Goal: Transaction & Acquisition: Purchase product/service

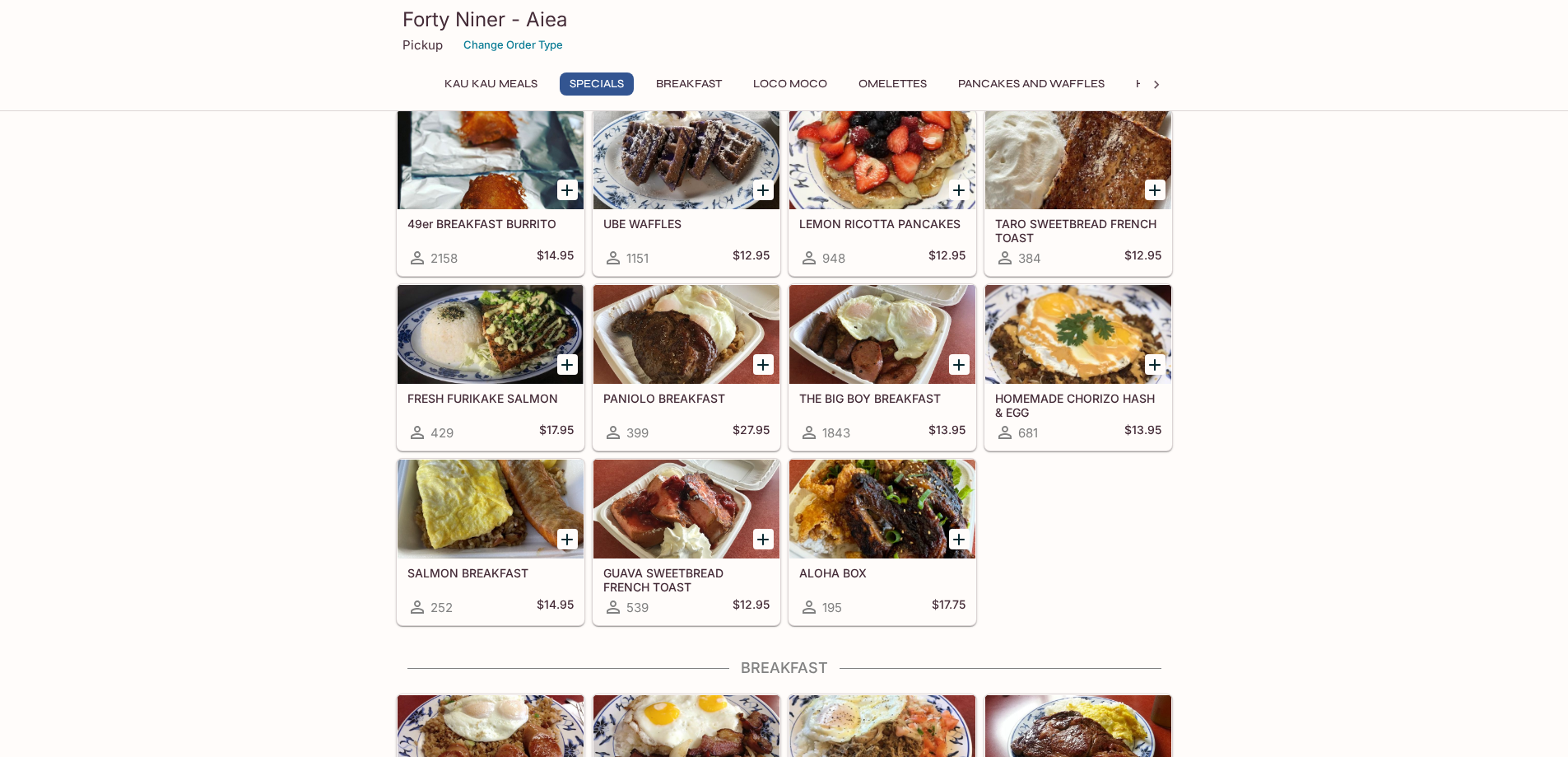
scroll to position [330, 0]
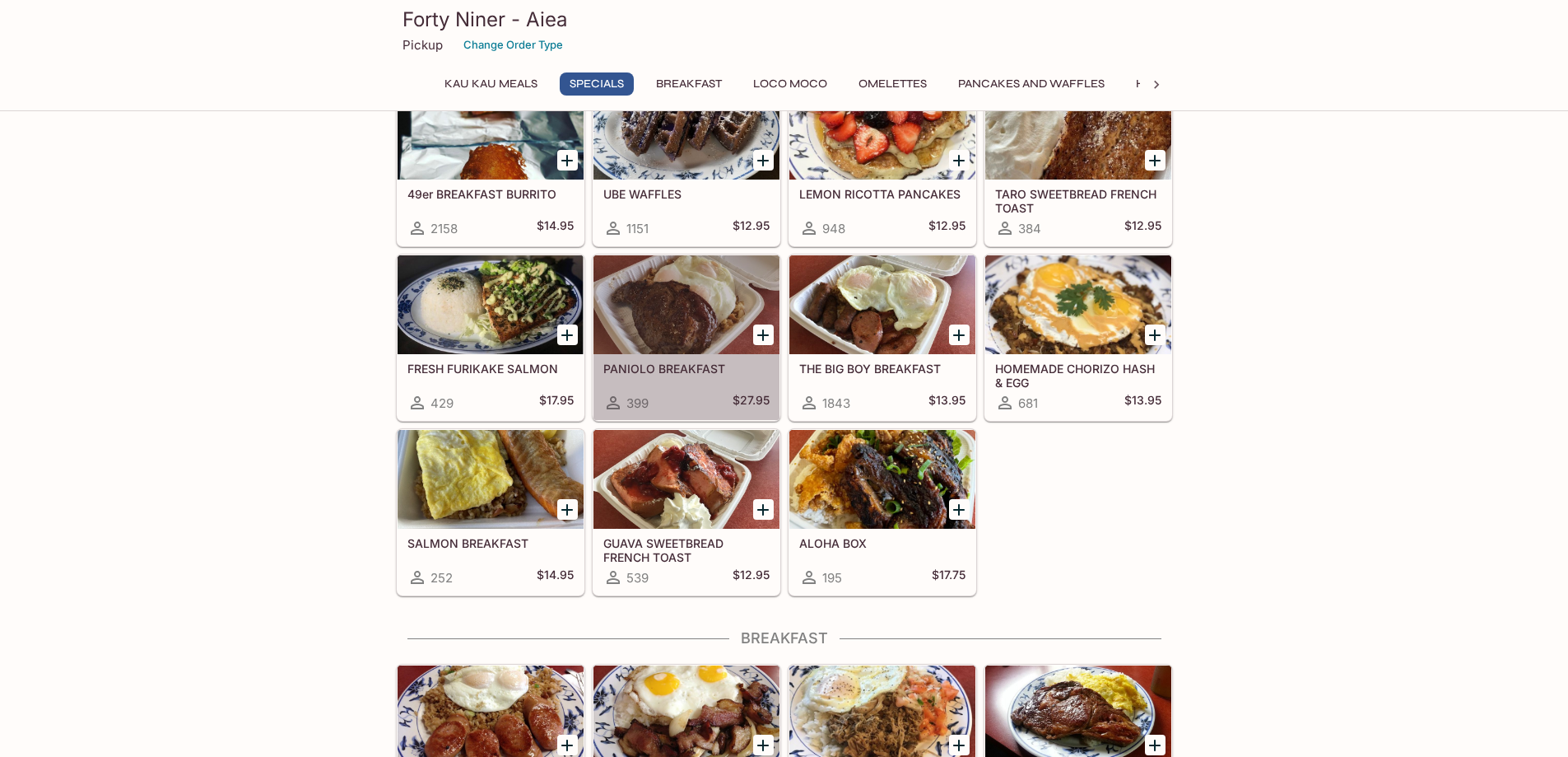
click at [678, 307] on div at bounding box center [686, 305] width 186 height 99
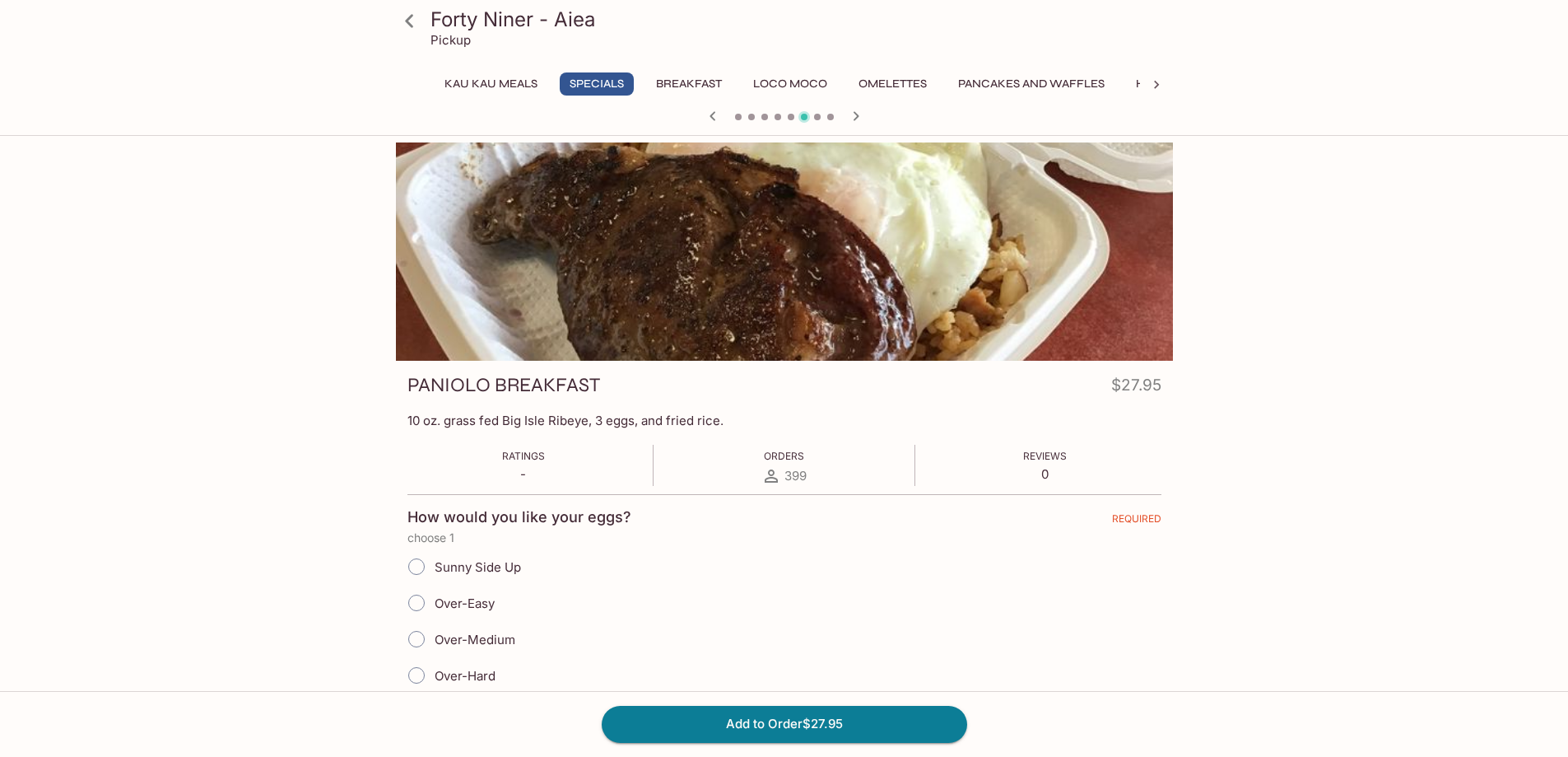
click at [498, 85] on button "Kau Kau Meals" at bounding box center [490, 84] width 111 height 23
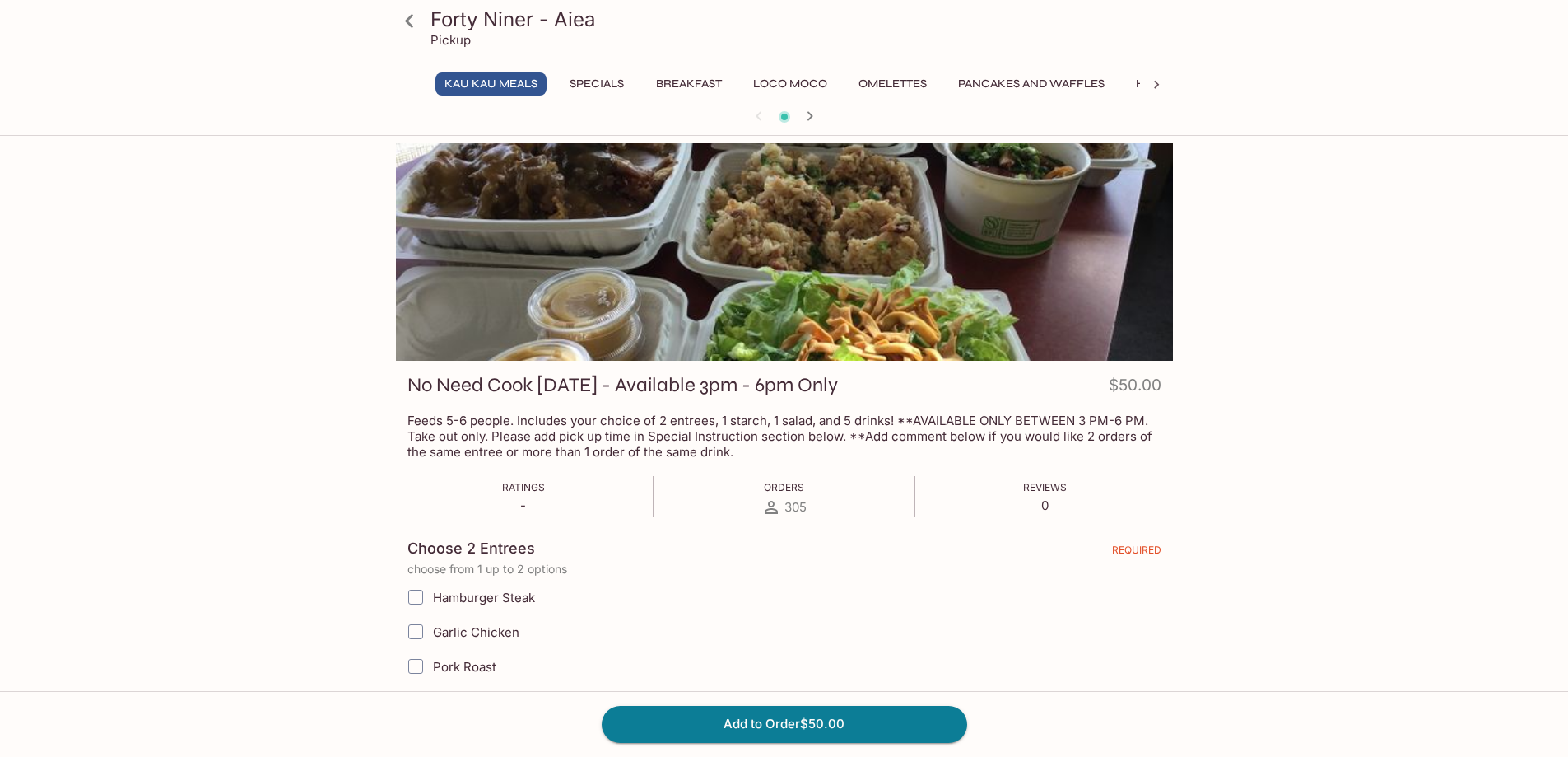
click at [688, 80] on button "Breakfast" at bounding box center [688, 84] width 84 height 23
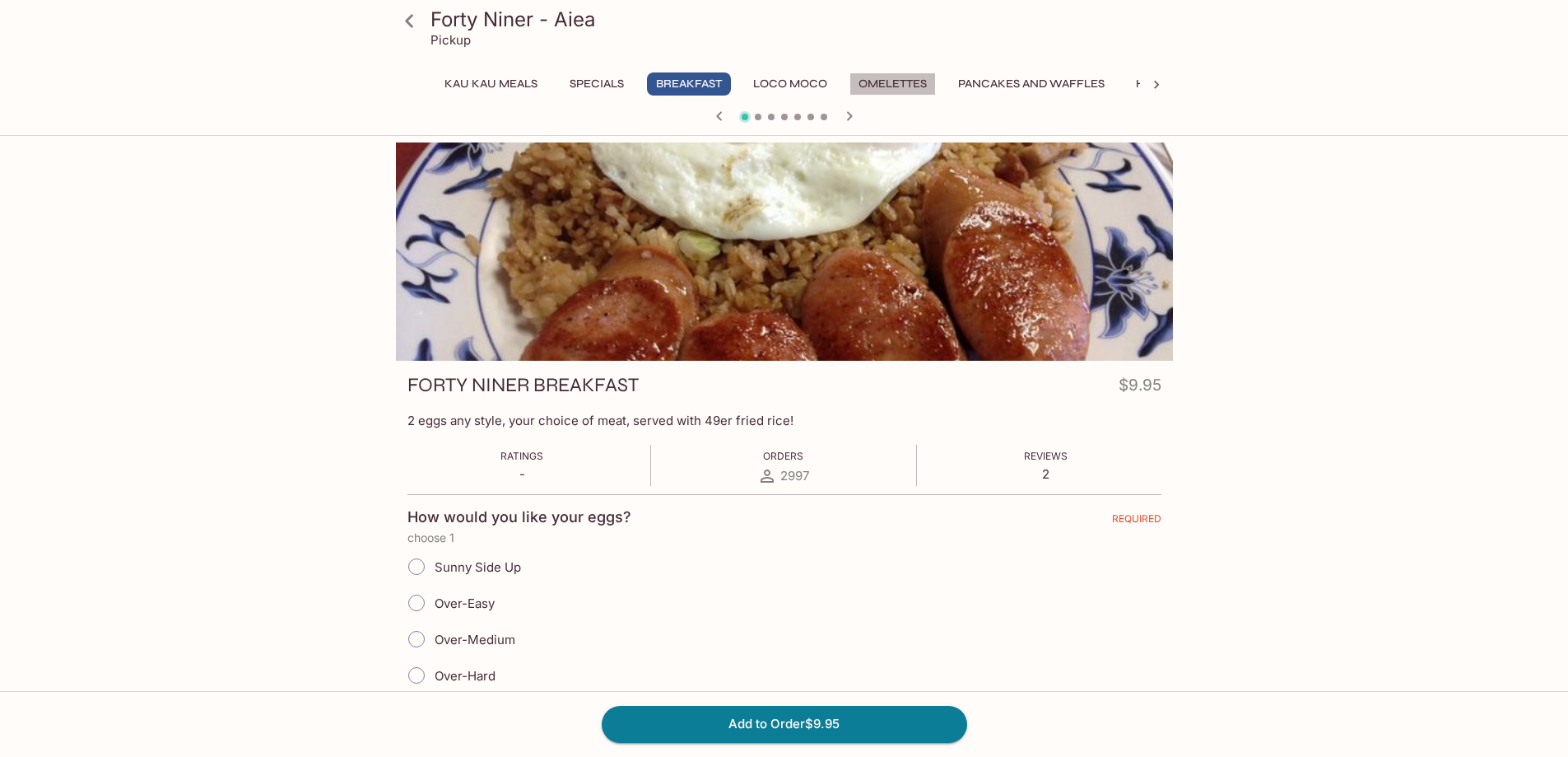
click at [896, 83] on button "Omelettes" at bounding box center [893, 84] width 86 height 23
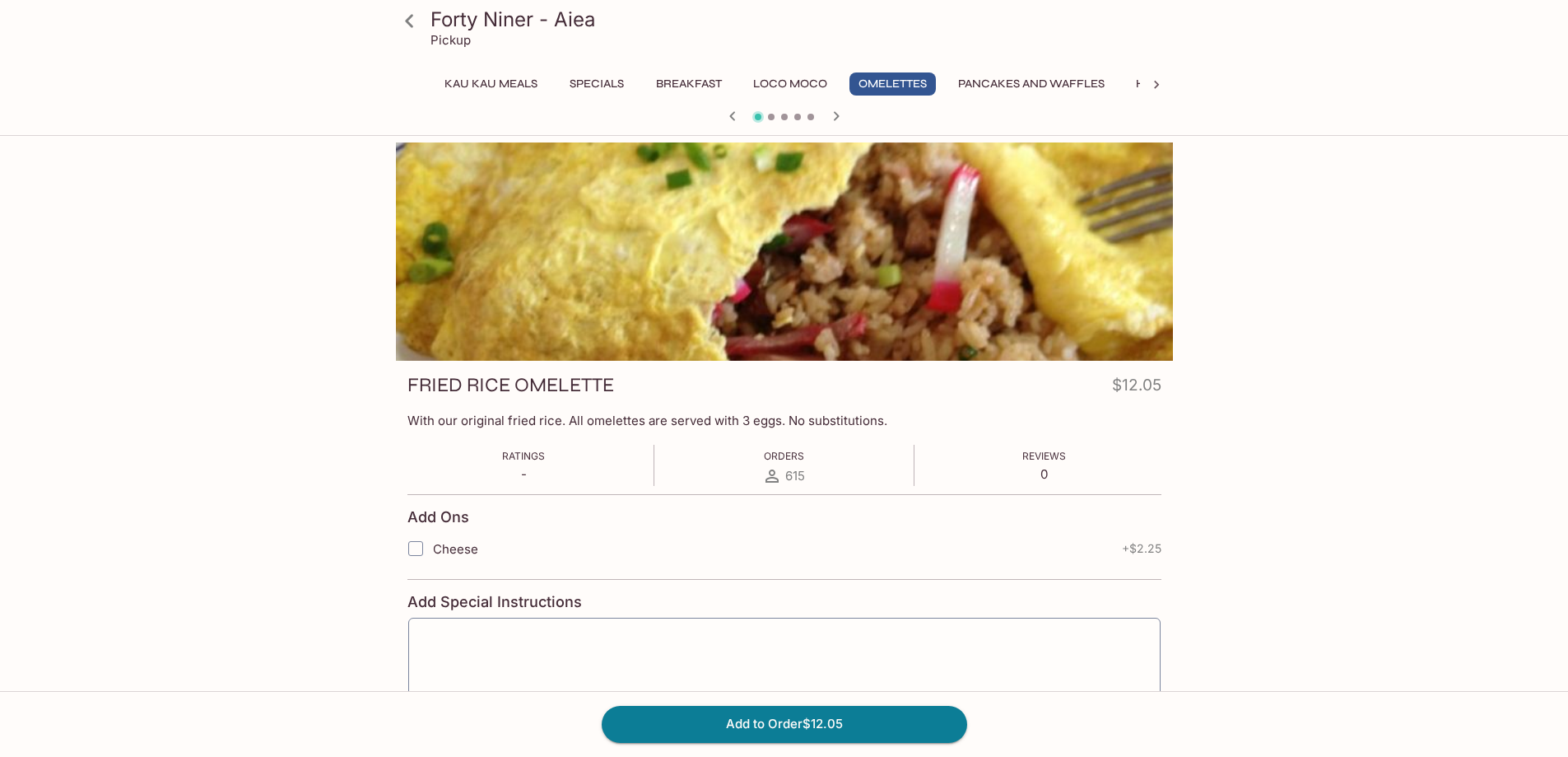
click at [835, 113] on icon "button" at bounding box center [835, 115] width 6 height 9
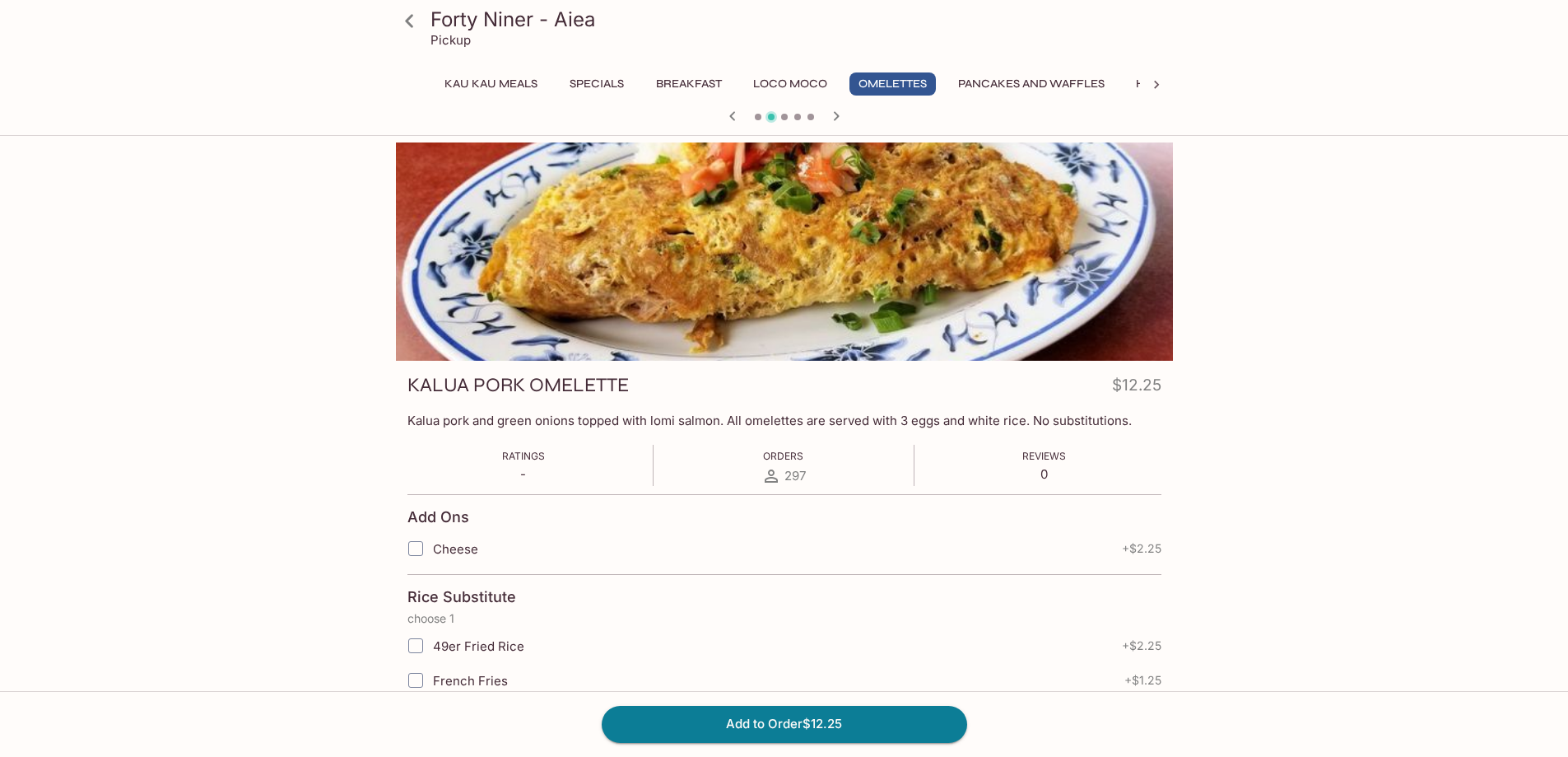
click at [835, 113] on icon "button" at bounding box center [835, 115] width 6 height 9
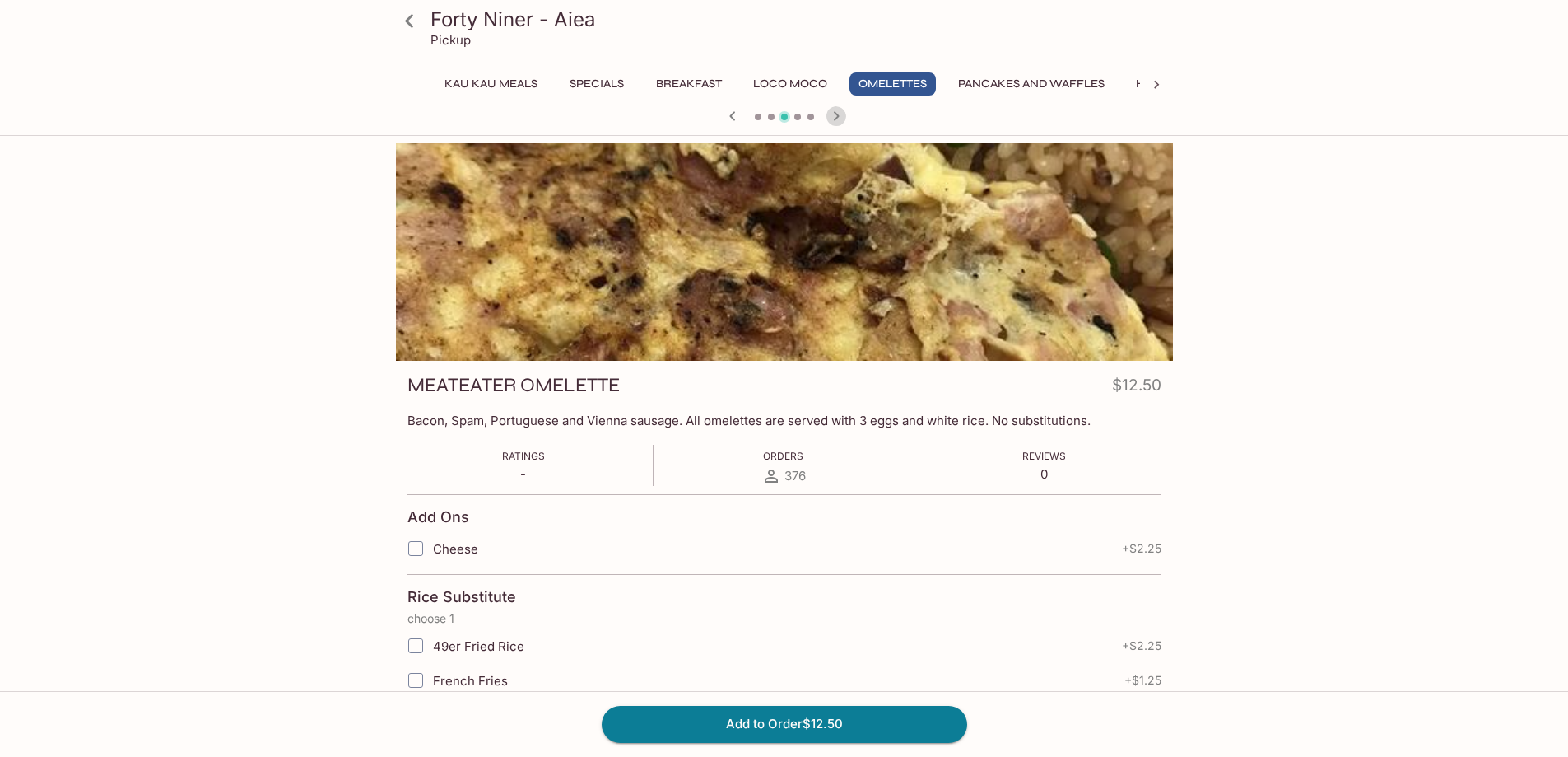
click at [835, 113] on icon "button" at bounding box center [835, 115] width 6 height 9
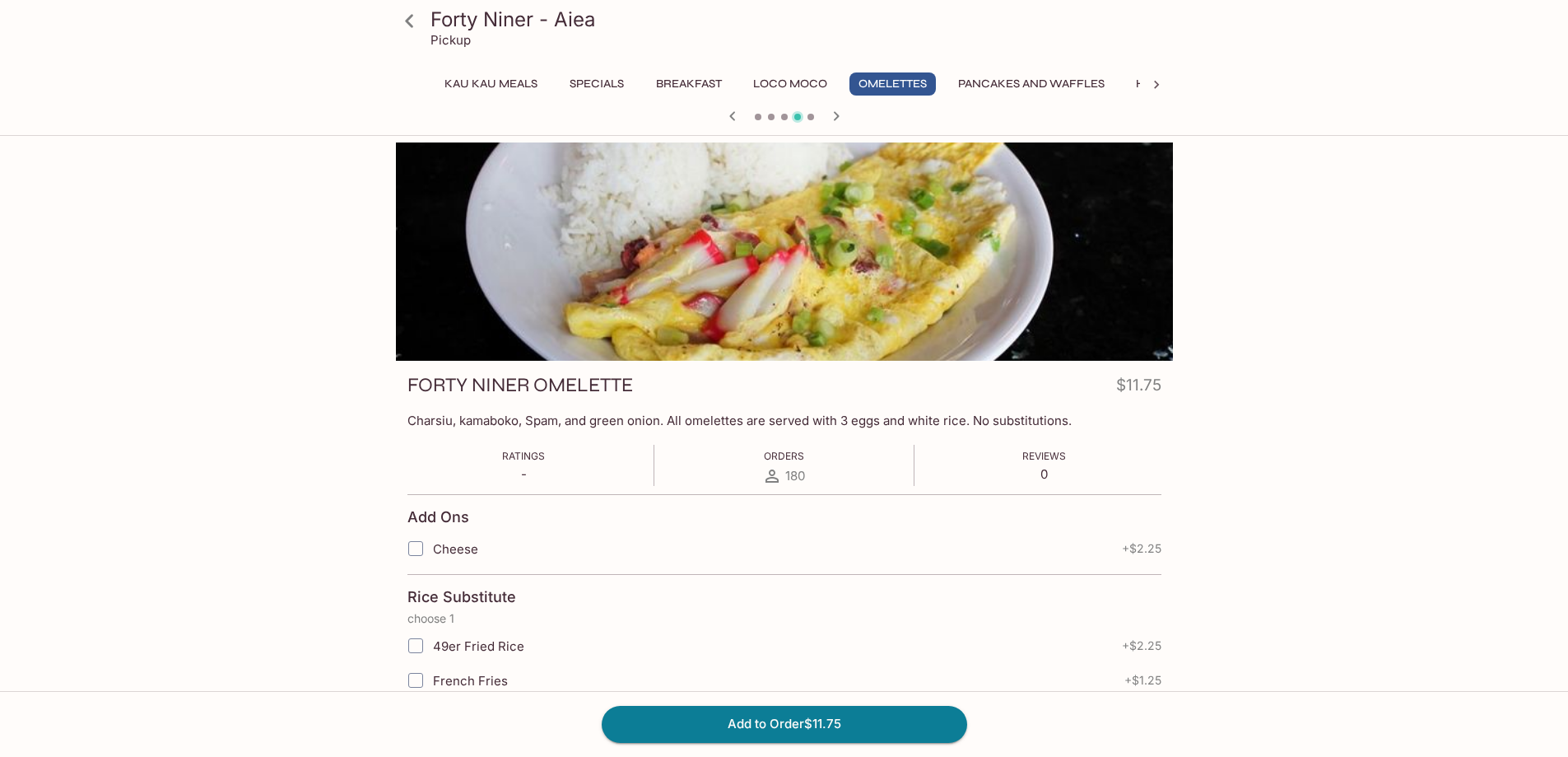
click at [835, 113] on icon "button" at bounding box center [835, 115] width 6 height 9
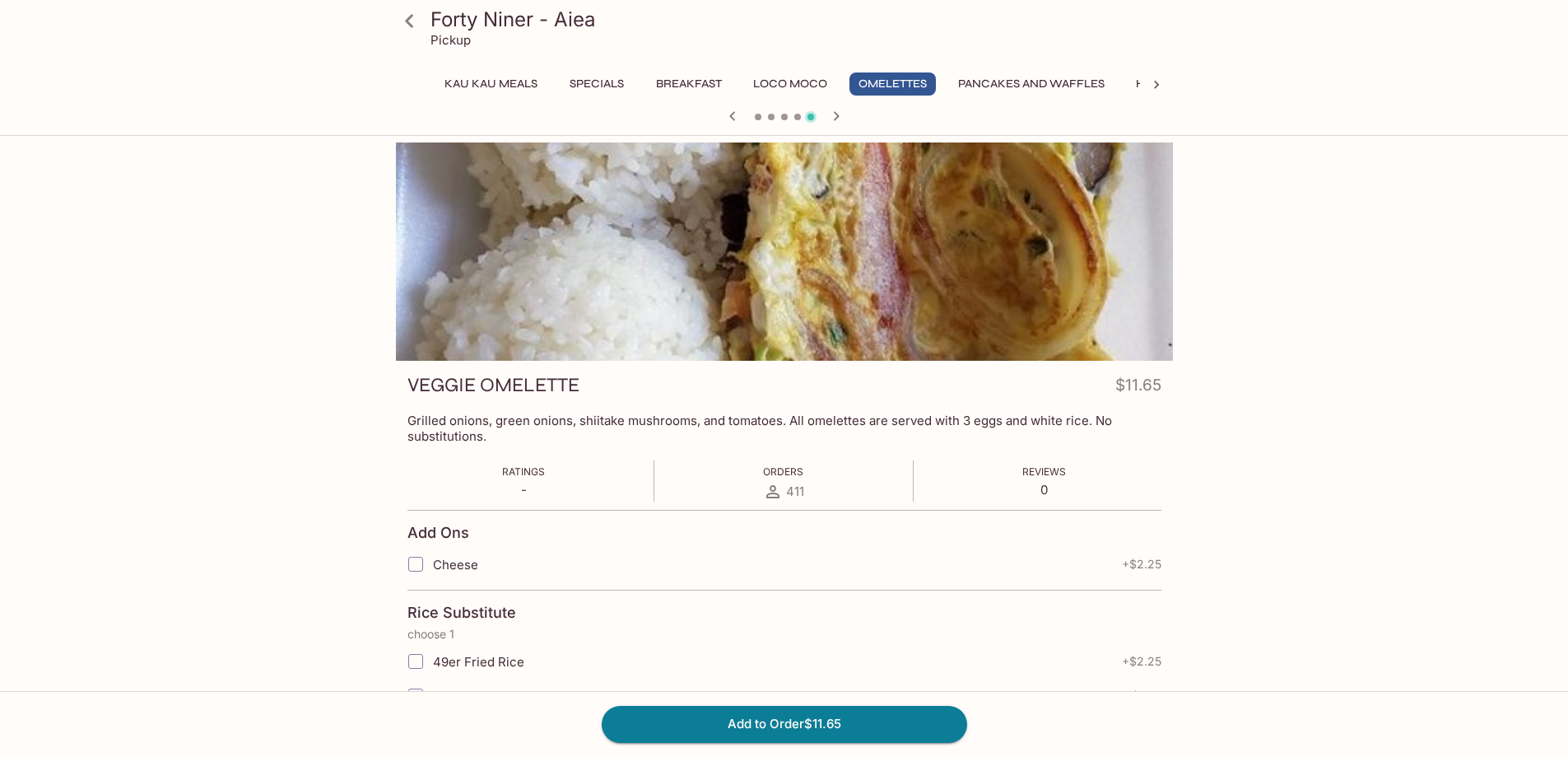
click at [832, 117] on icon "button" at bounding box center [836, 116] width 20 height 20
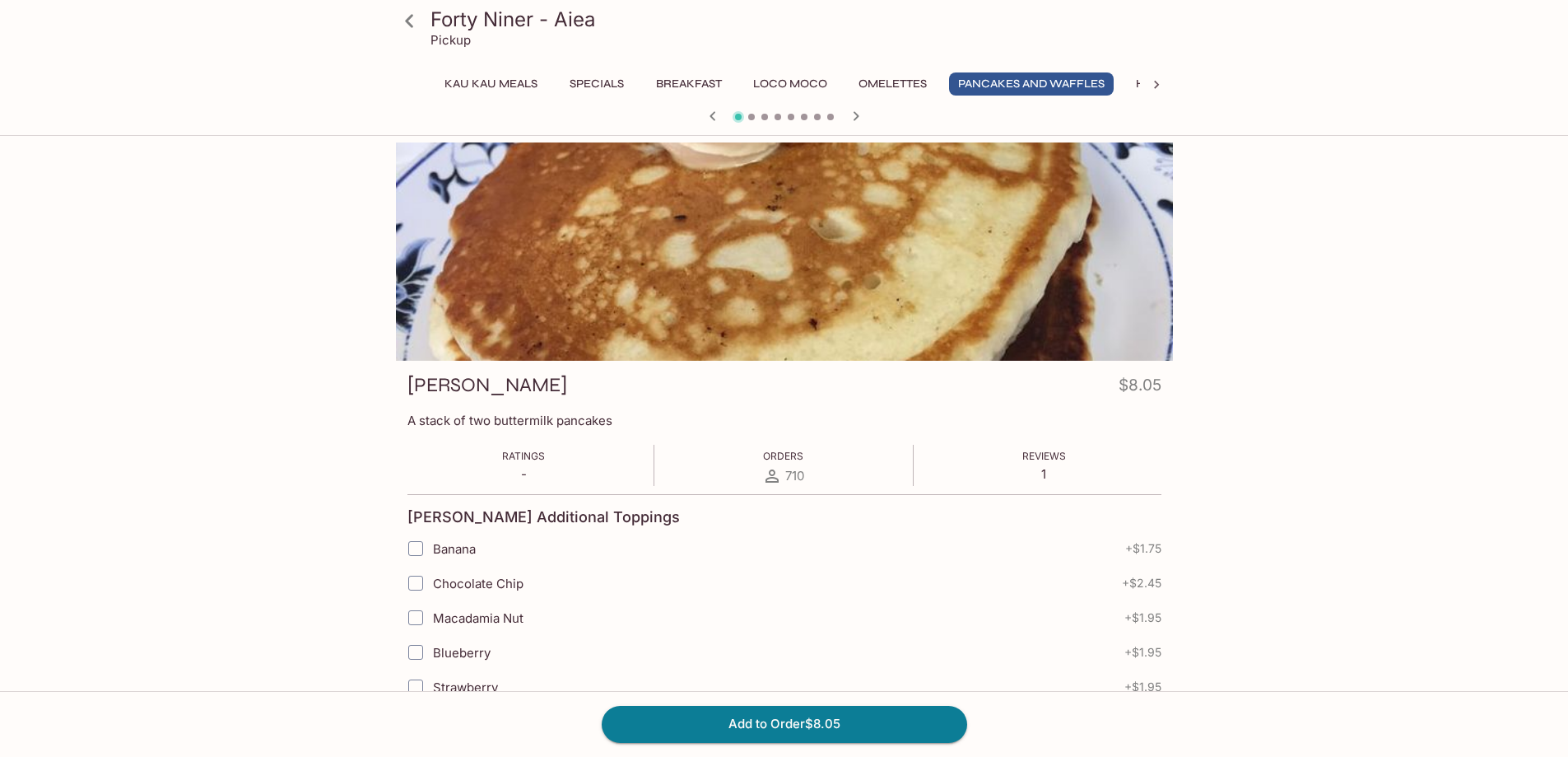
click at [832, 117] on span at bounding box center [831, 117] width 7 height 7
click at [685, 79] on button "Breakfast" at bounding box center [688, 84] width 84 height 23
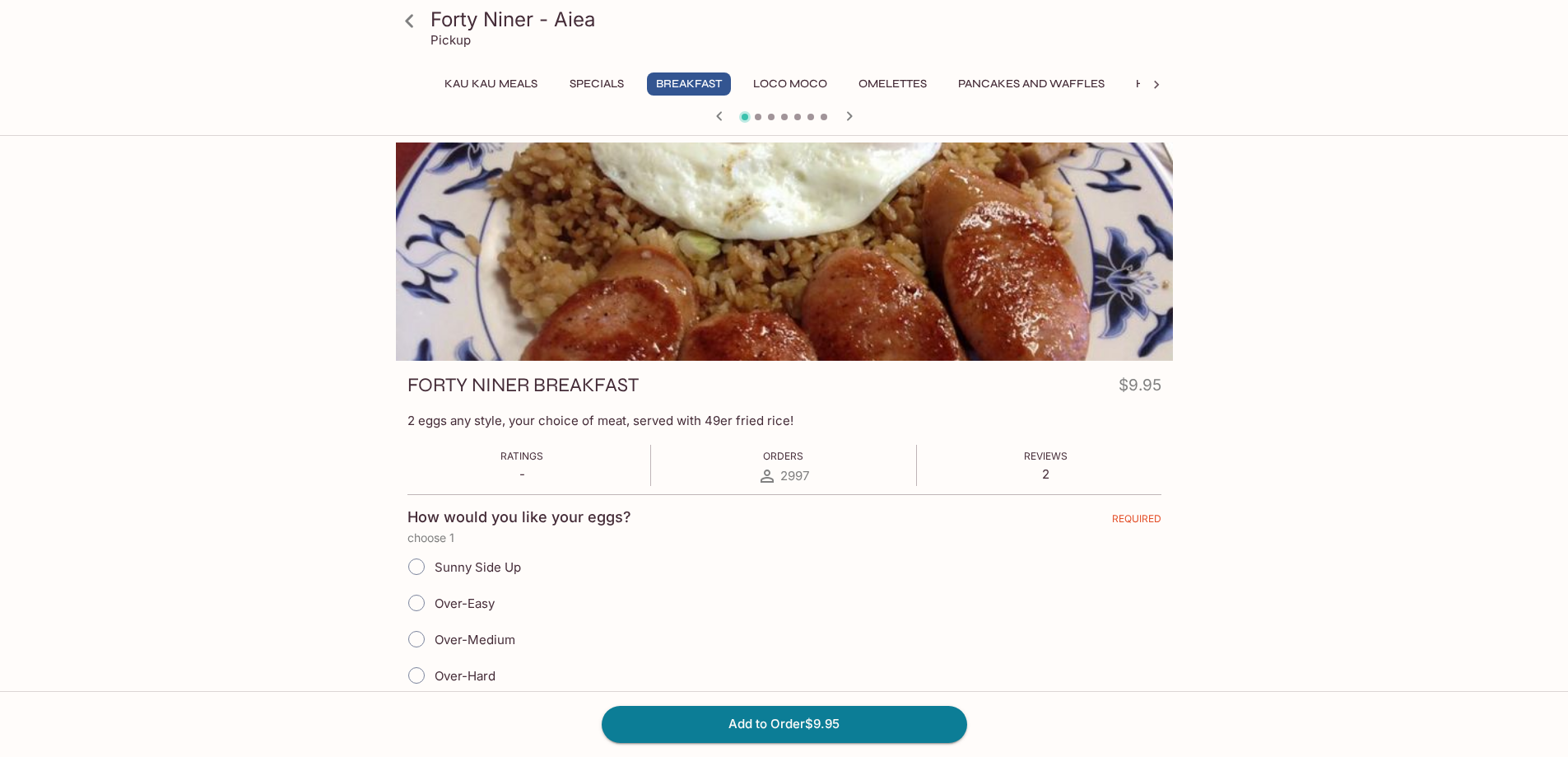
click at [848, 115] on icon "button" at bounding box center [849, 116] width 20 height 20
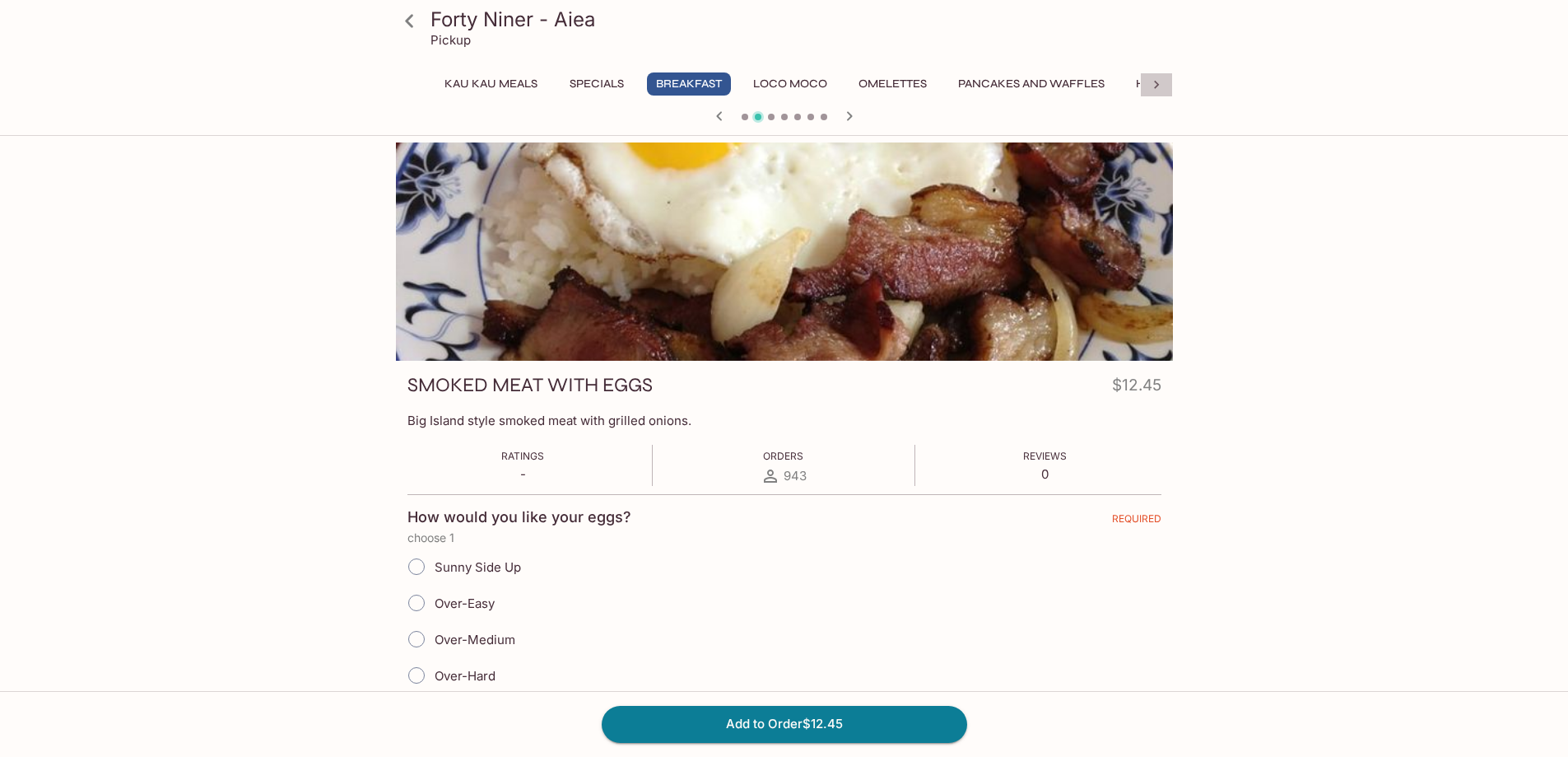
click at [1160, 85] on icon at bounding box center [1156, 85] width 16 height 16
click at [1155, 84] on icon at bounding box center [1156, 85] width 16 height 16
click at [846, 115] on icon "button" at bounding box center [849, 116] width 20 height 20
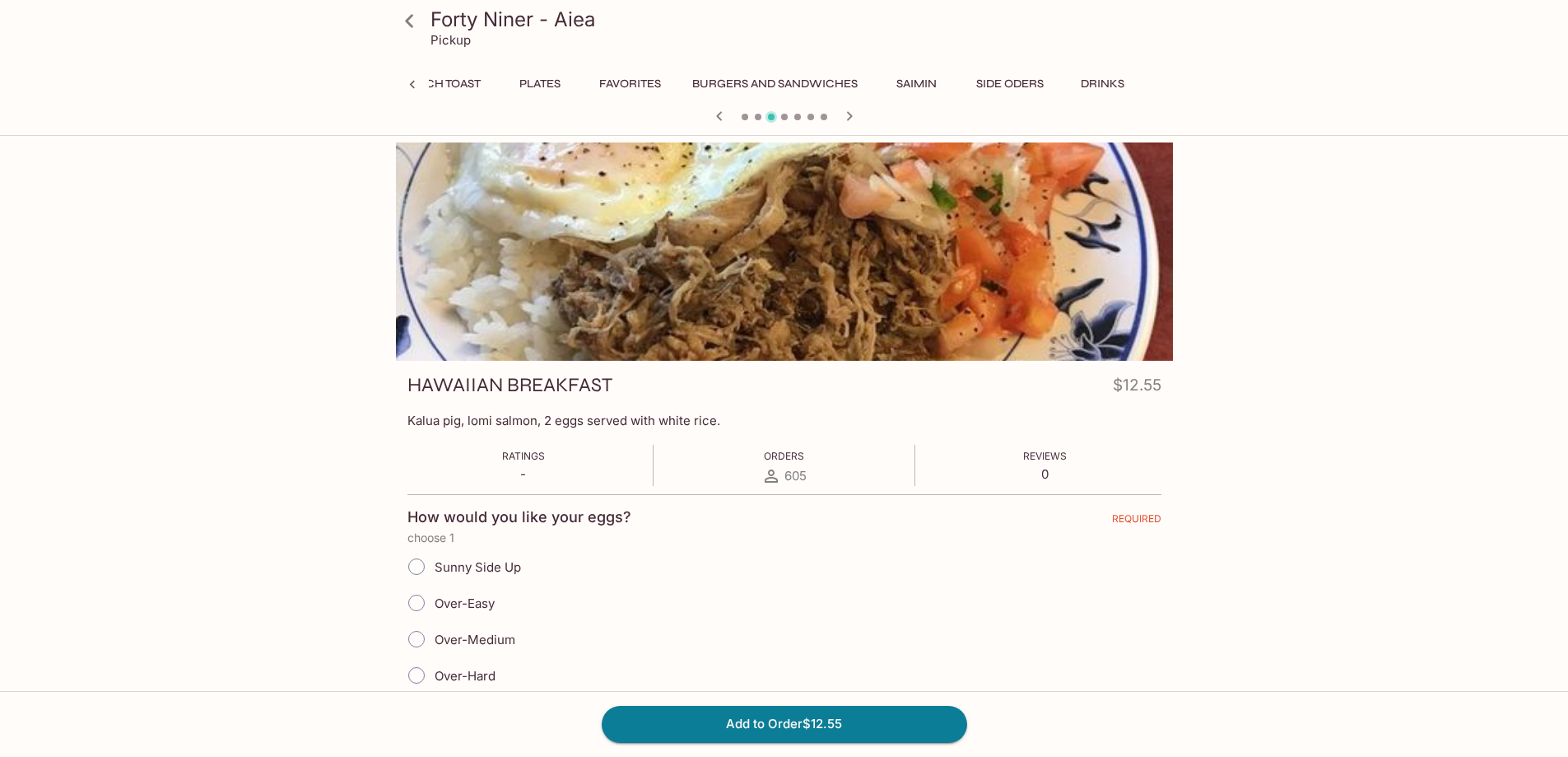
click at [846, 115] on icon "button" at bounding box center [849, 116] width 20 height 20
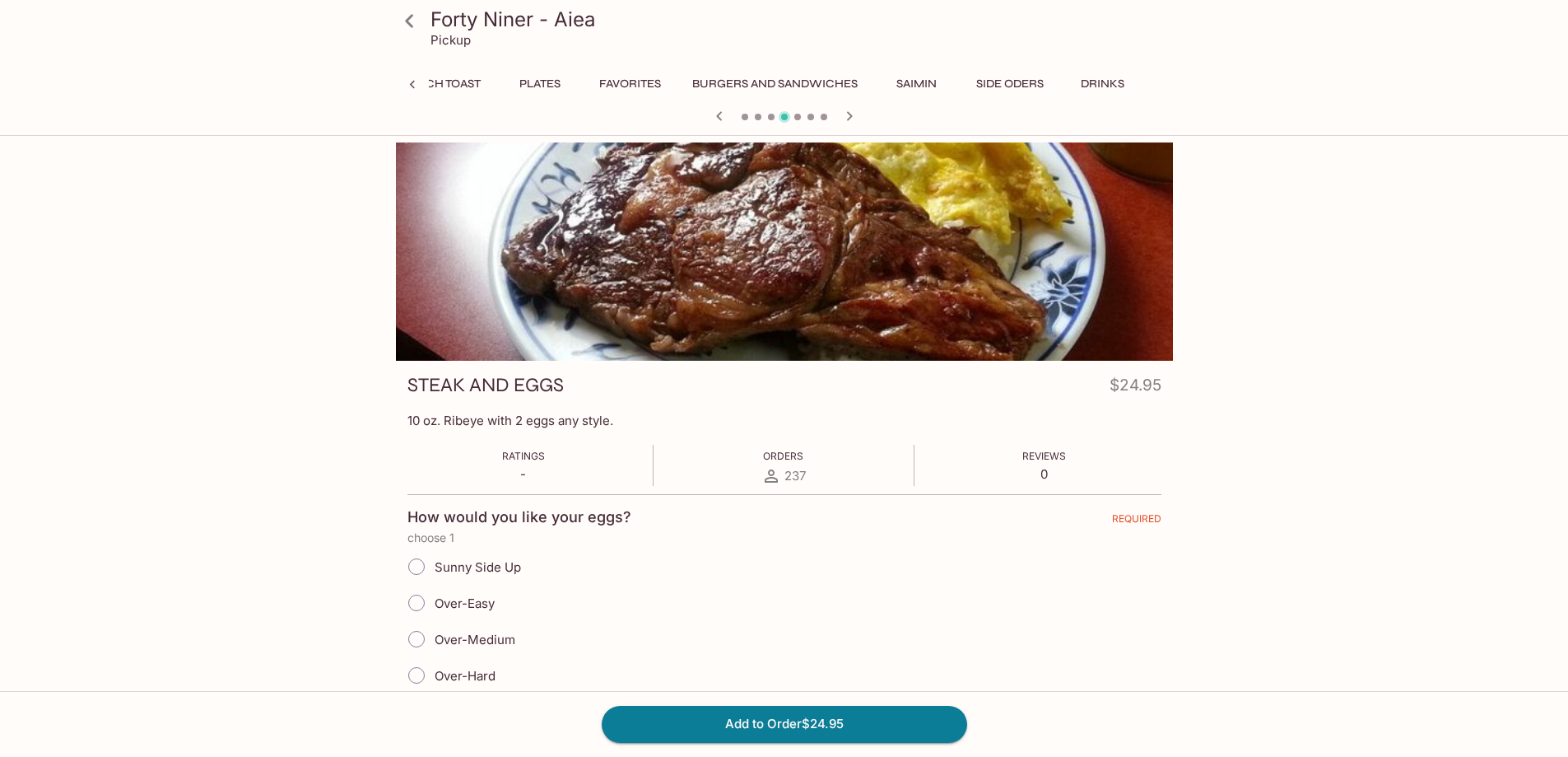
click at [846, 115] on icon "button" at bounding box center [849, 116] width 20 height 20
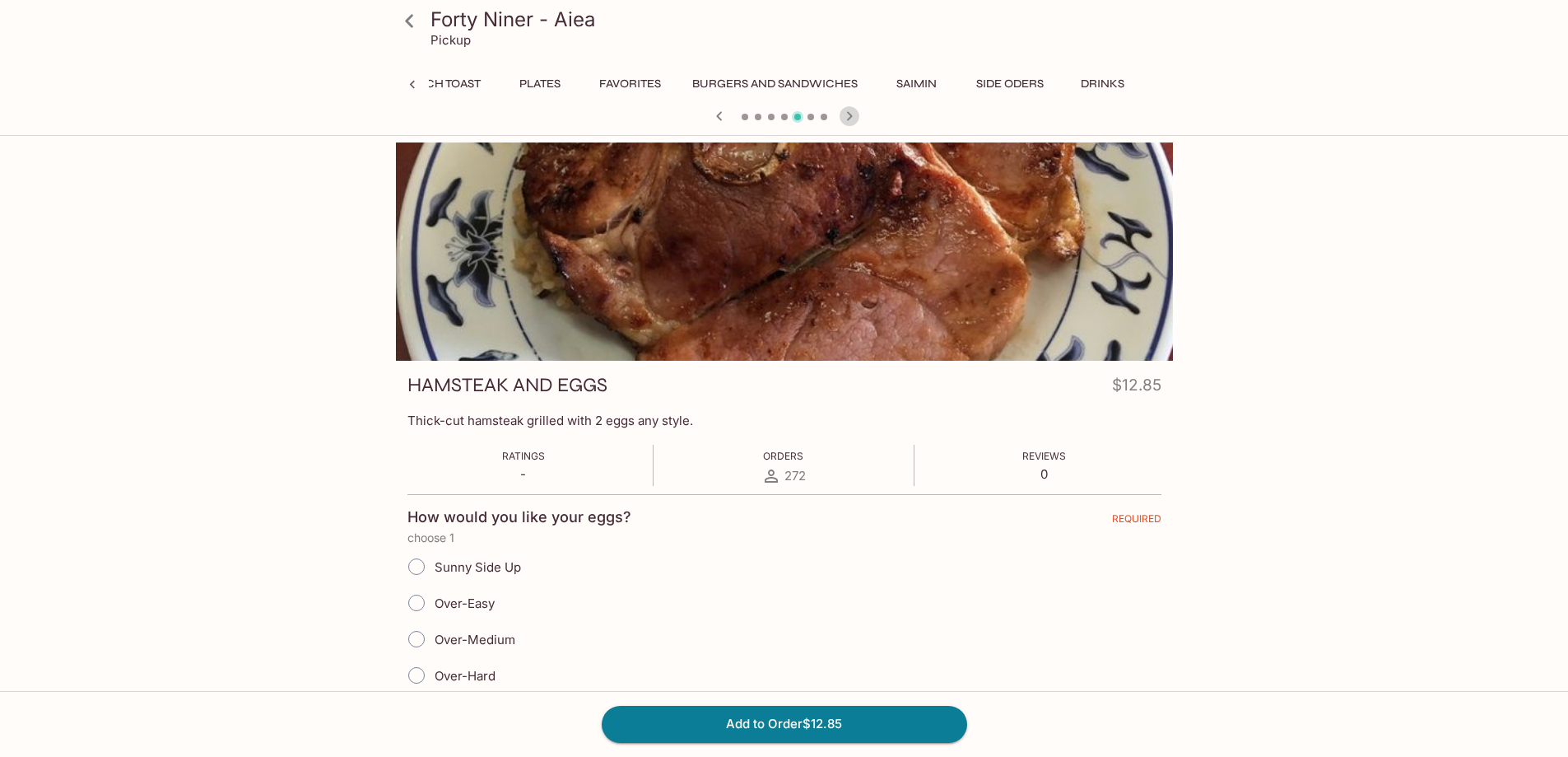
click at [846, 115] on icon "button" at bounding box center [849, 116] width 20 height 20
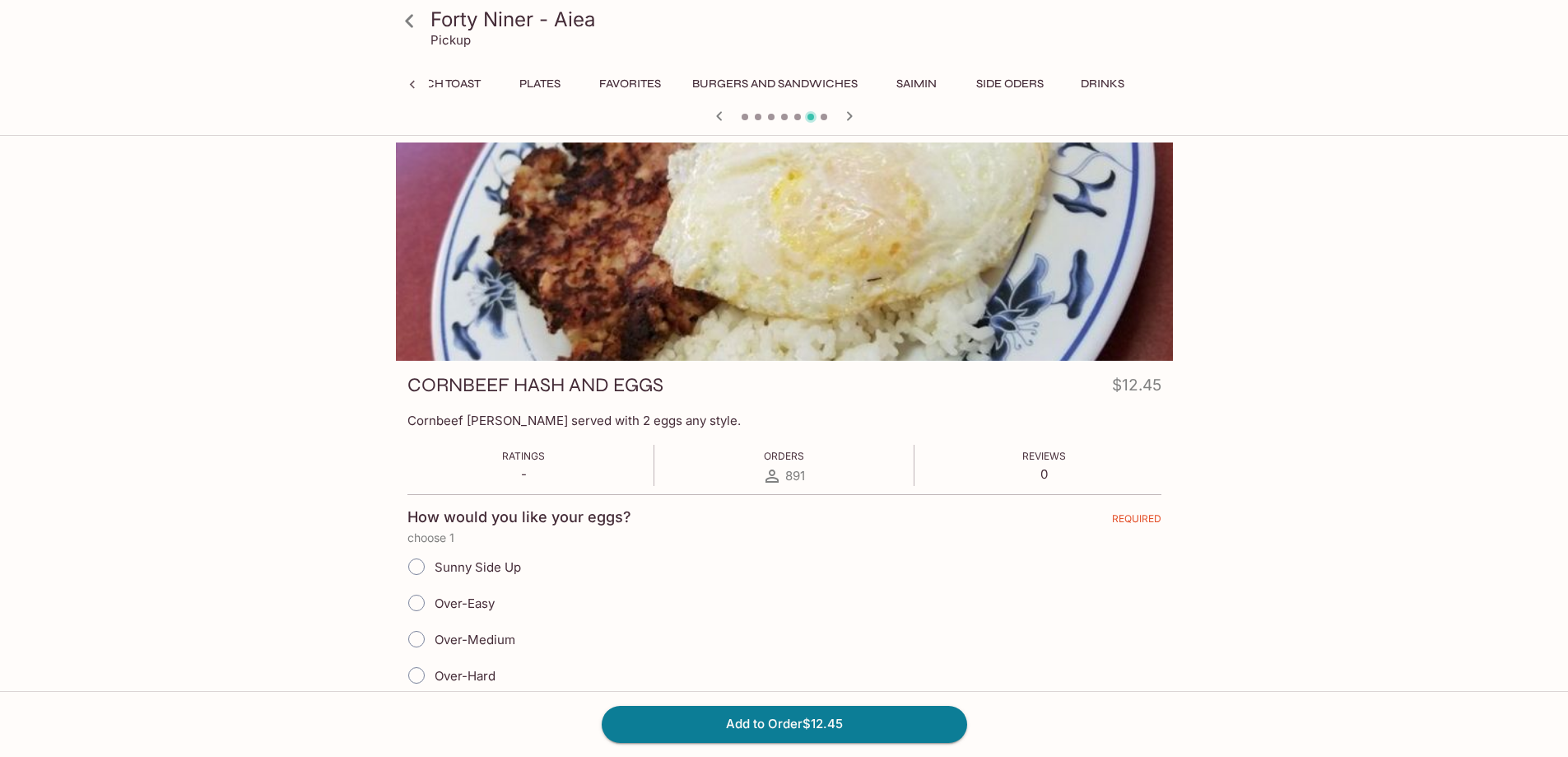
click at [846, 115] on icon "button" at bounding box center [849, 116] width 20 height 20
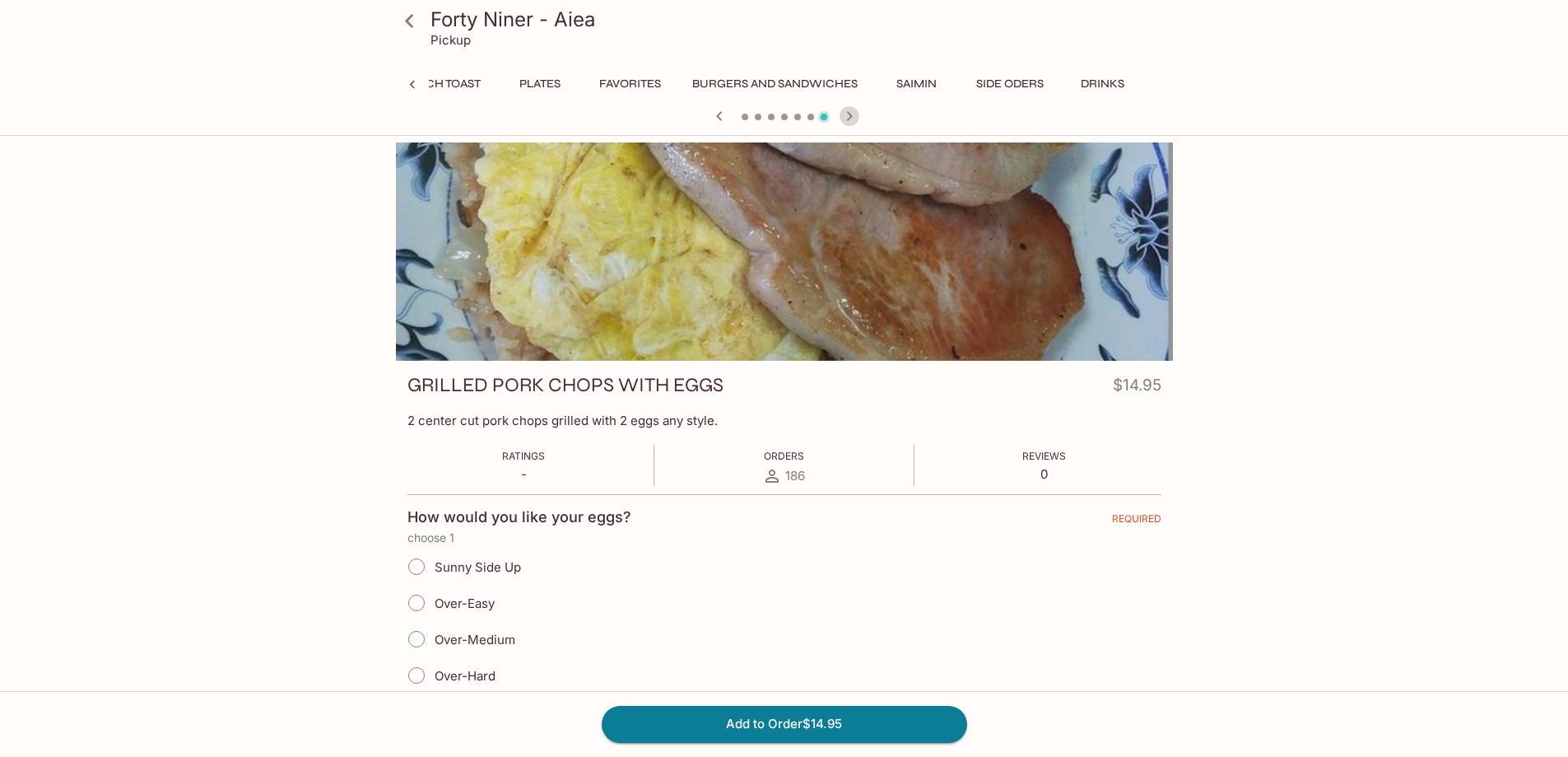
click at [846, 115] on icon "button" at bounding box center [849, 116] width 20 height 20
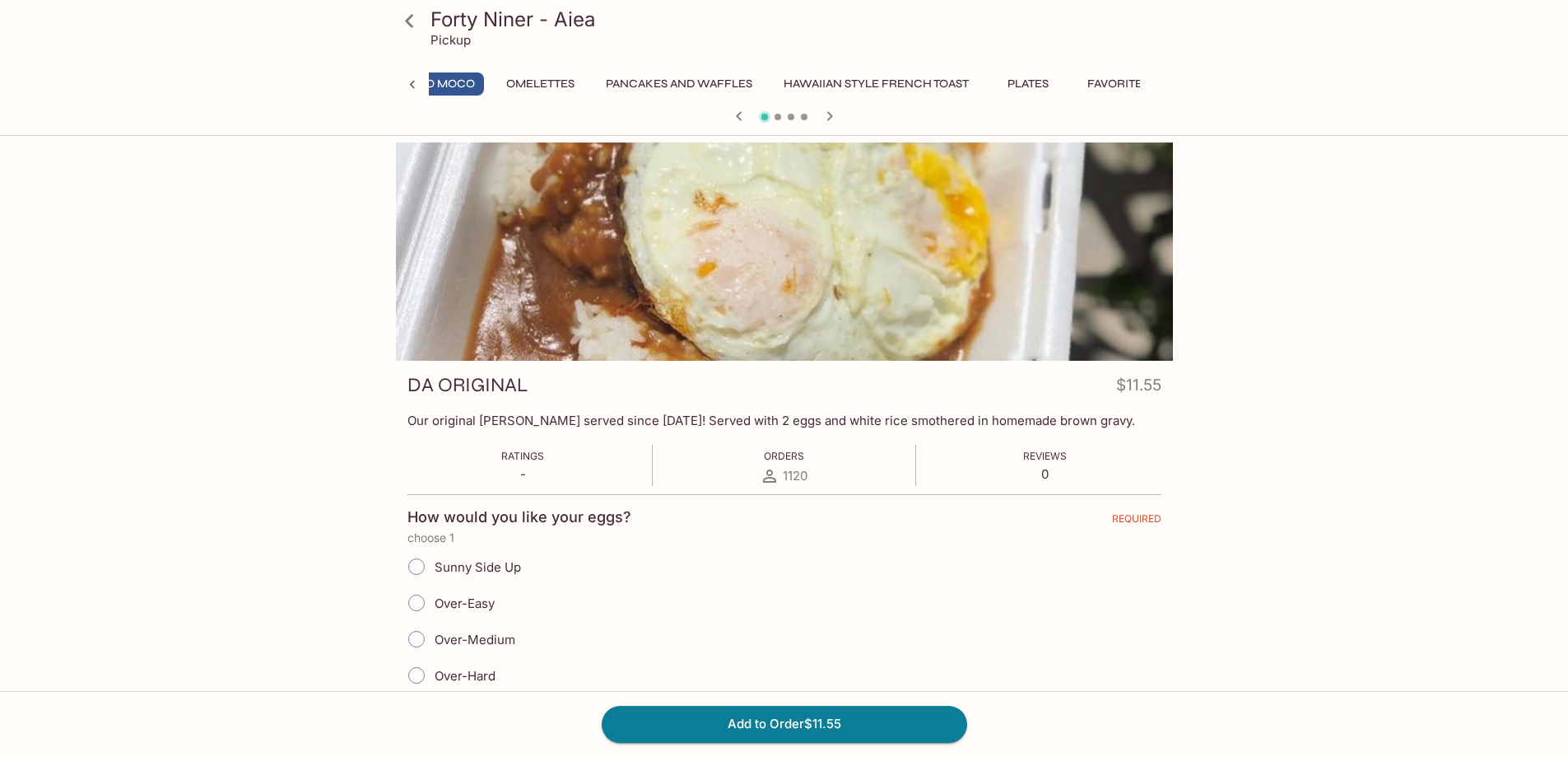
scroll to position [0, 316]
click at [829, 113] on icon "button" at bounding box center [829, 115] width 6 height 9
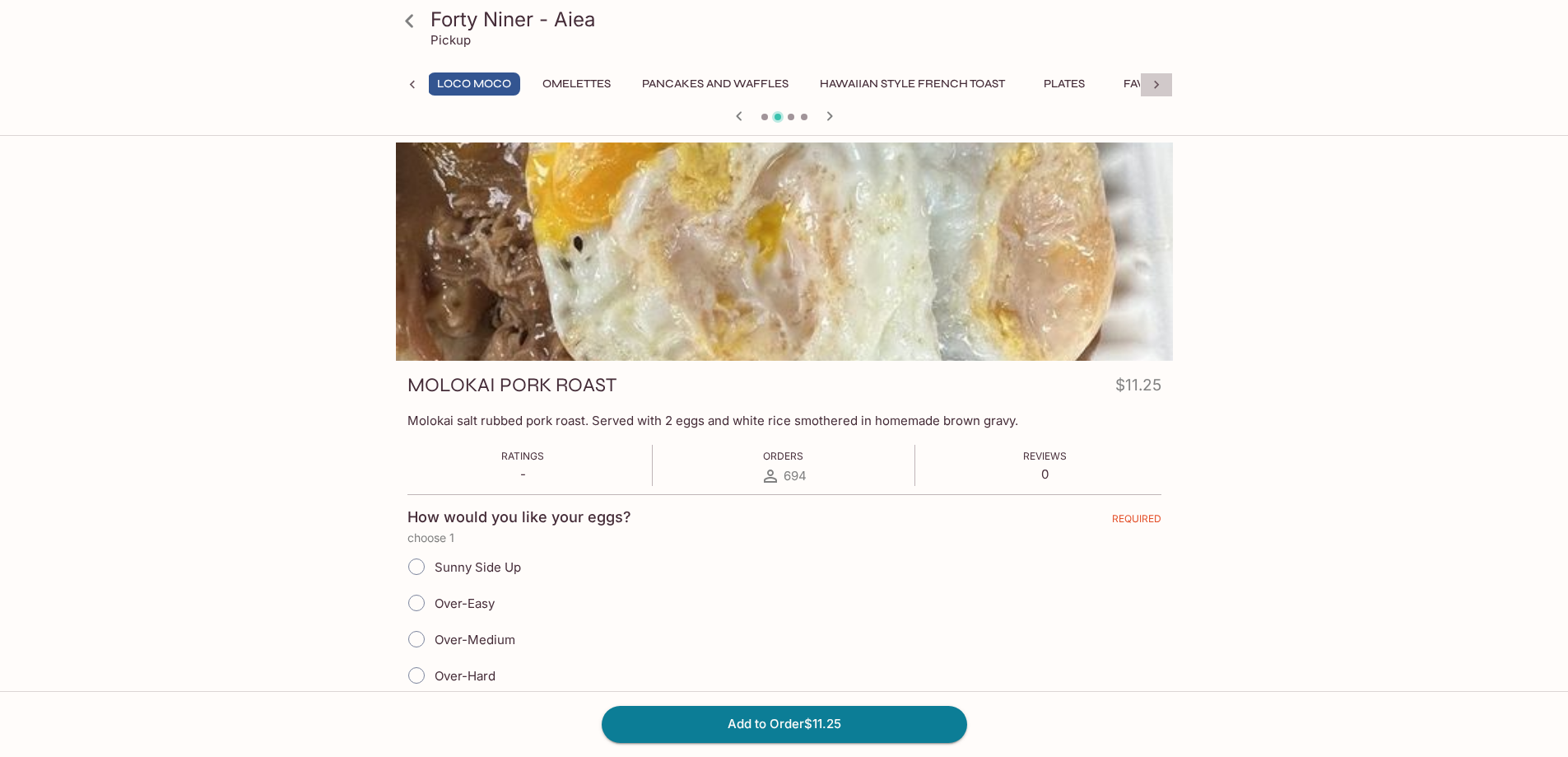
click at [1155, 85] on icon at bounding box center [1156, 85] width 16 height 16
click at [1085, 282] on div at bounding box center [784, 252] width 777 height 218
click at [745, 82] on button "Burgers and Sandwiches" at bounding box center [775, 84] width 183 height 23
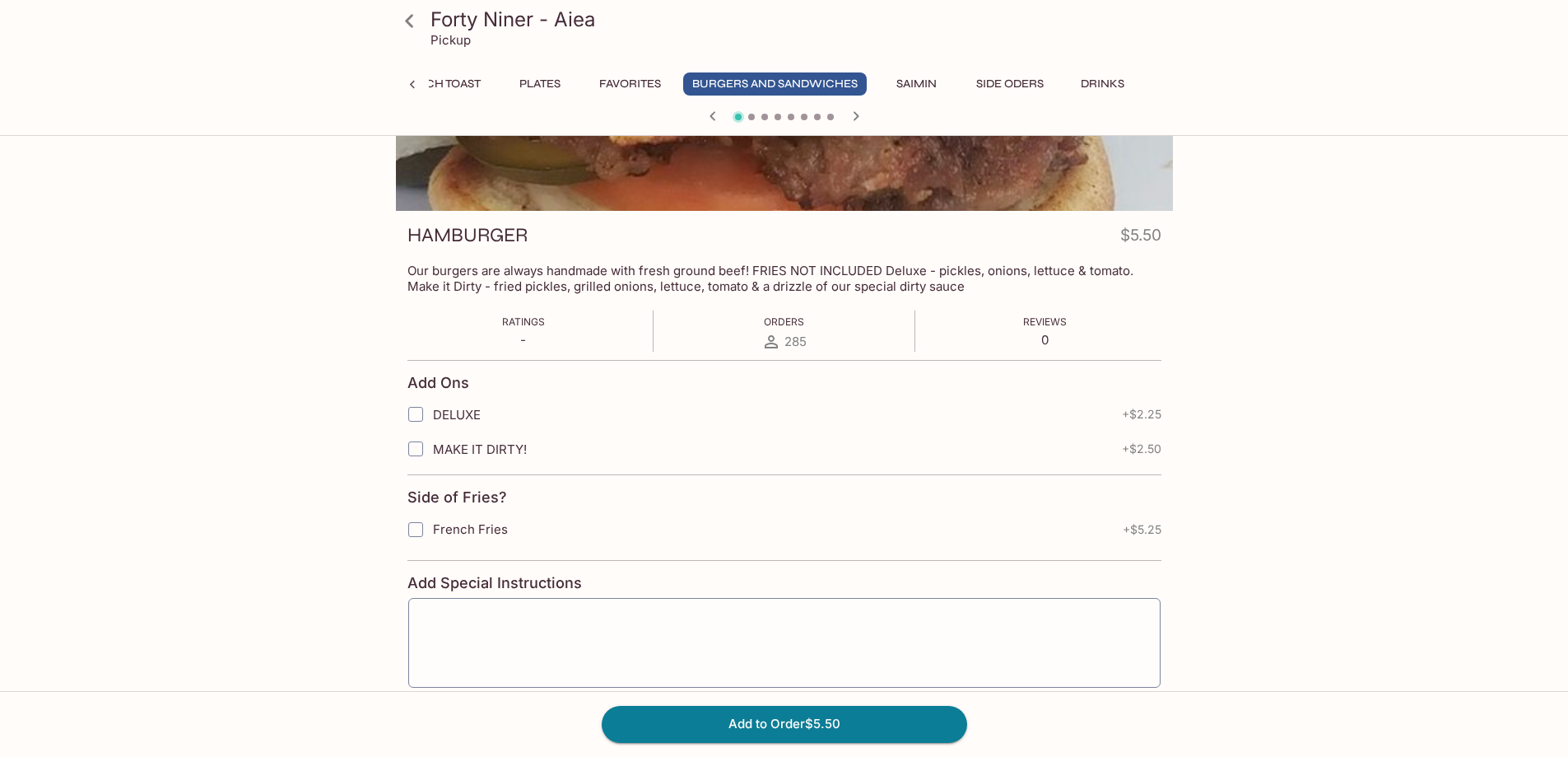
scroll to position [0, 0]
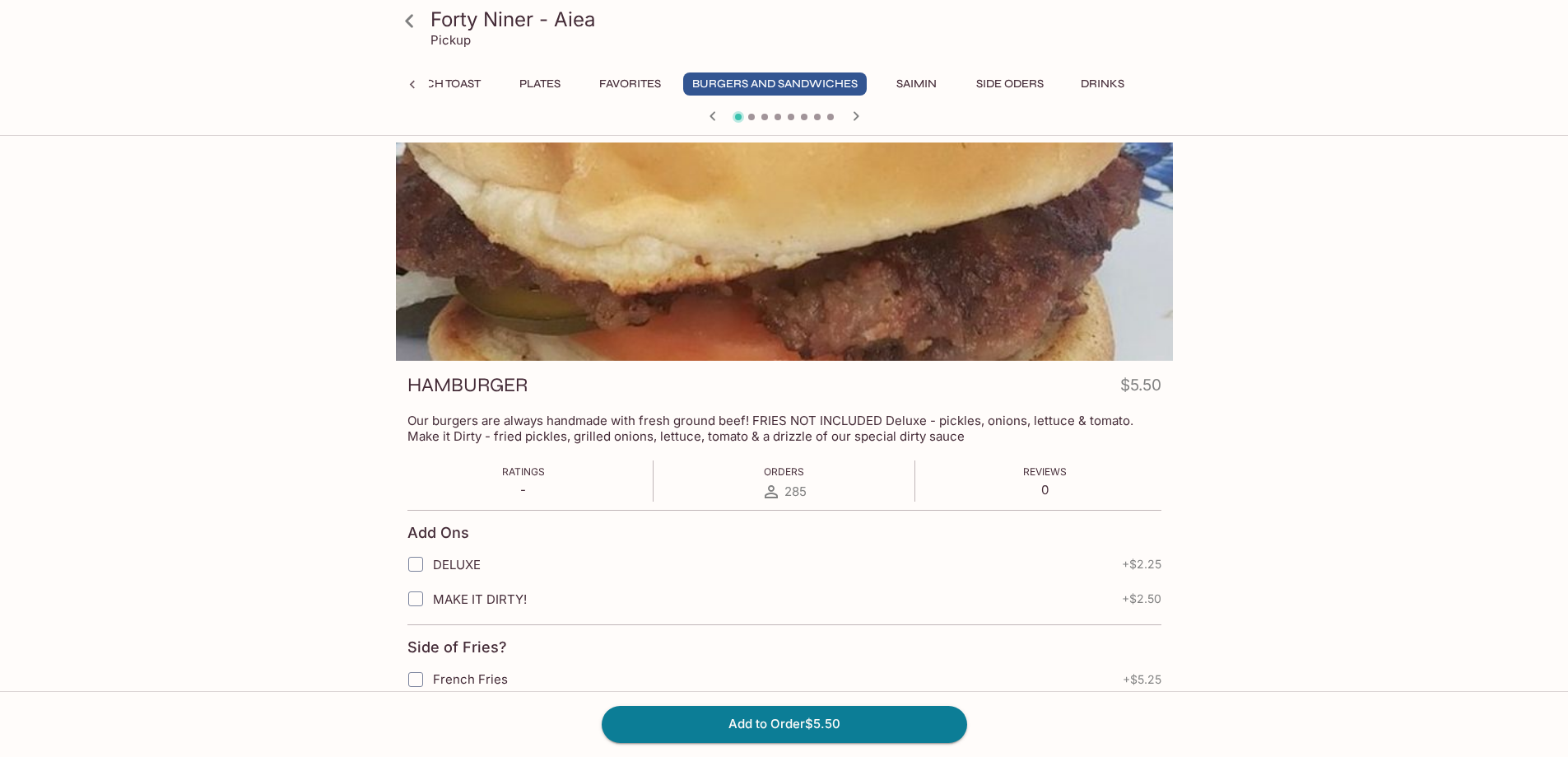
click at [854, 117] on icon "button" at bounding box center [855, 116] width 20 height 20
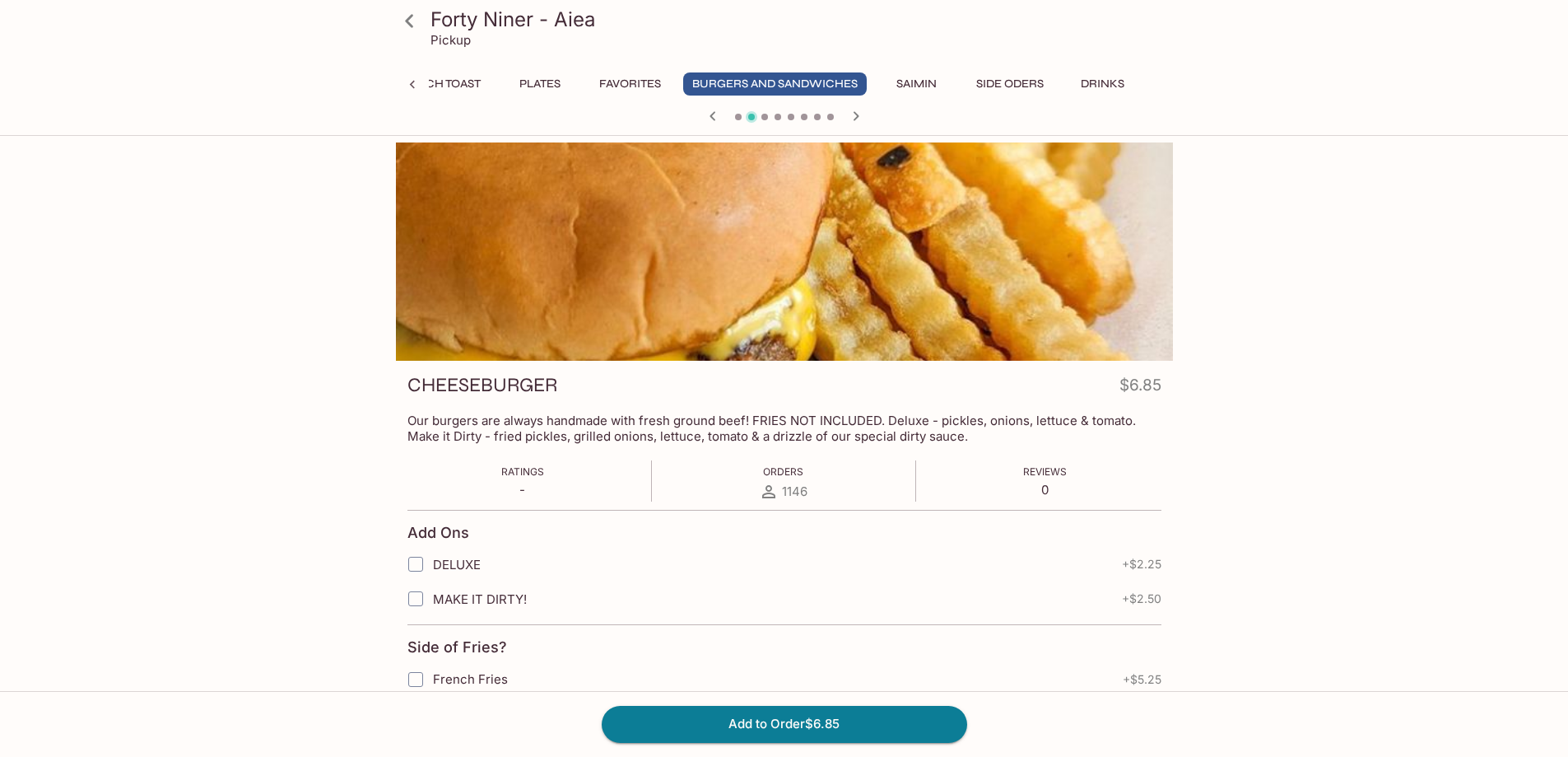
click at [854, 117] on icon "button" at bounding box center [855, 116] width 20 height 20
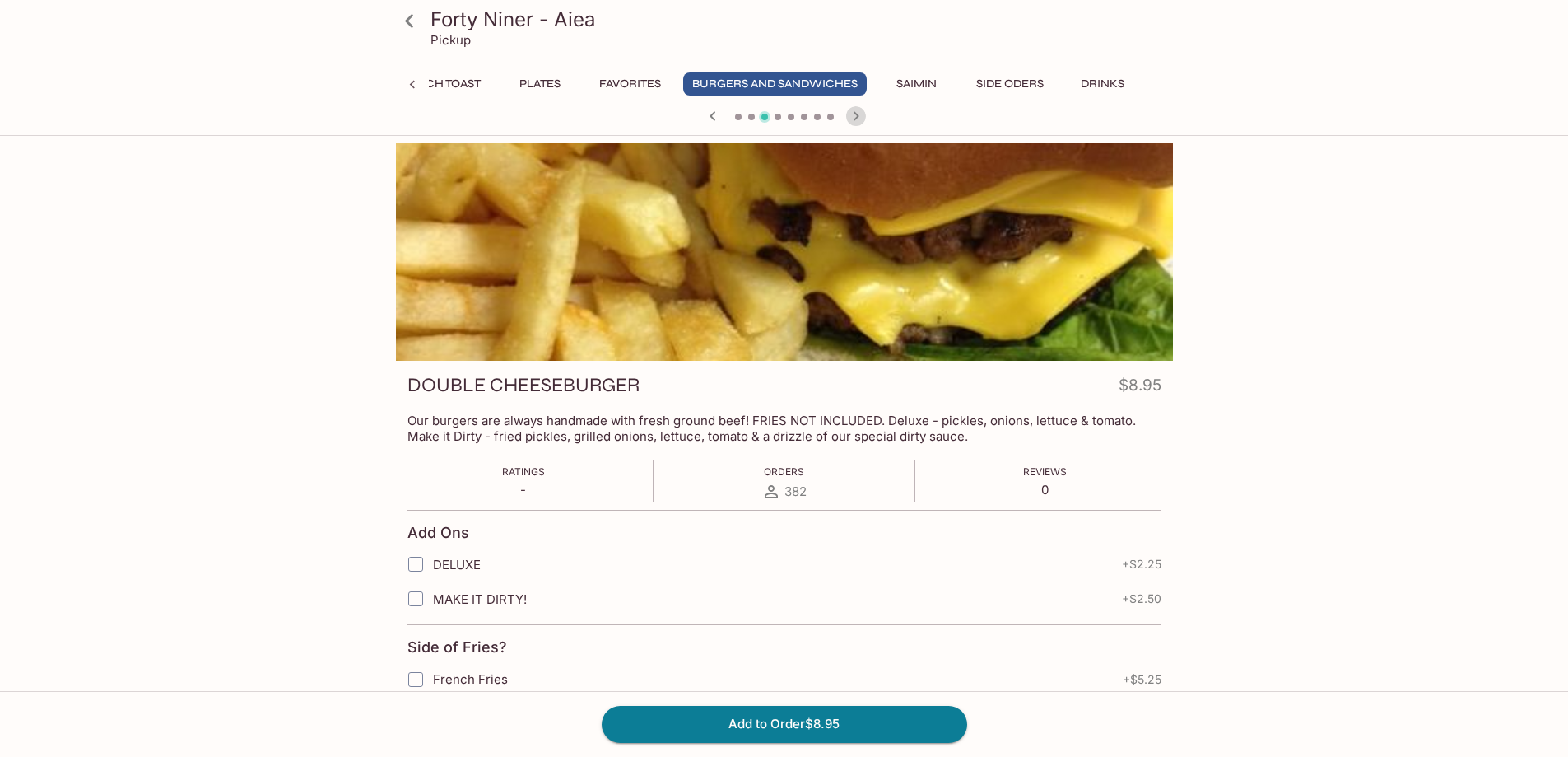
click at [854, 117] on icon "button" at bounding box center [855, 116] width 20 height 20
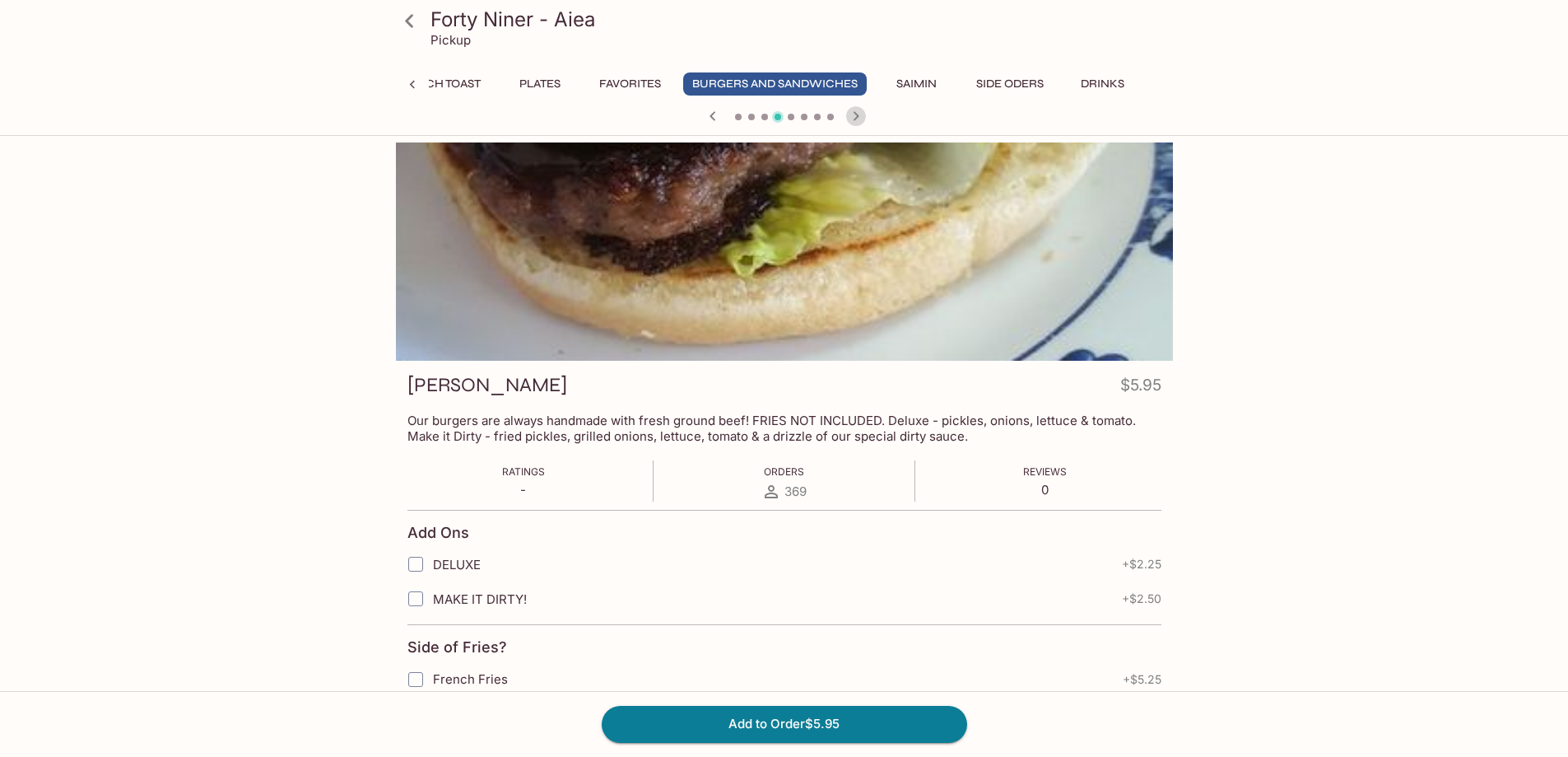
click at [854, 117] on icon "button" at bounding box center [855, 116] width 20 height 20
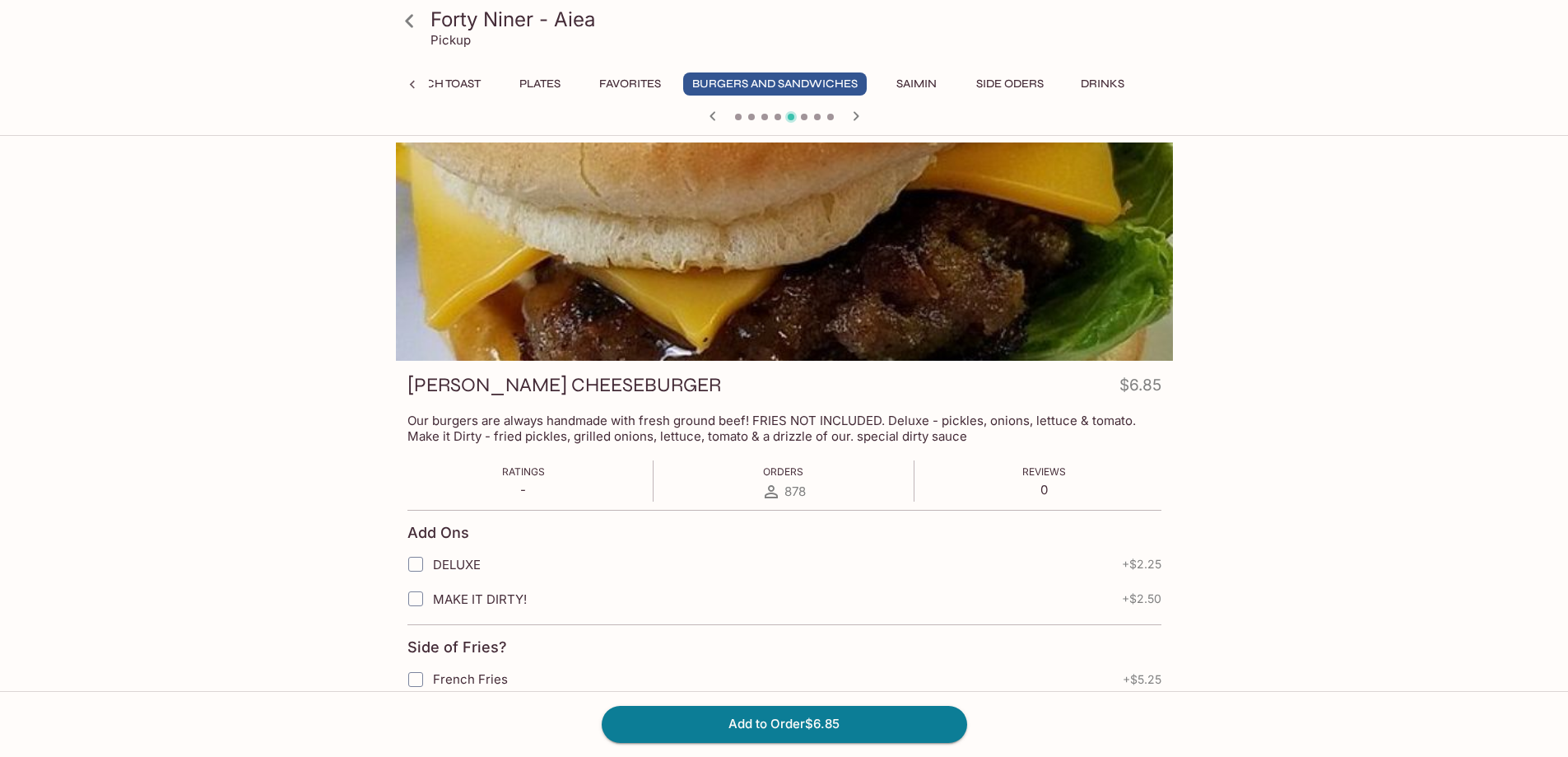
click at [854, 117] on icon "button" at bounding box center [855, 116] width 20 height 20
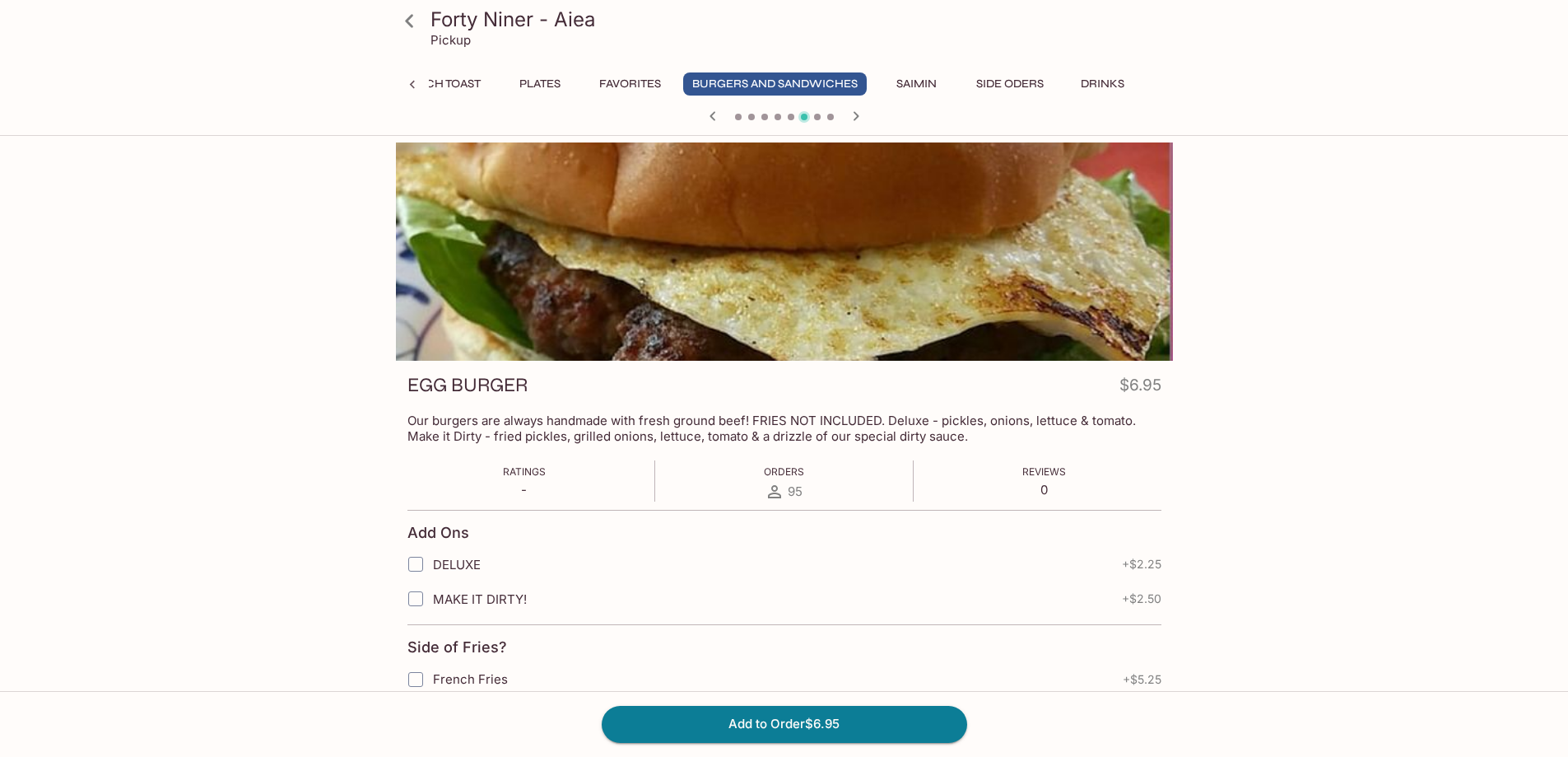
click at [854, 117] on icon "button" at bounding box center [855, 116] width 20 height 20
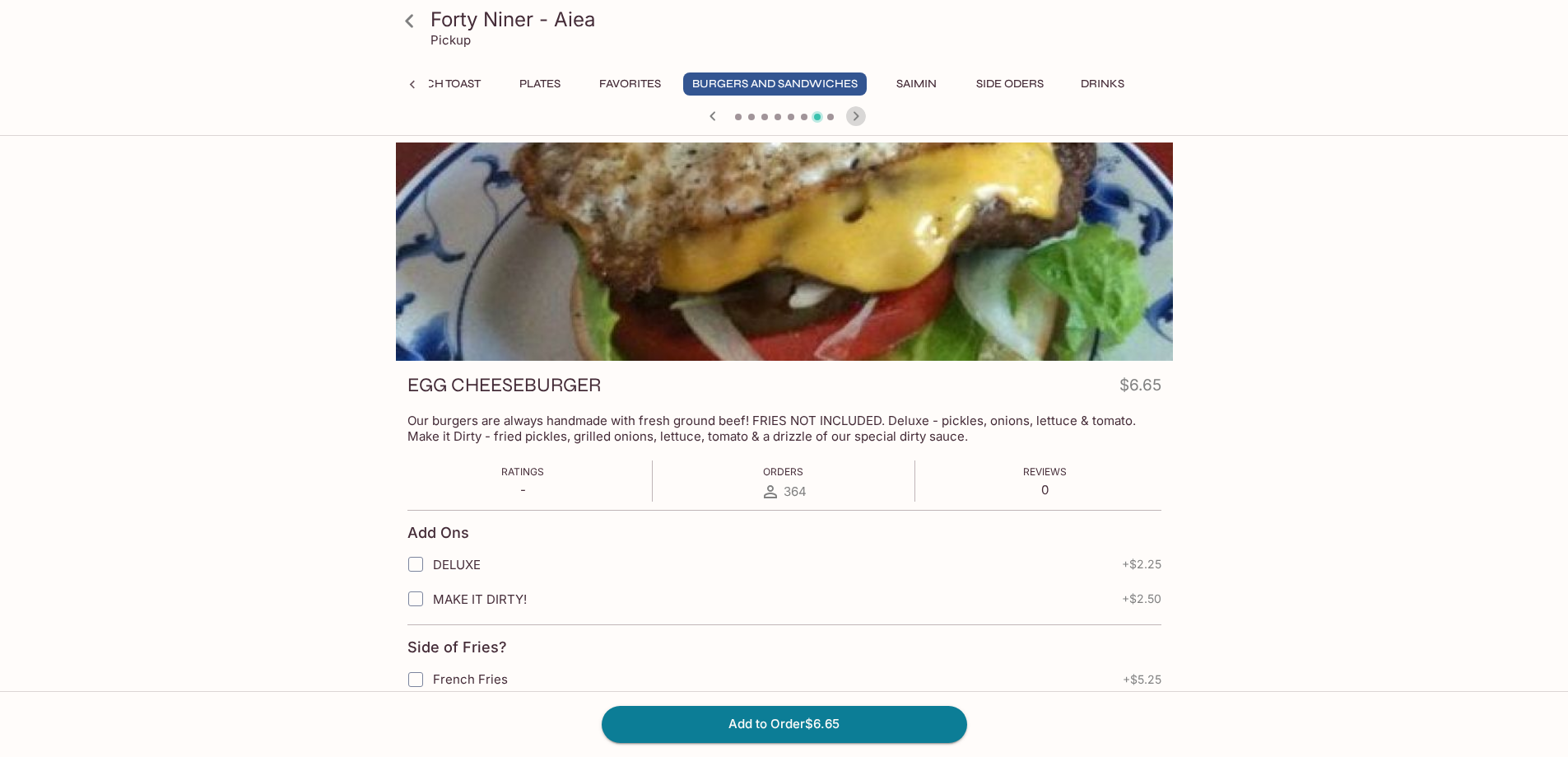
click at [854, 117] on icon "button" at bounding box center [855, 116] width 20 height 20
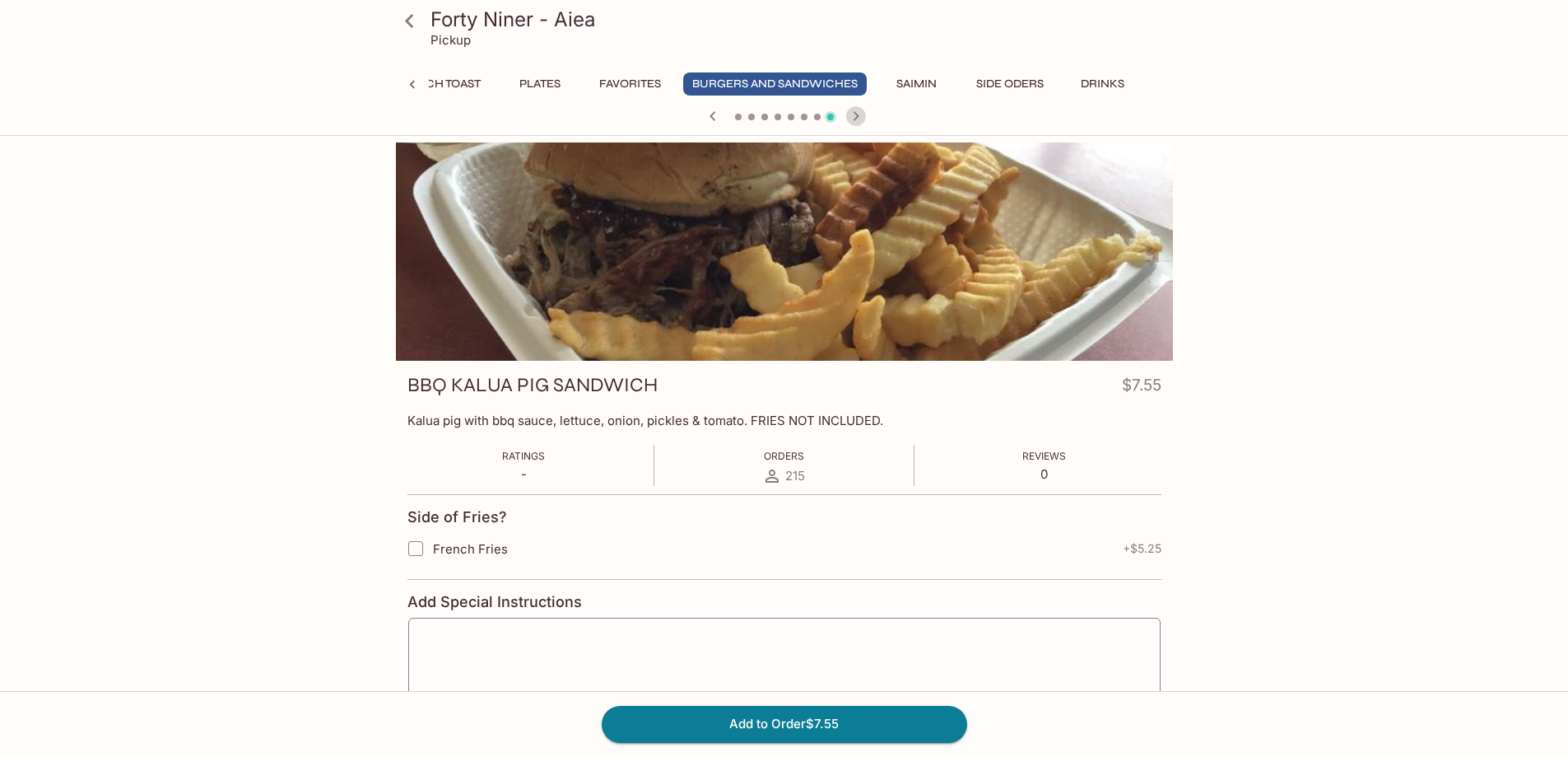
click at [854, 117] on icon "button" at bounding box center [855, 116] width 20 height 20
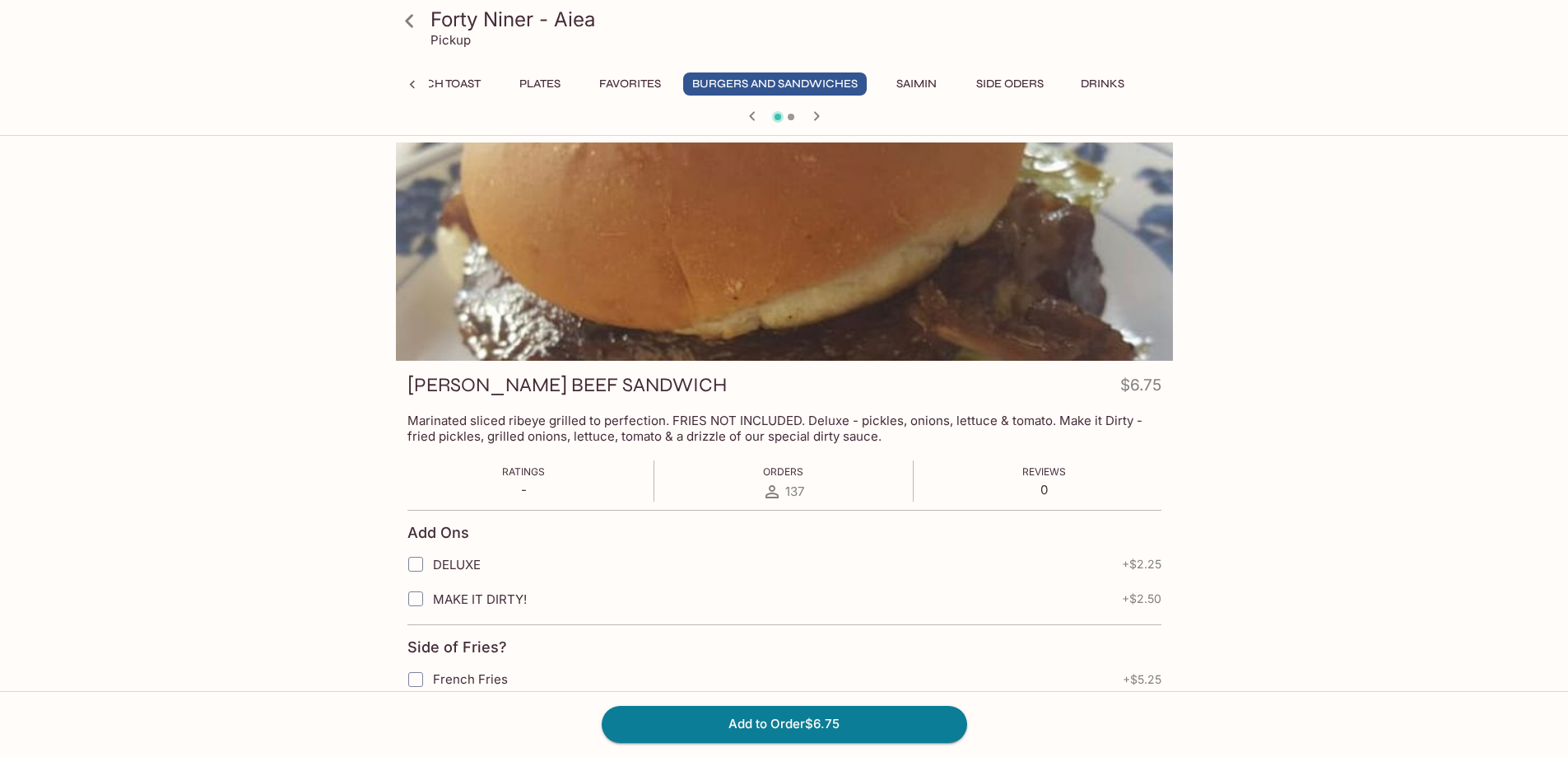
click at [854, 117] on div at bounding box center [784, 118] width 790 height 25
click at [815, 115] on icon "button" at bounding box center [816, 116] width 20 height 20
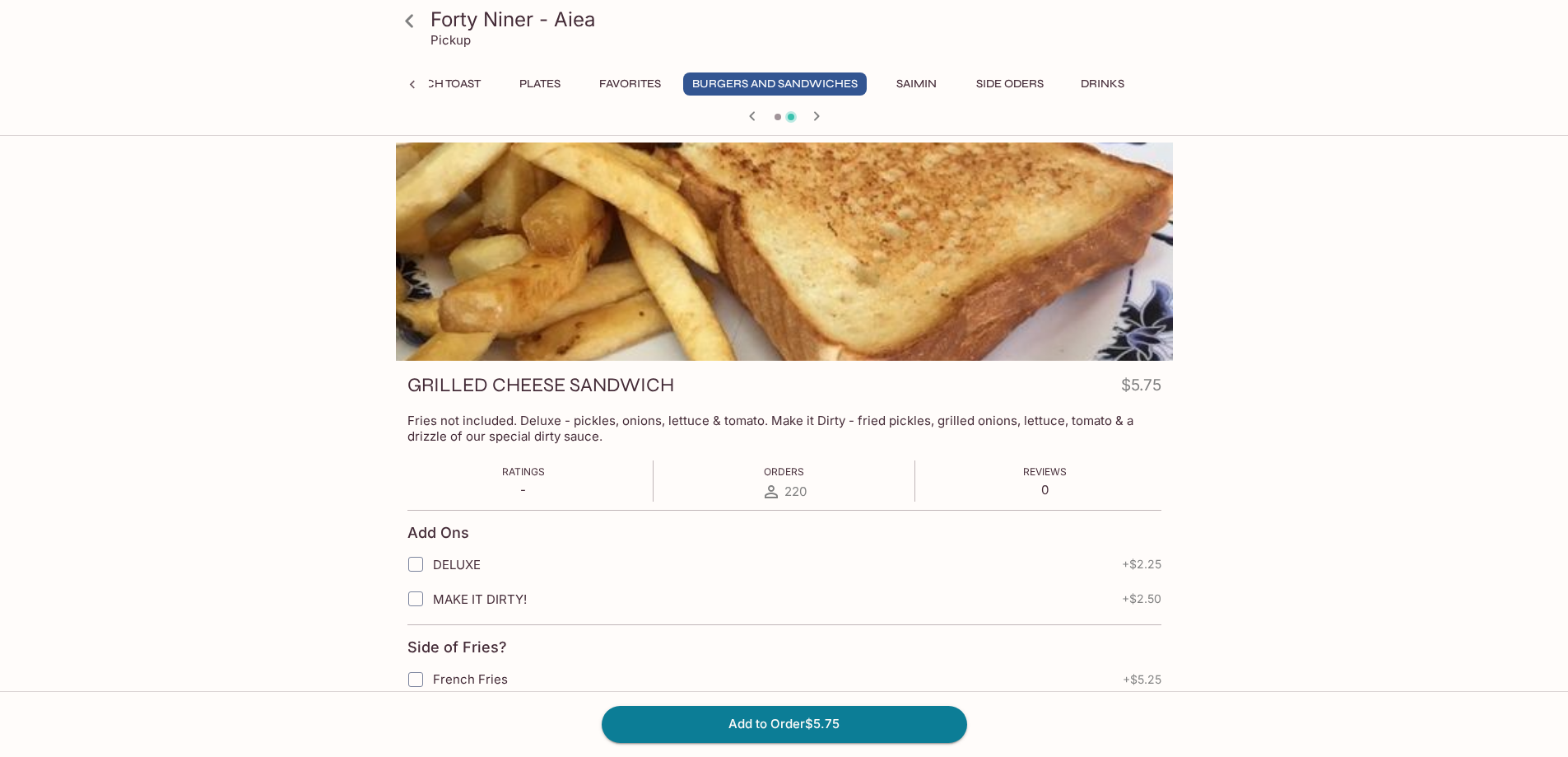
click at [815, 115] on icon "button" at bounding box center [816, 116] width 20 height 20
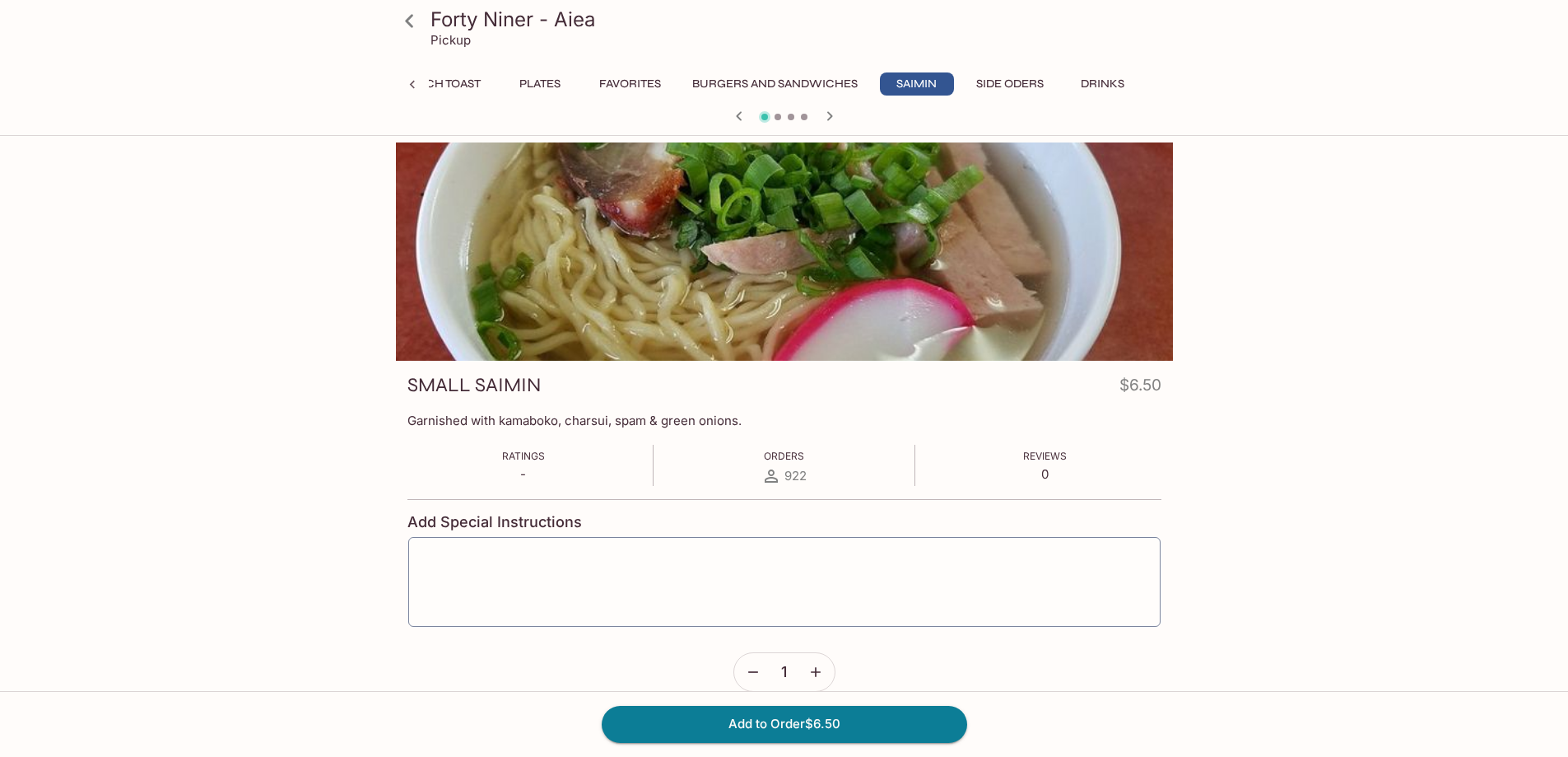
click at [815, 115] on div at bounding box center [784, 118] width 790 height 25
click at [830, 117] on icon "button" at bounding box center [829, 115] width 6 height 9
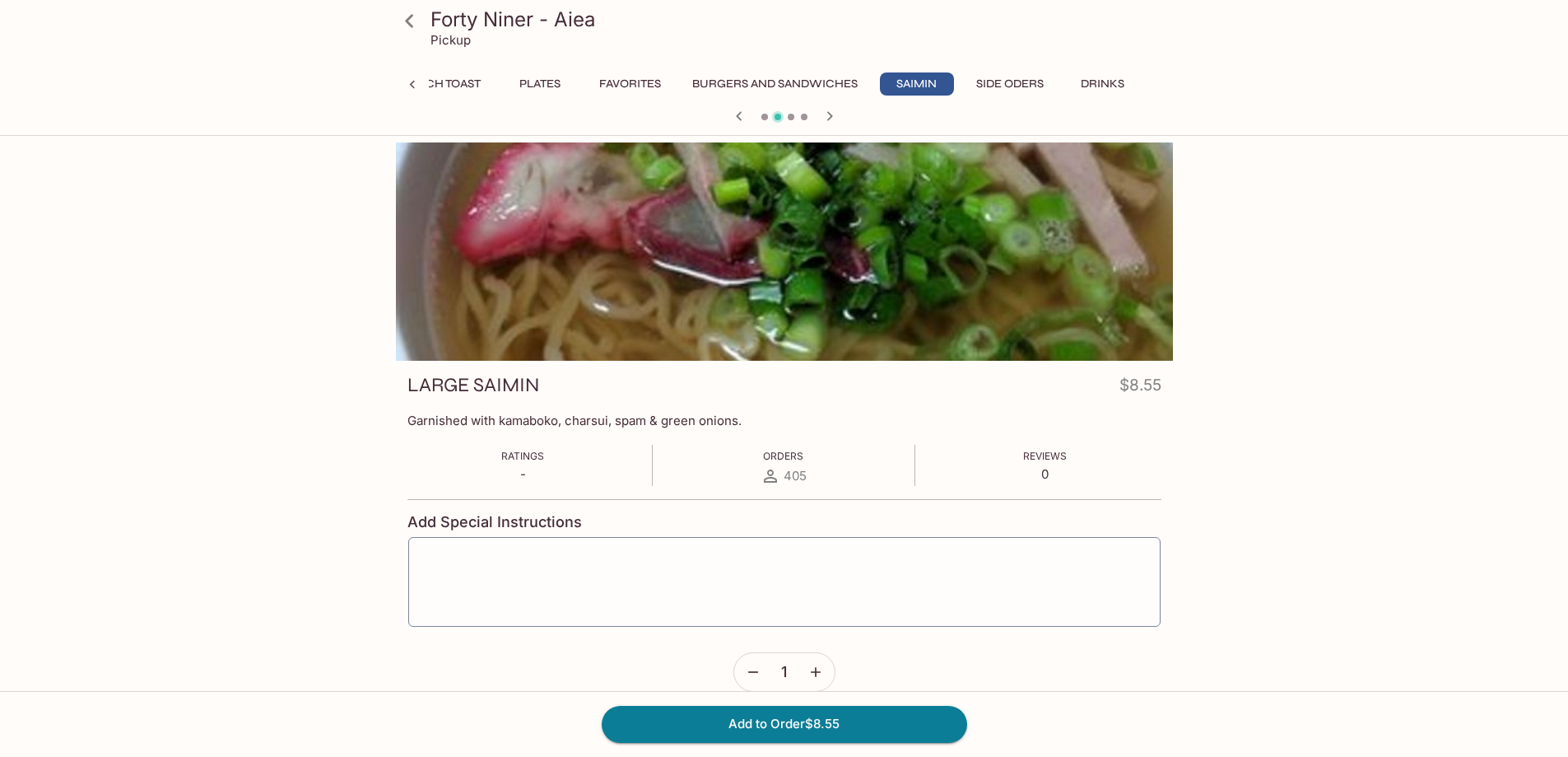
click at [830, 117] on icon "button" at bounding box center [829, 115] width 6 height 9
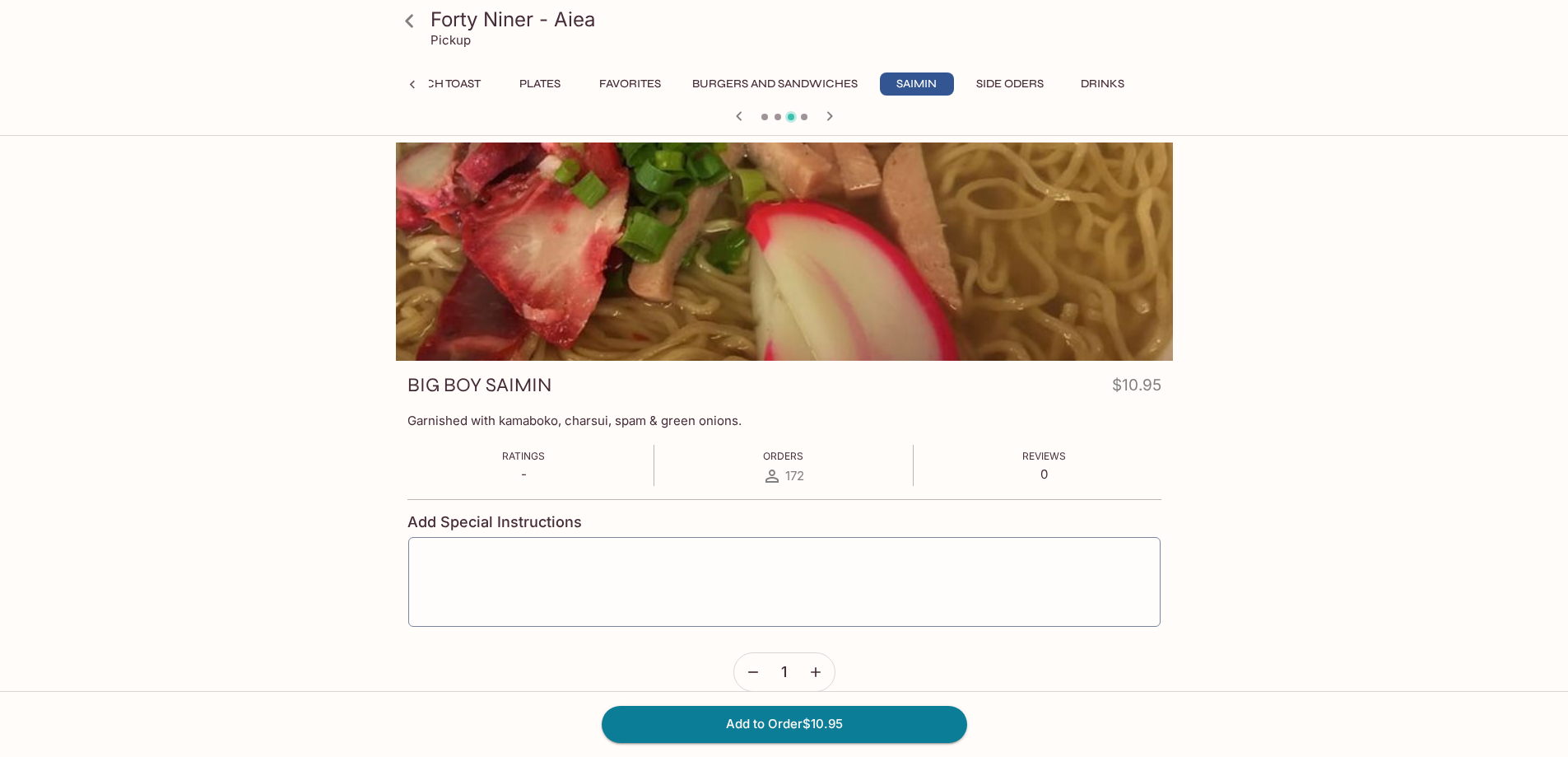
click at [830, 117] on icon "button" at bounding box center [829, 115] width 6 height 9
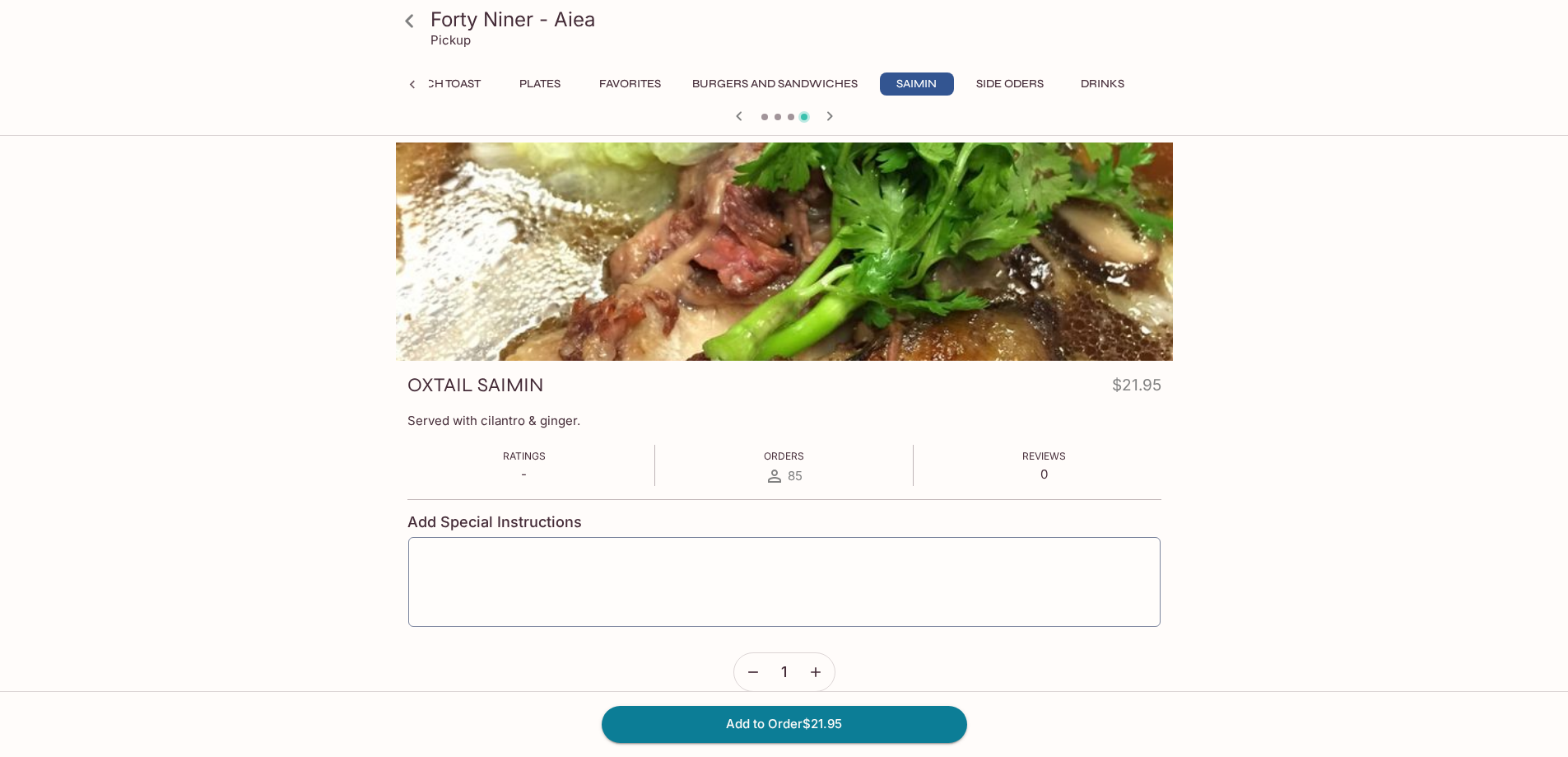
click at [830, 117] on icon "button" at bounding box center [829, 115] width 6 height 9
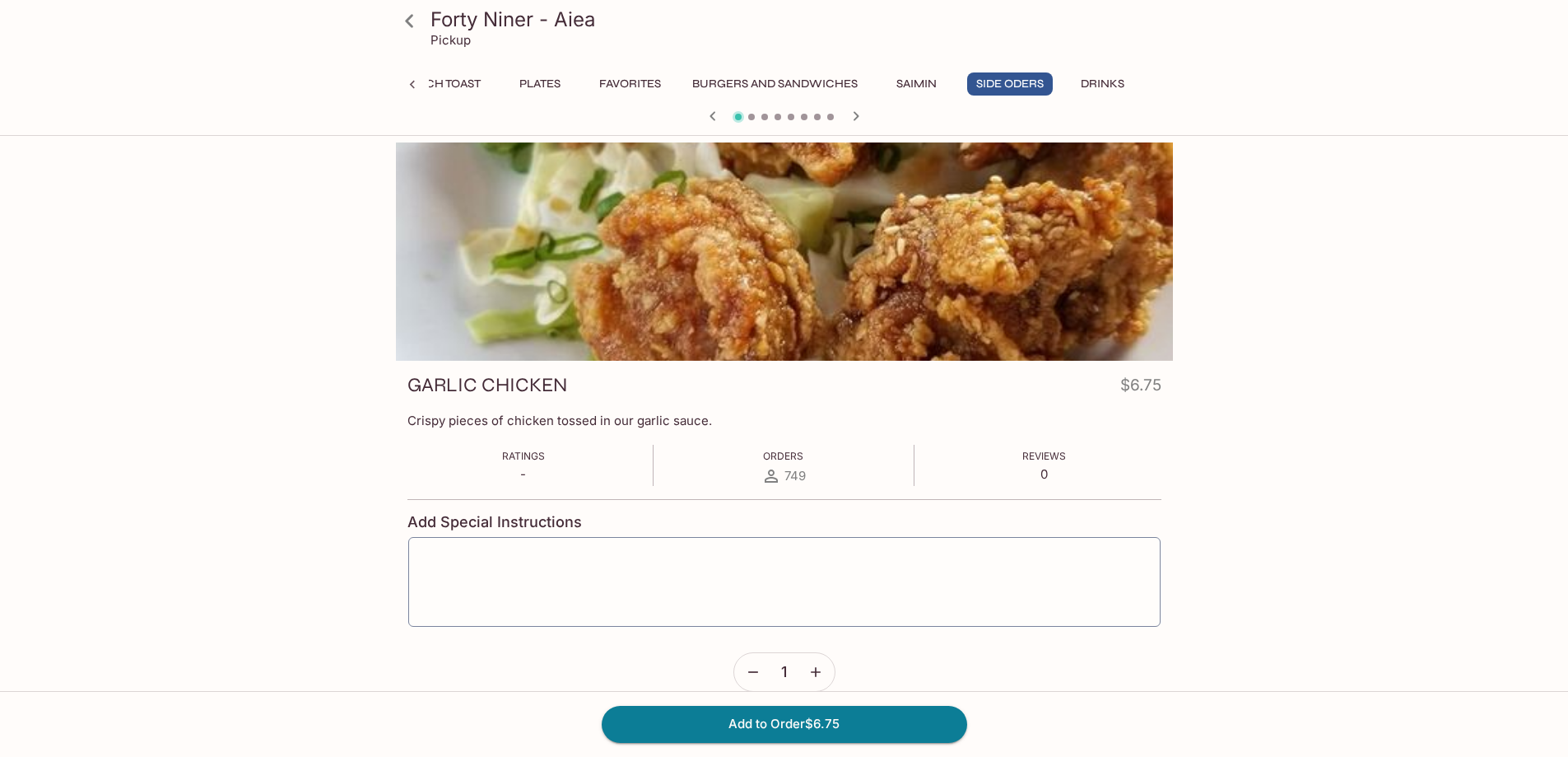
click at [858, 119] on icon "button" at bounding box center [855, 116] width 20 height 20
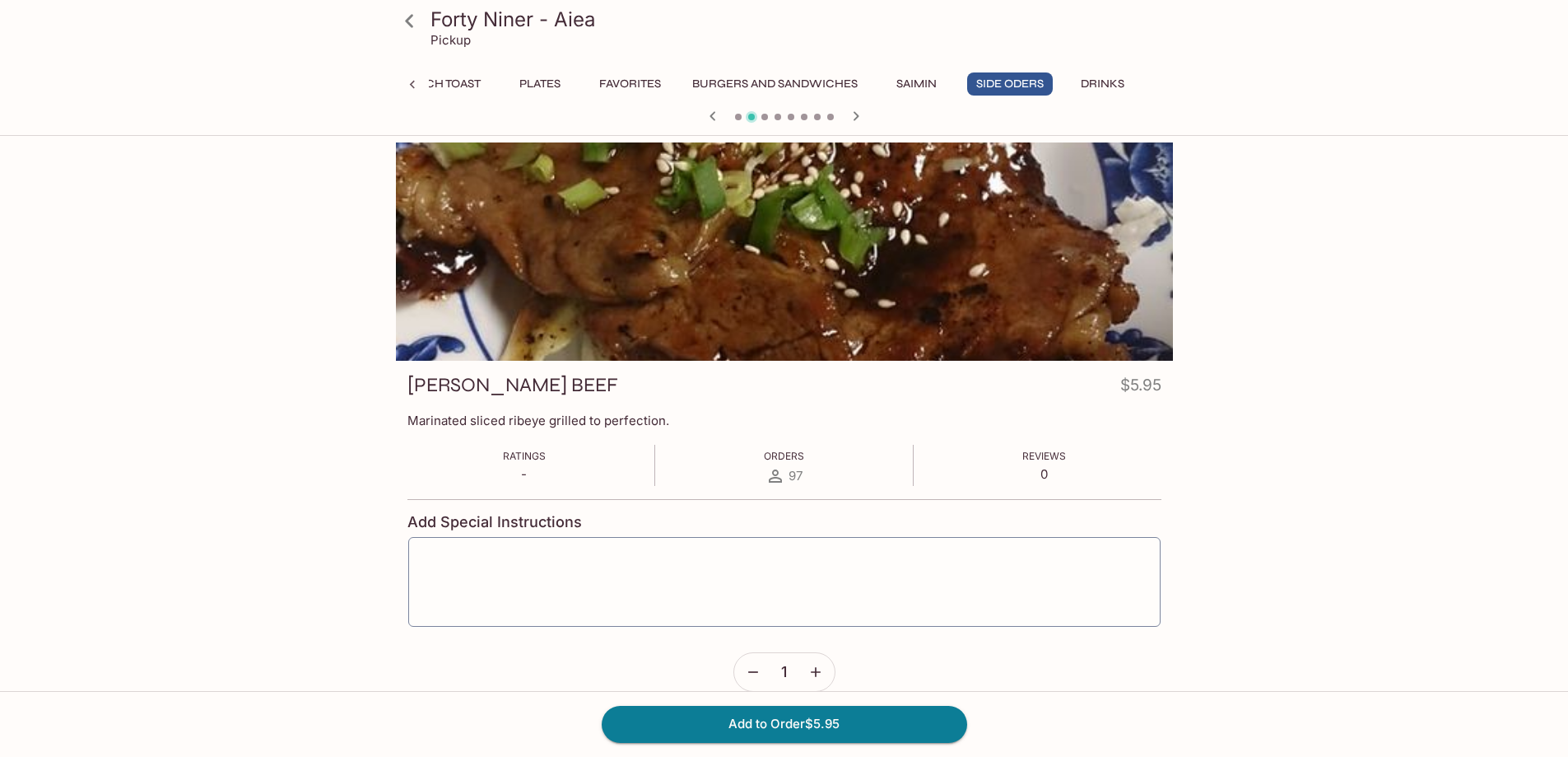
click at [854, 117] on icon "button" at bounding box center [855, 116] width 20 height 20
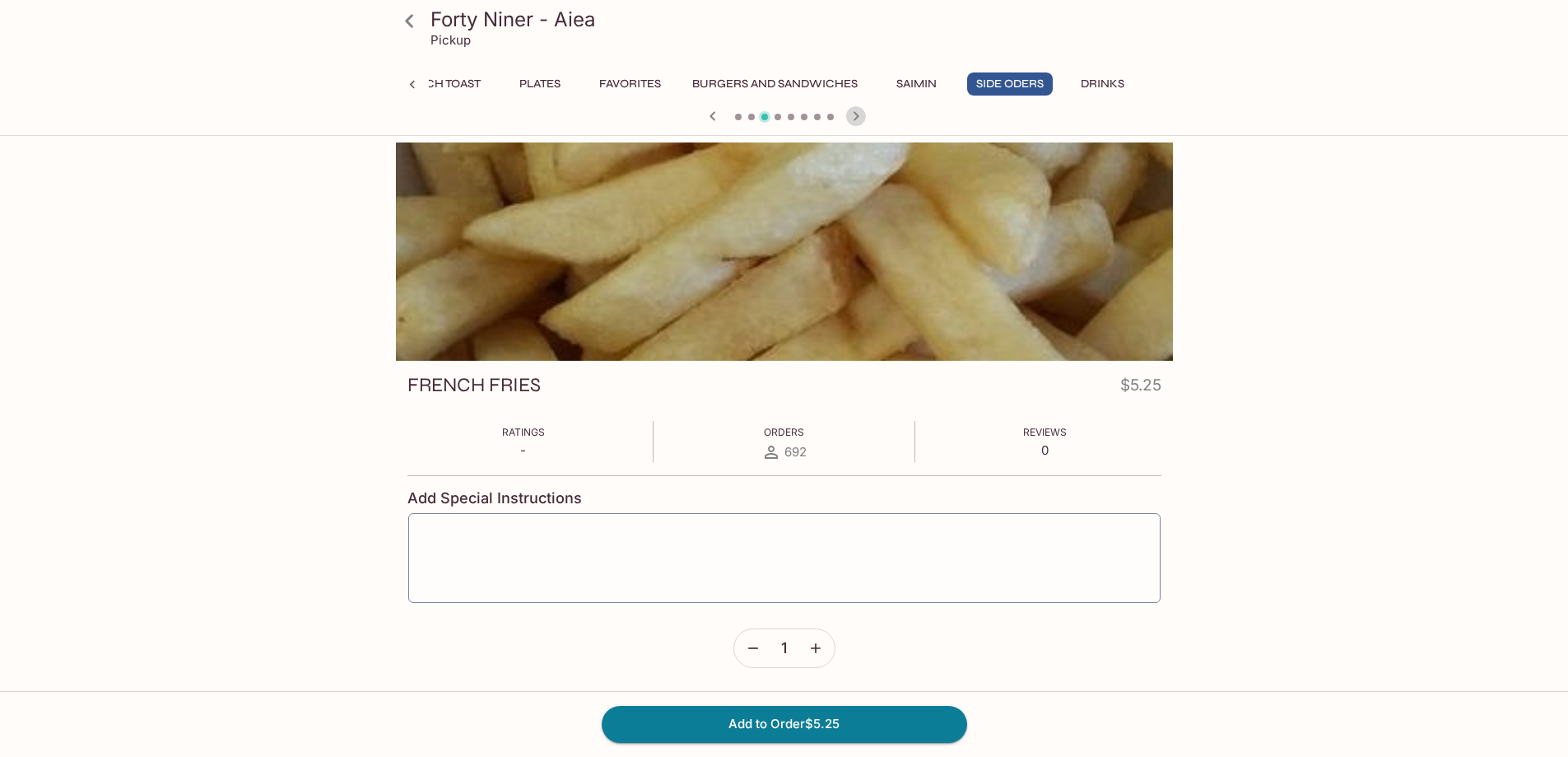
click at [854, 117] on icon "button" at bounding box center [855, 116] width 20 height 20
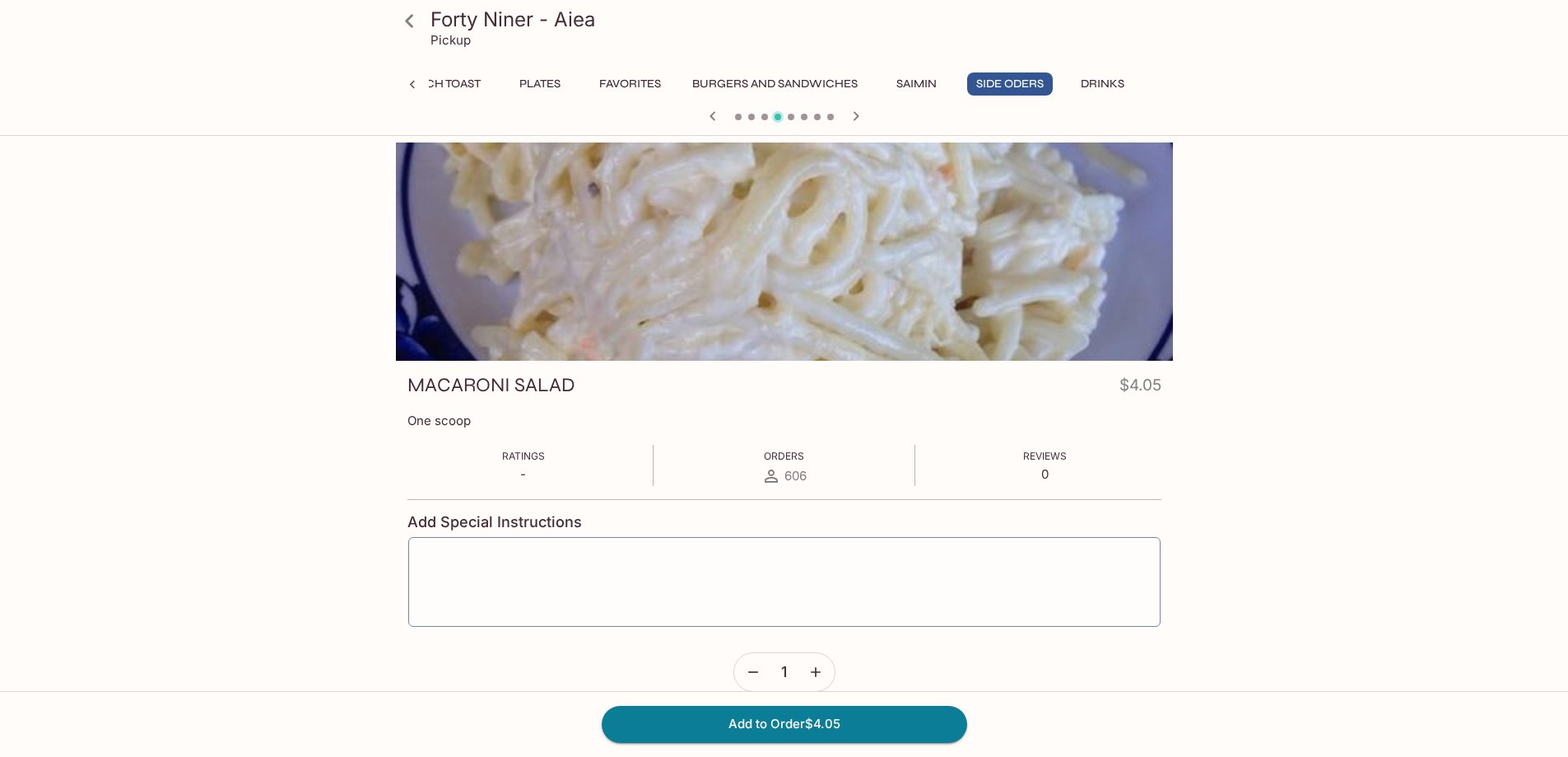
click at [855, 119] on icon "button" at bounding box center [855, 115] width 6 height 9
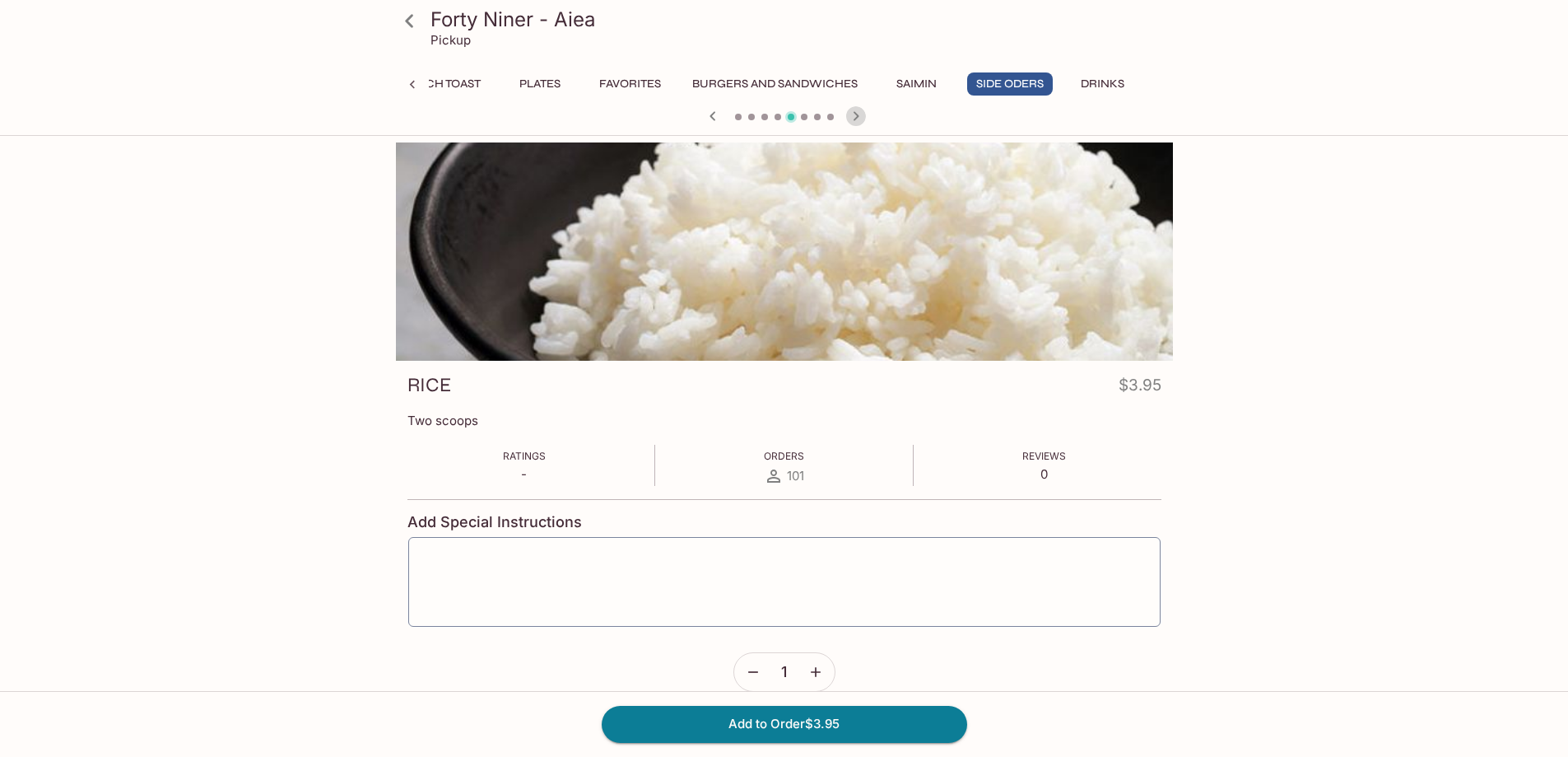
click at [854, 117] on icon "button" at bounding box center [855, 116] width 20 height 20
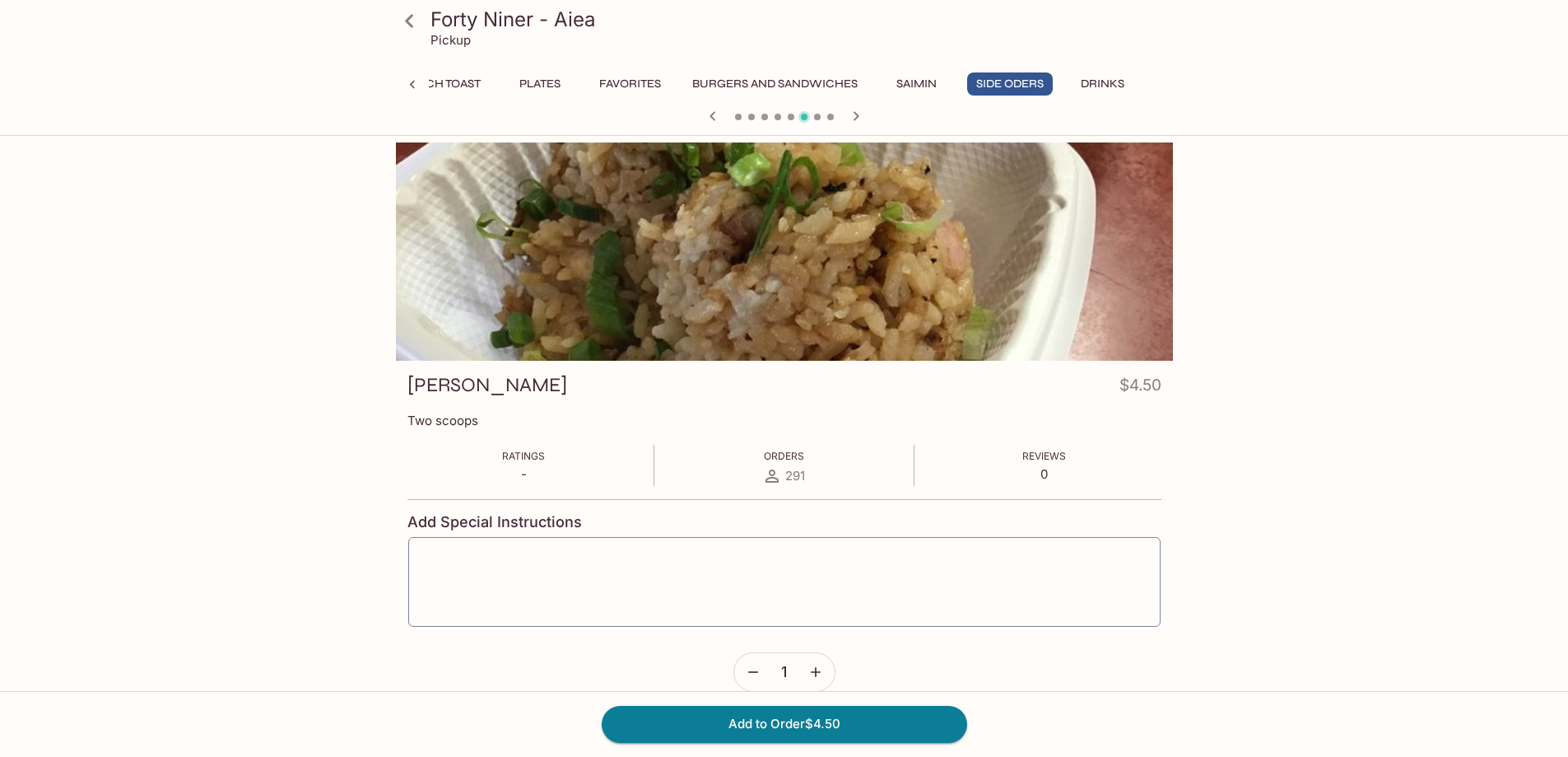
click at [852, 117] on icon "button" at bounding box center [855, 116] width 20 height 20
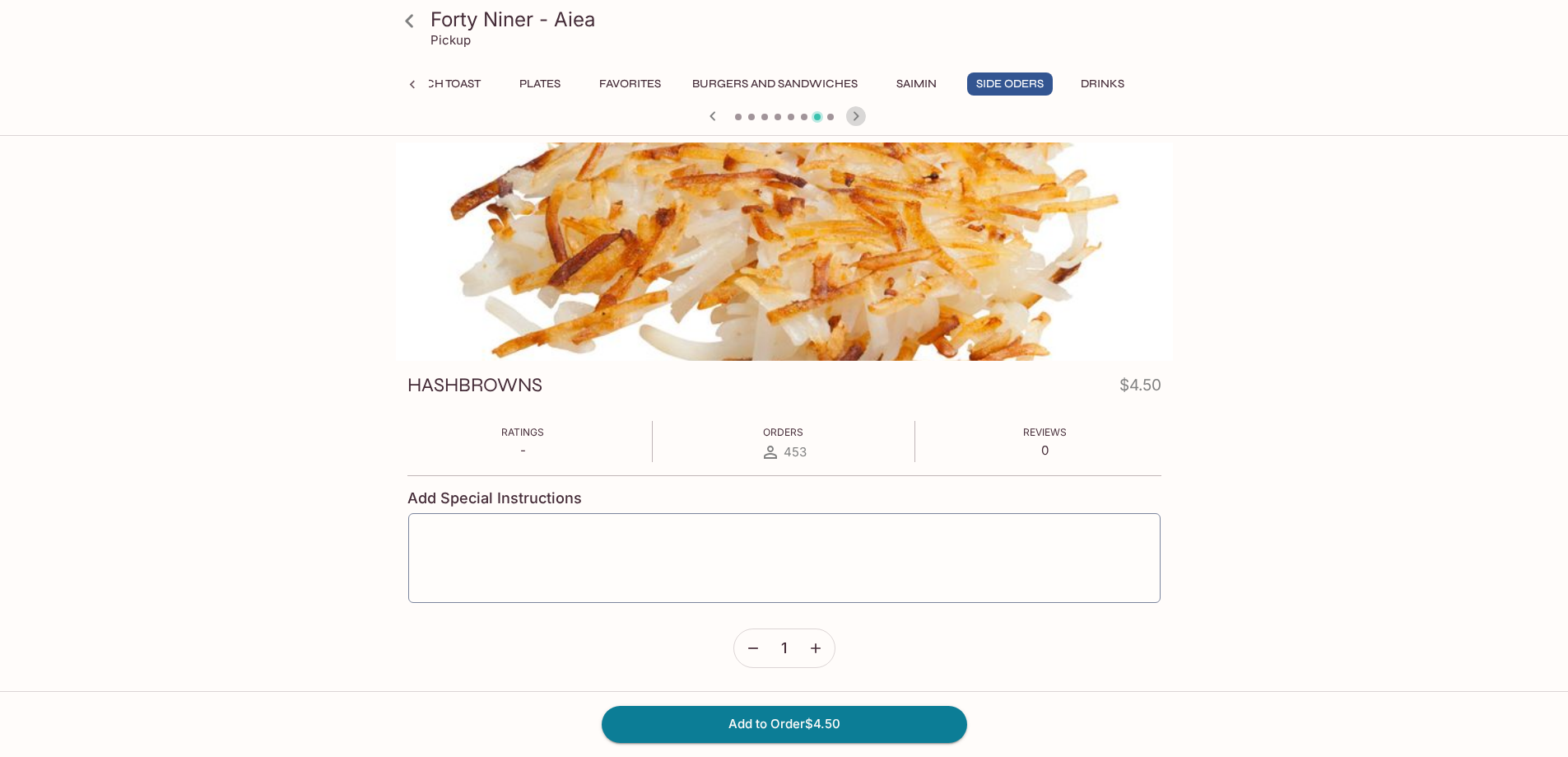
click at [856, 115] on icon "button" at bounding box center [855, 115] width 6 height 9
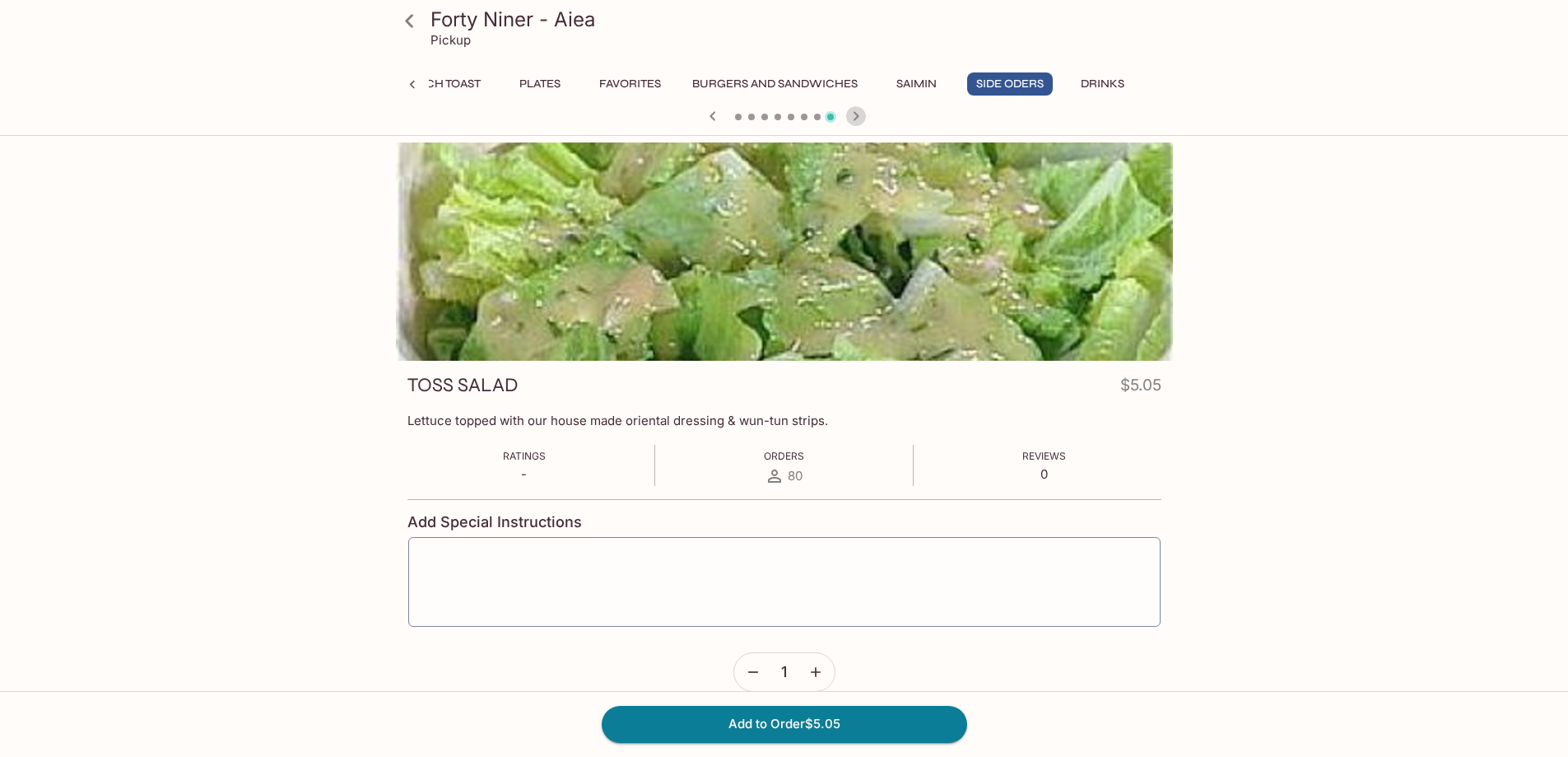
click at [855, 112] on icon "button" at bounding box center [855, 115] width 6 height 9
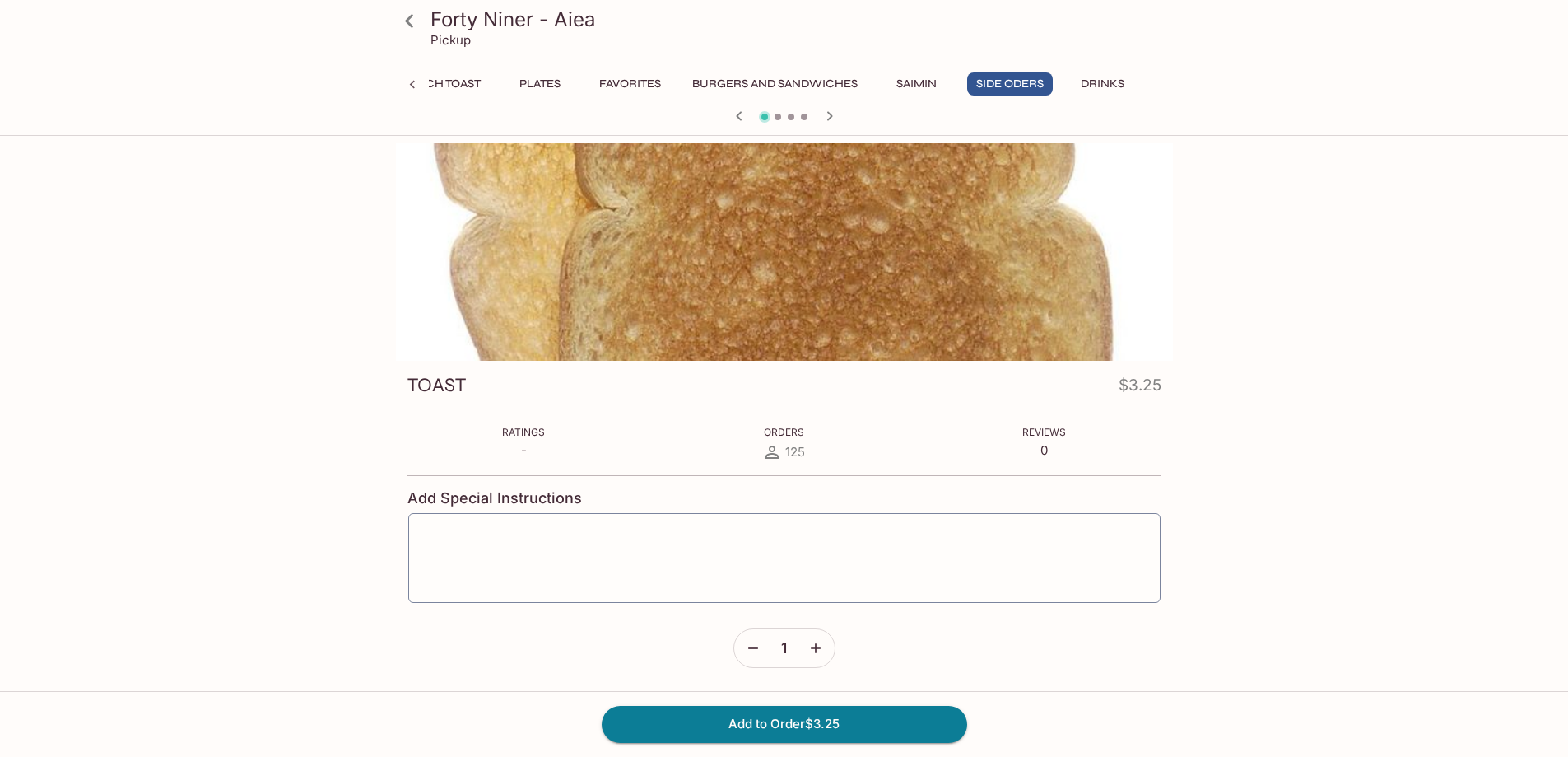
click at [855, 112] on div at bounding box center [784, 118] width 790 height 25
click at [1302, 93] on div "Forty Niner - Aiea Pickup Kau Kau Meals Specials Breakfast Loco Moco Omelettes …" at bounding box center [784, 67] width 1568 height 136
click at [741, 119] on icon "button" at bounding box center [739, 115] width 6 height 9
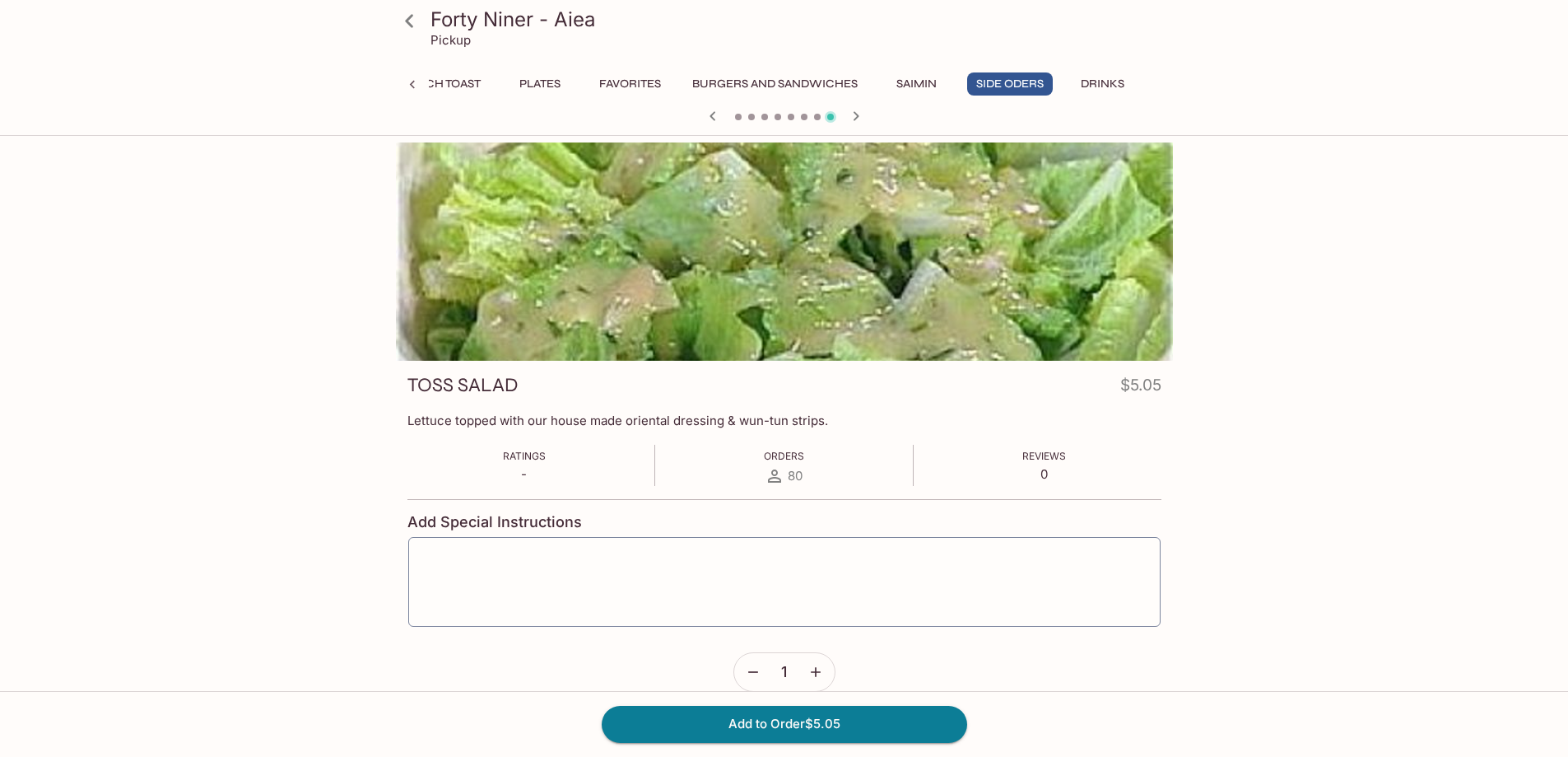
click at [407, 86] on icon at bounding box center [412, 85] width 16 height 16
click at [437, 84] on button "Breakfast" at bounding box center [444, 84] width 84 height 23
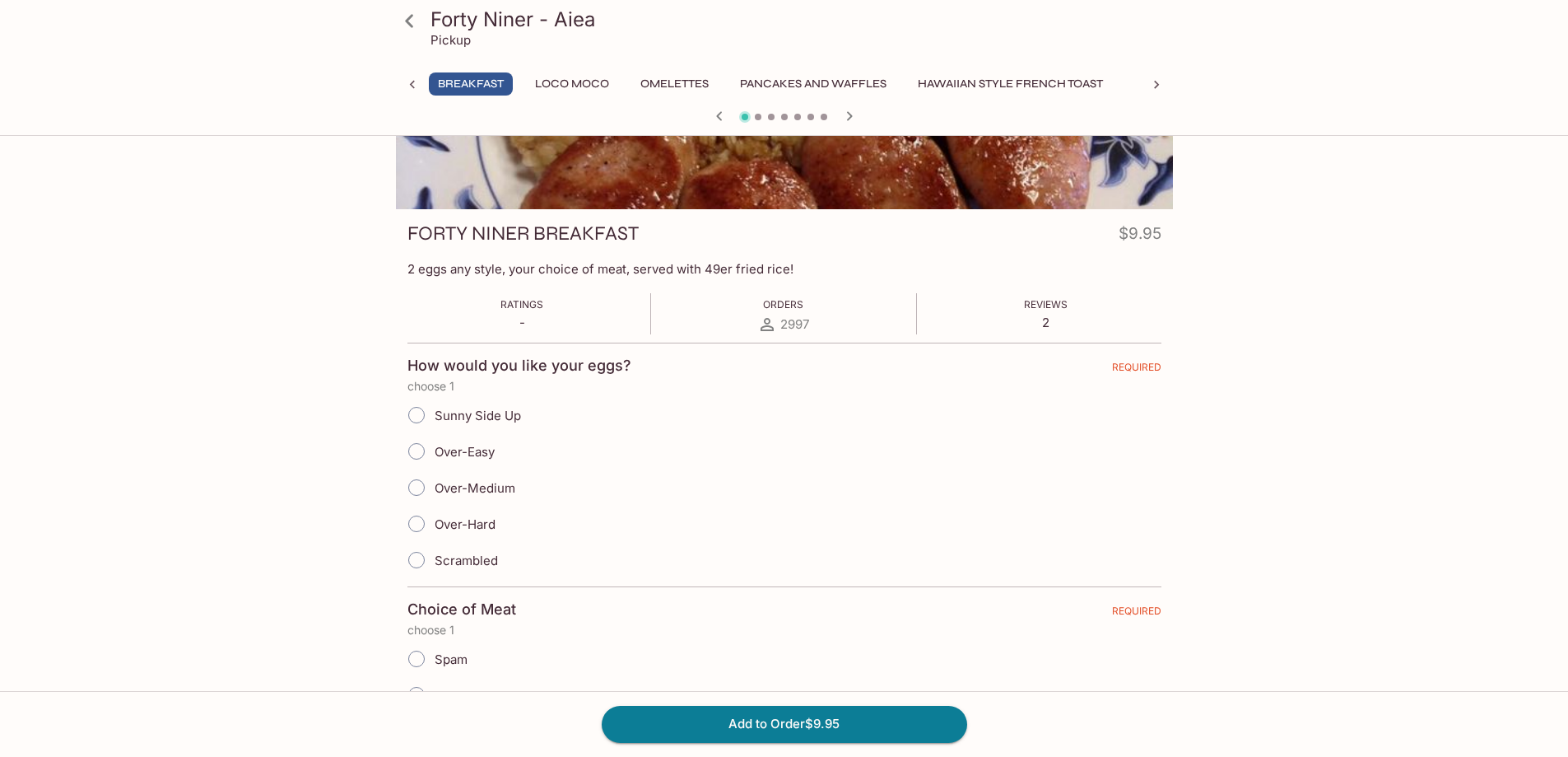
scroll to position [0, 0]
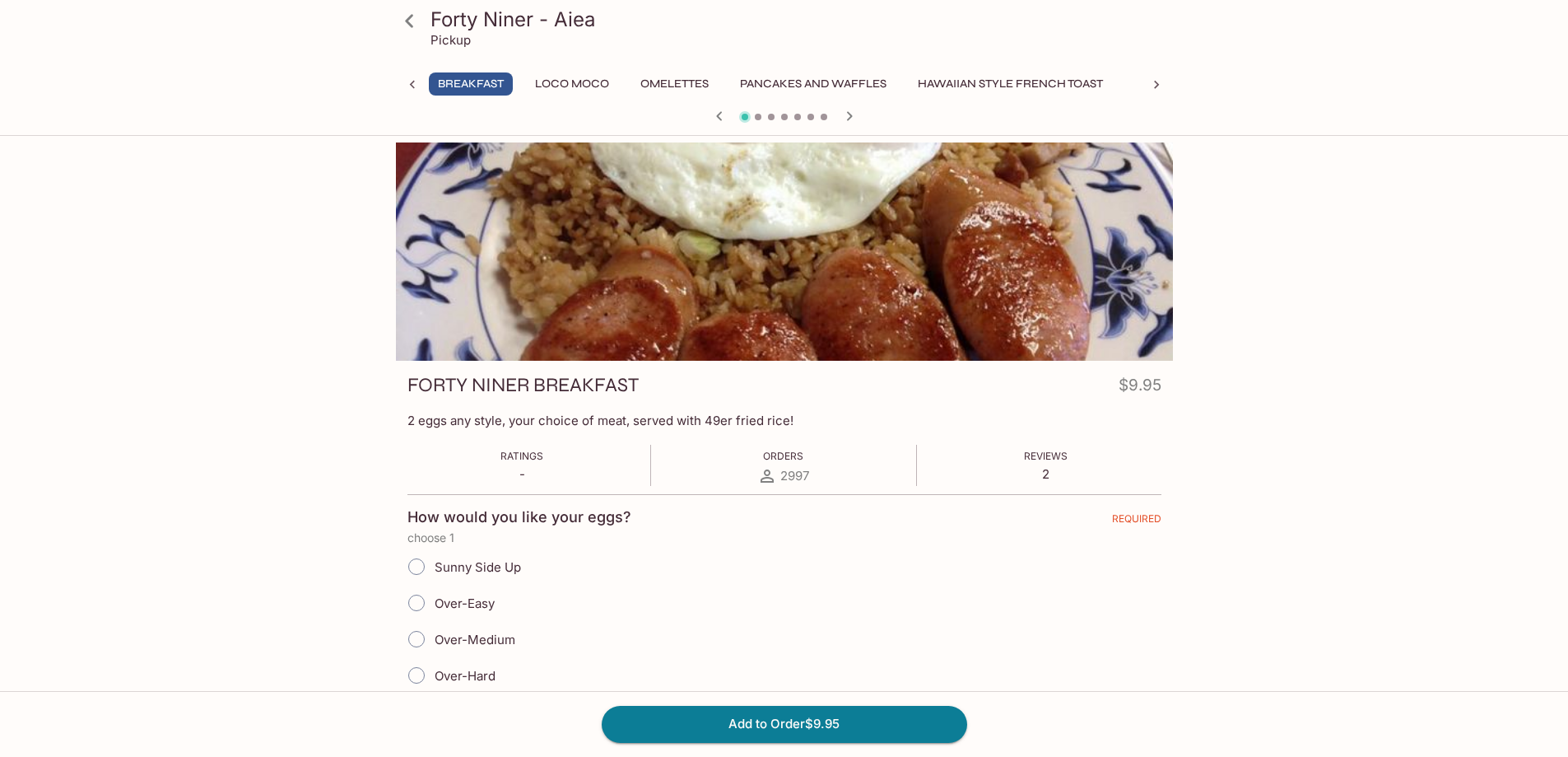
click at [755, 119] on span at bounding box center [758, 117] width 7 height 7
click at [758, 117] on span at bounding box center [758, 117] width 7 height 7
click at [850, 115] on icon "button" at bounding box center [848, 115] width 6 height 9
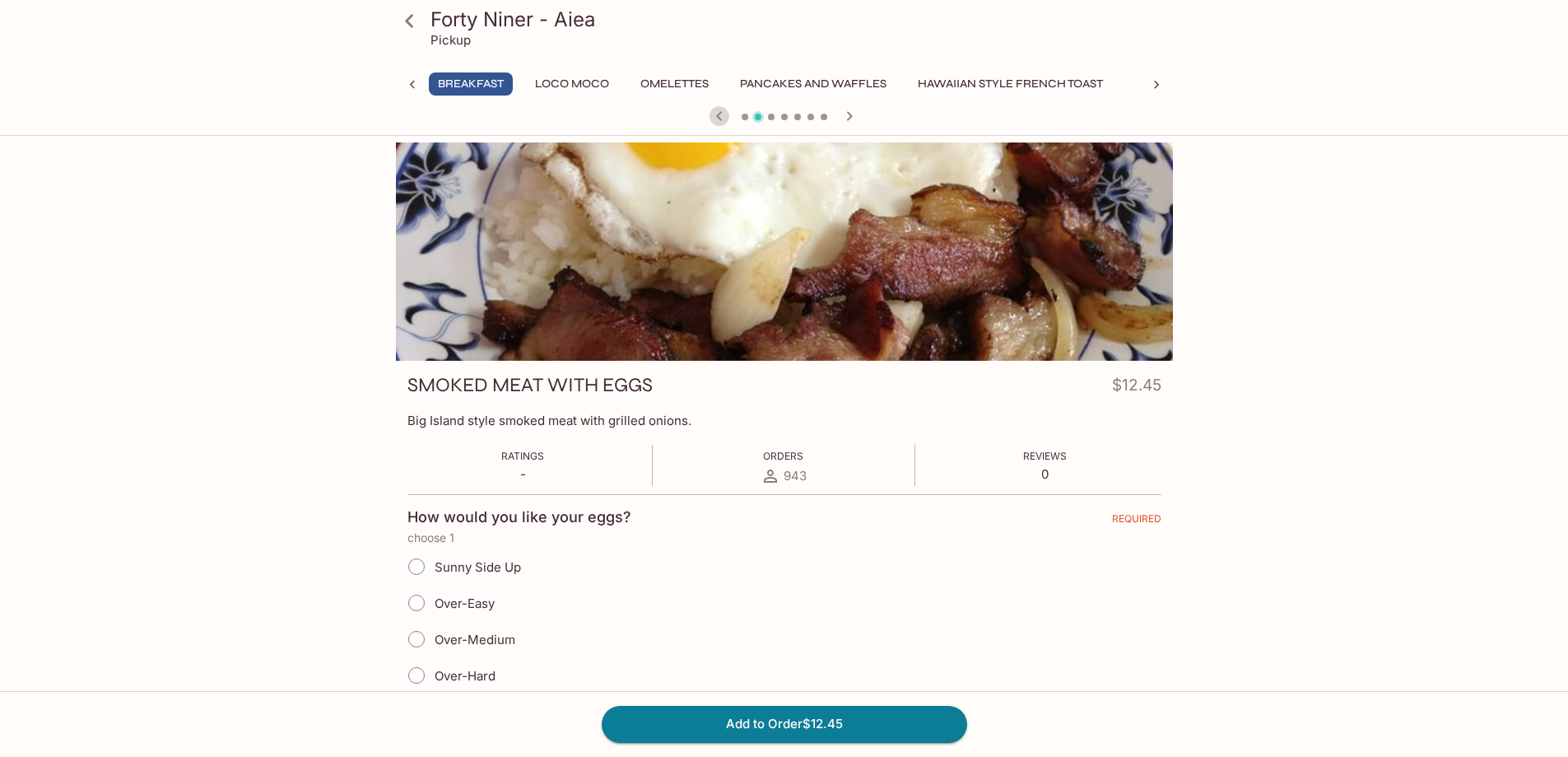
click at [720, 116] on icon "button" at bounding box center [719, 116] width 20 height 20
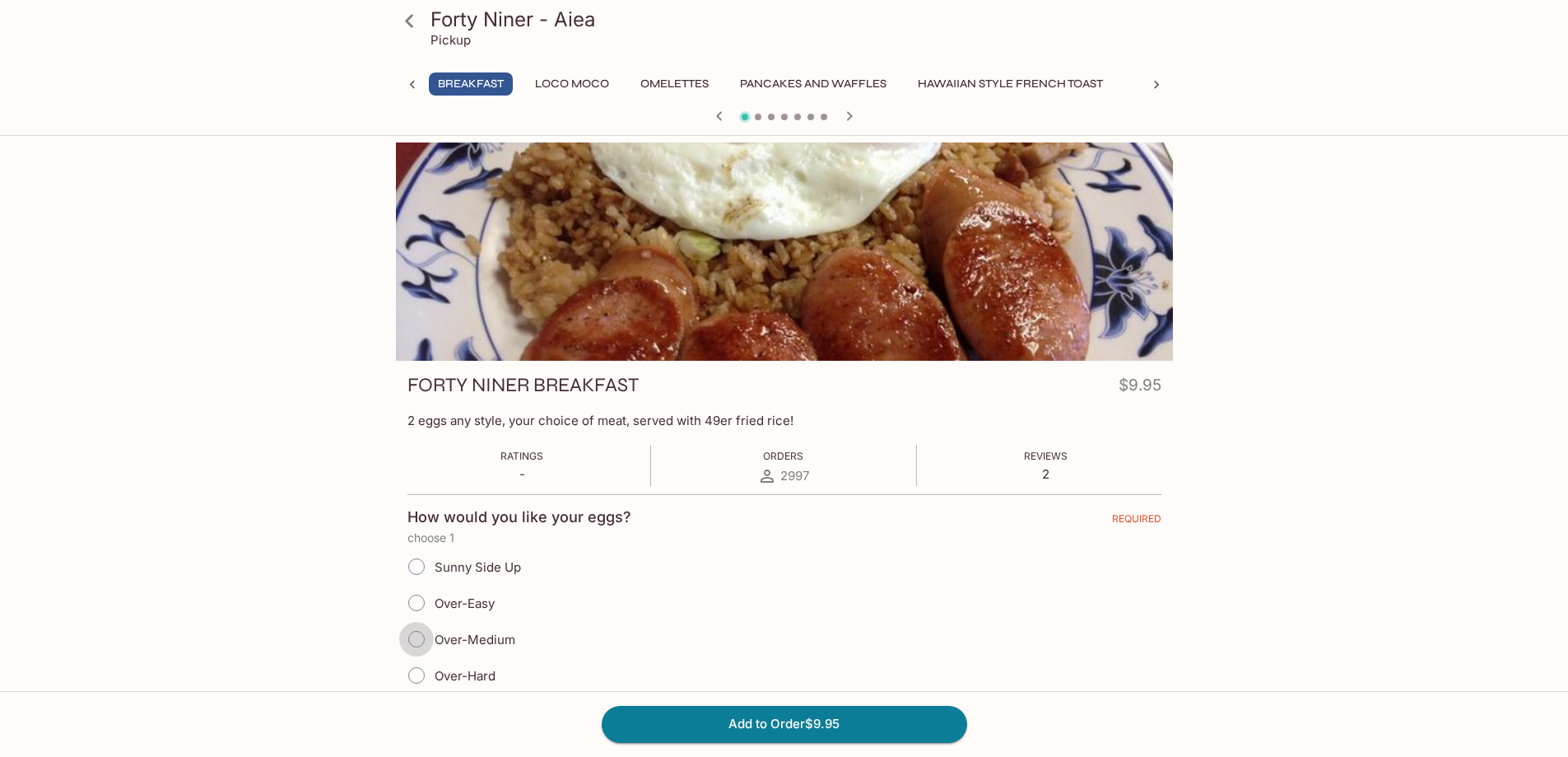
click at [415, 640] on input "Over-Medium" at bounding box center [417, 639] width 35 height 35
radio input "true"
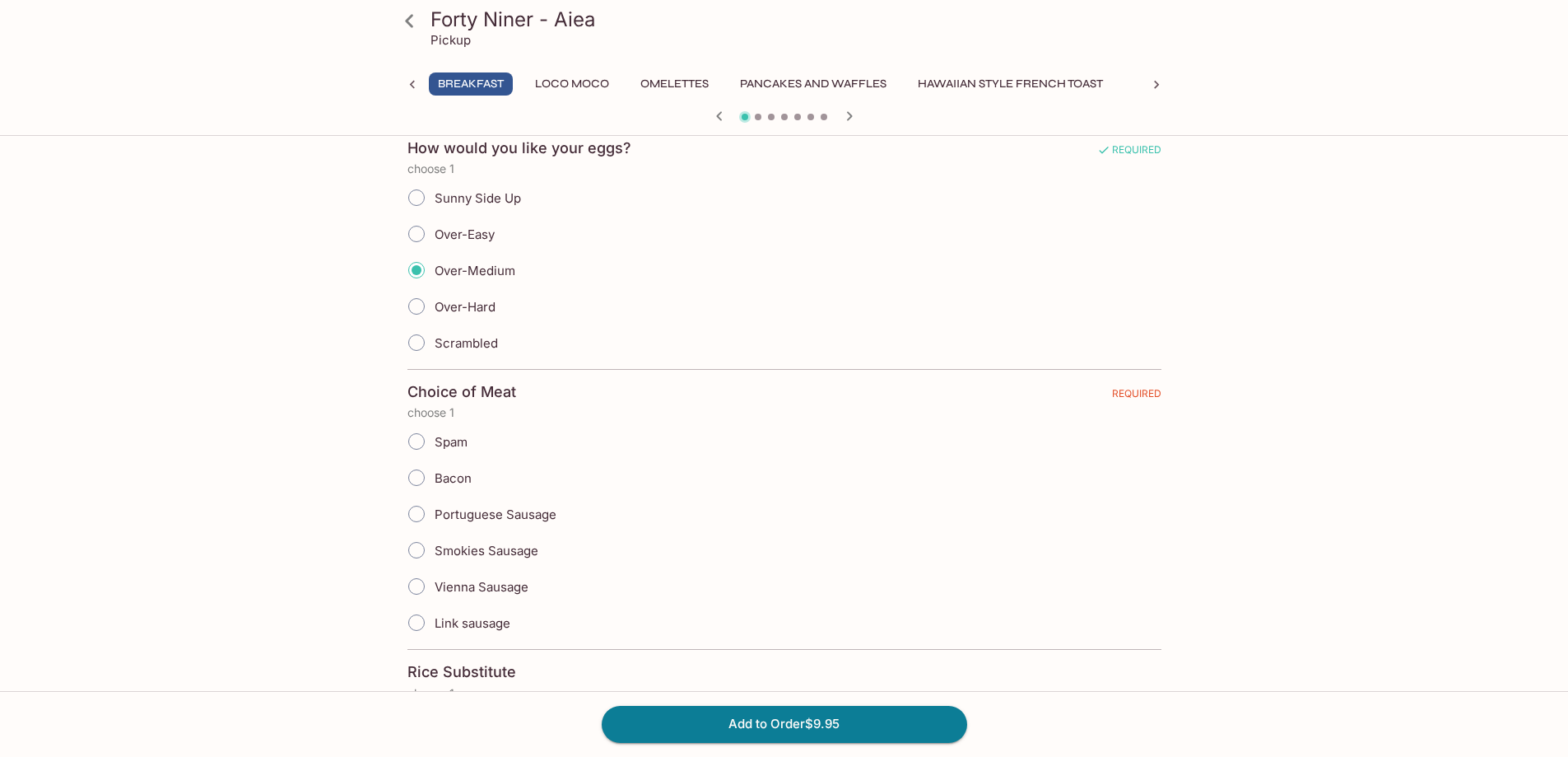
scroll to position [412, 0]
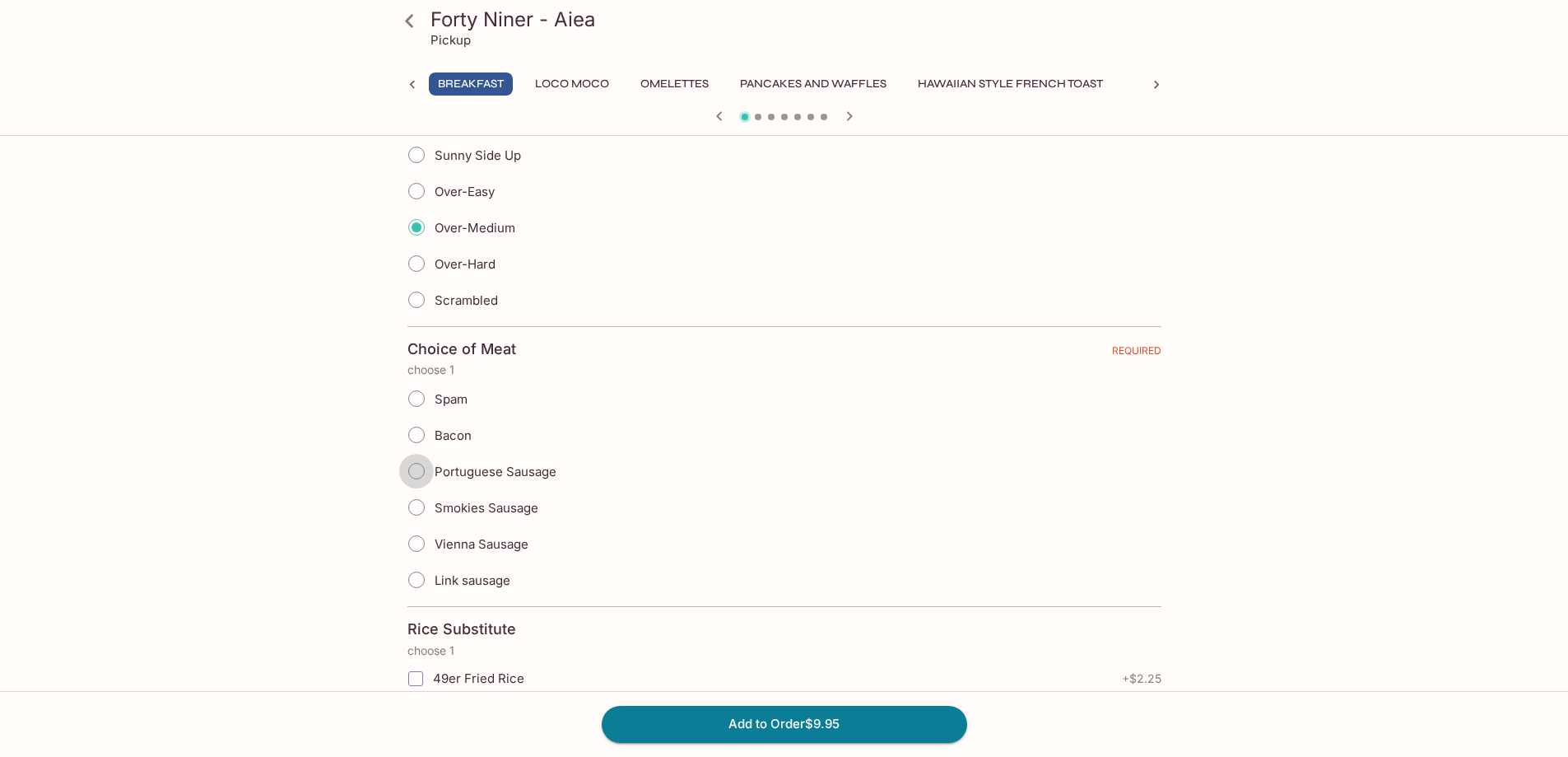
click at [418, 471] on input "Portuguese Sausage" at bounding box center [417, 471] width 35 height 35
radio input "true"
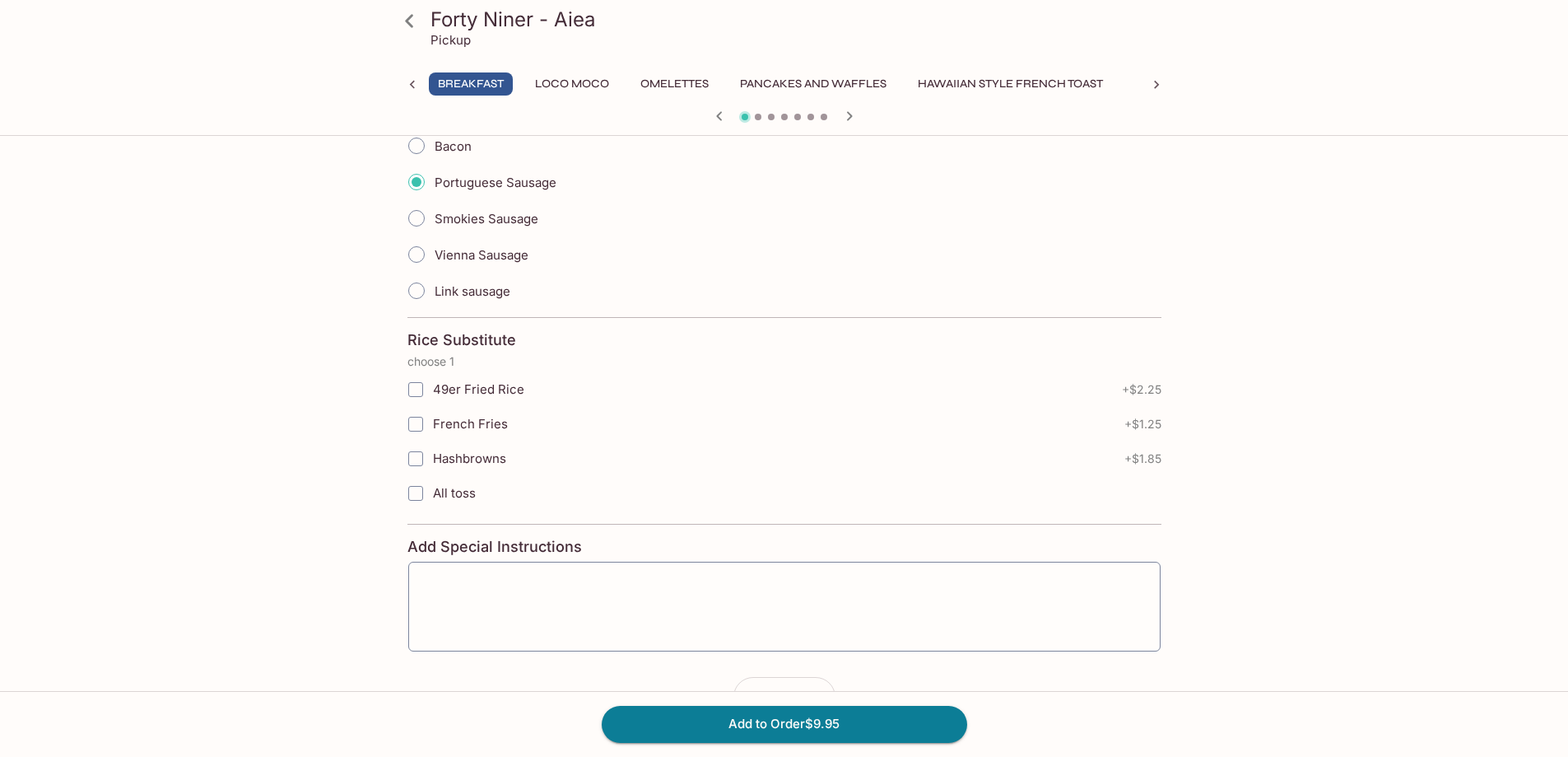
scroll to position [741, 0]
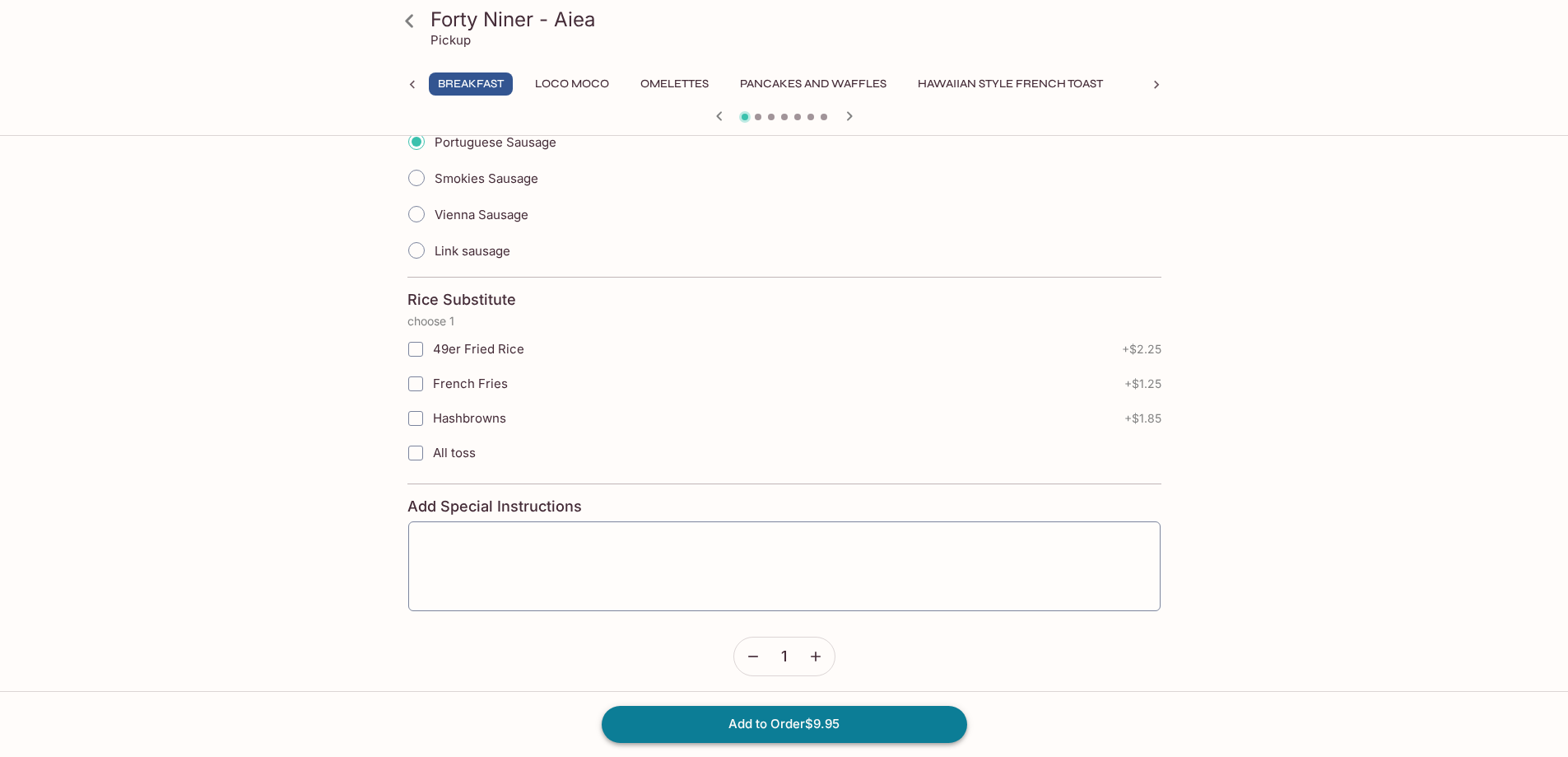
click at [810, 725] on button "Add to Order $9.95" at bounding box center [784, 724] width 366 height 36
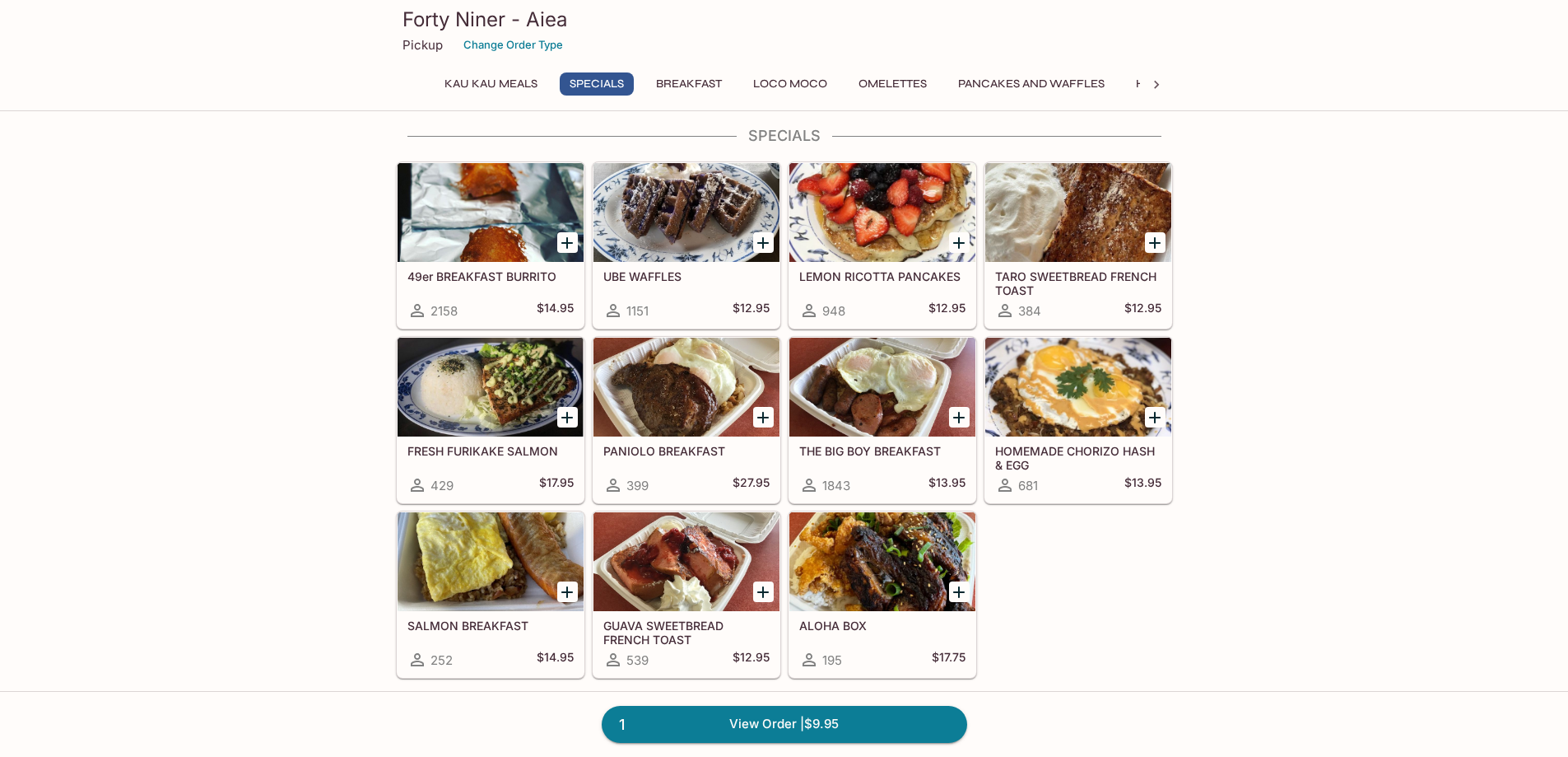
scroll to position [330, 0]
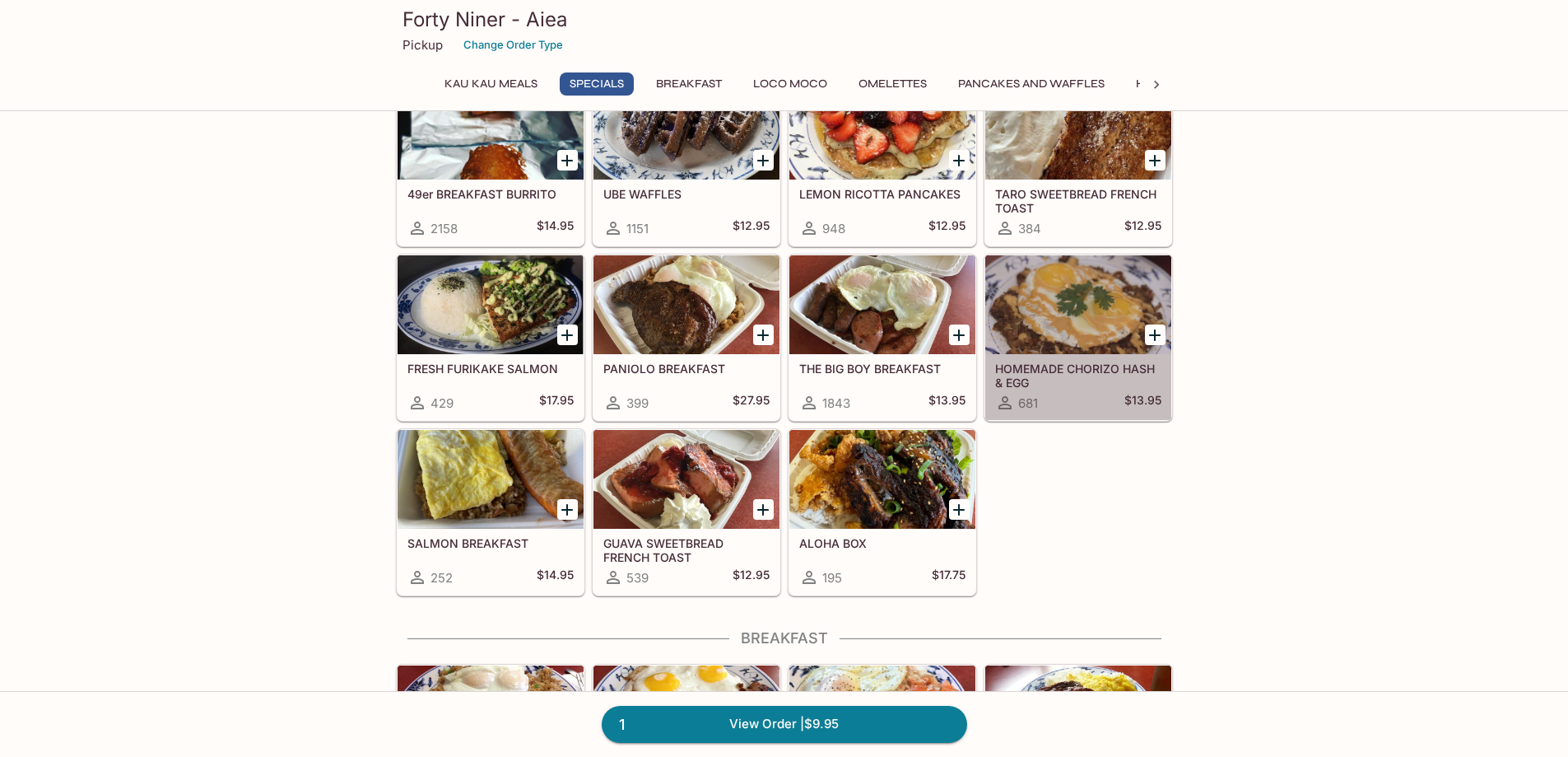
click at [1071, 335] on div at bounding box center [1078, 305] width 186 height 99
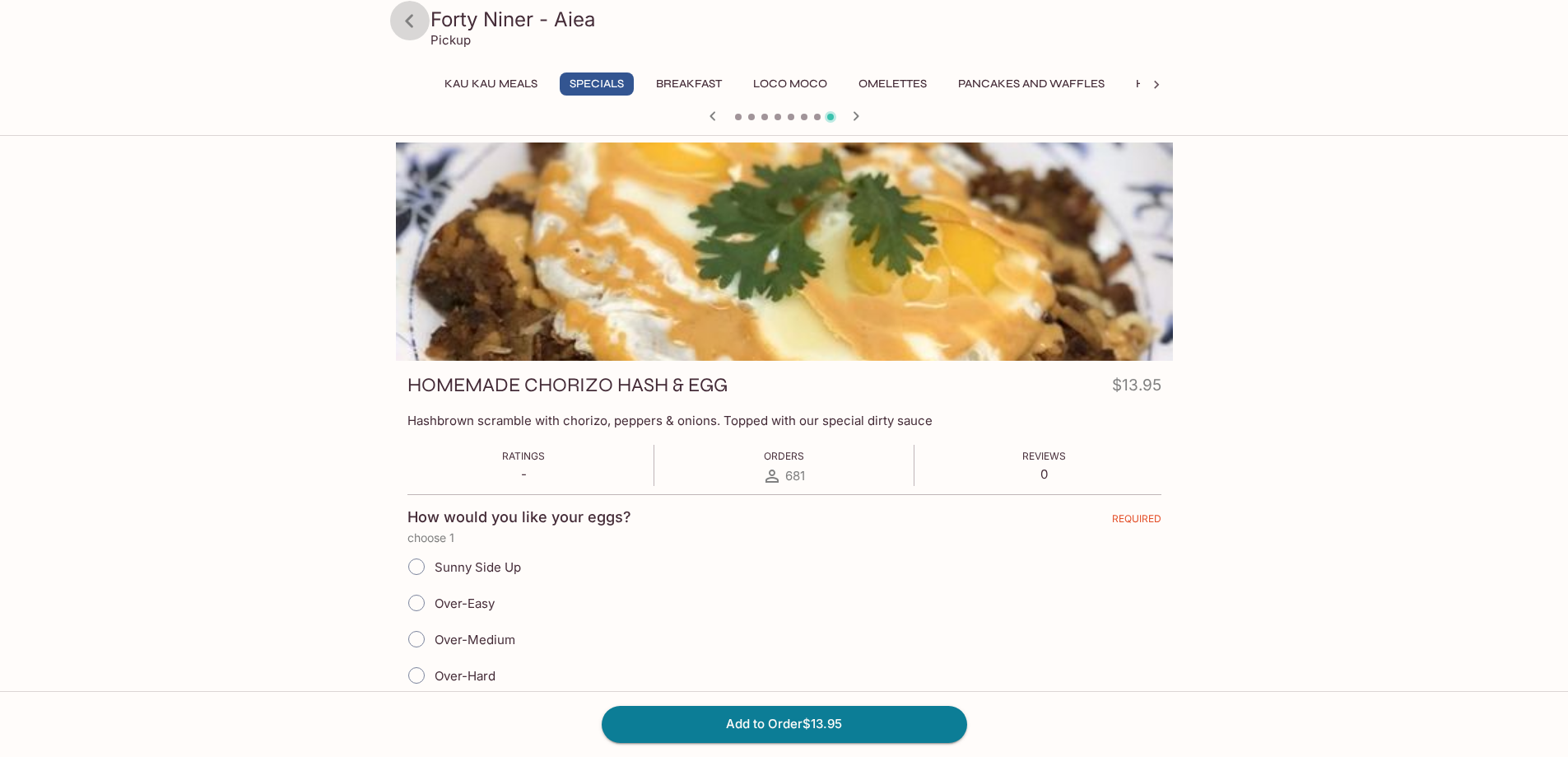
click at [412, 22] on icon at bounding box center [409, 21] width 29 height 29
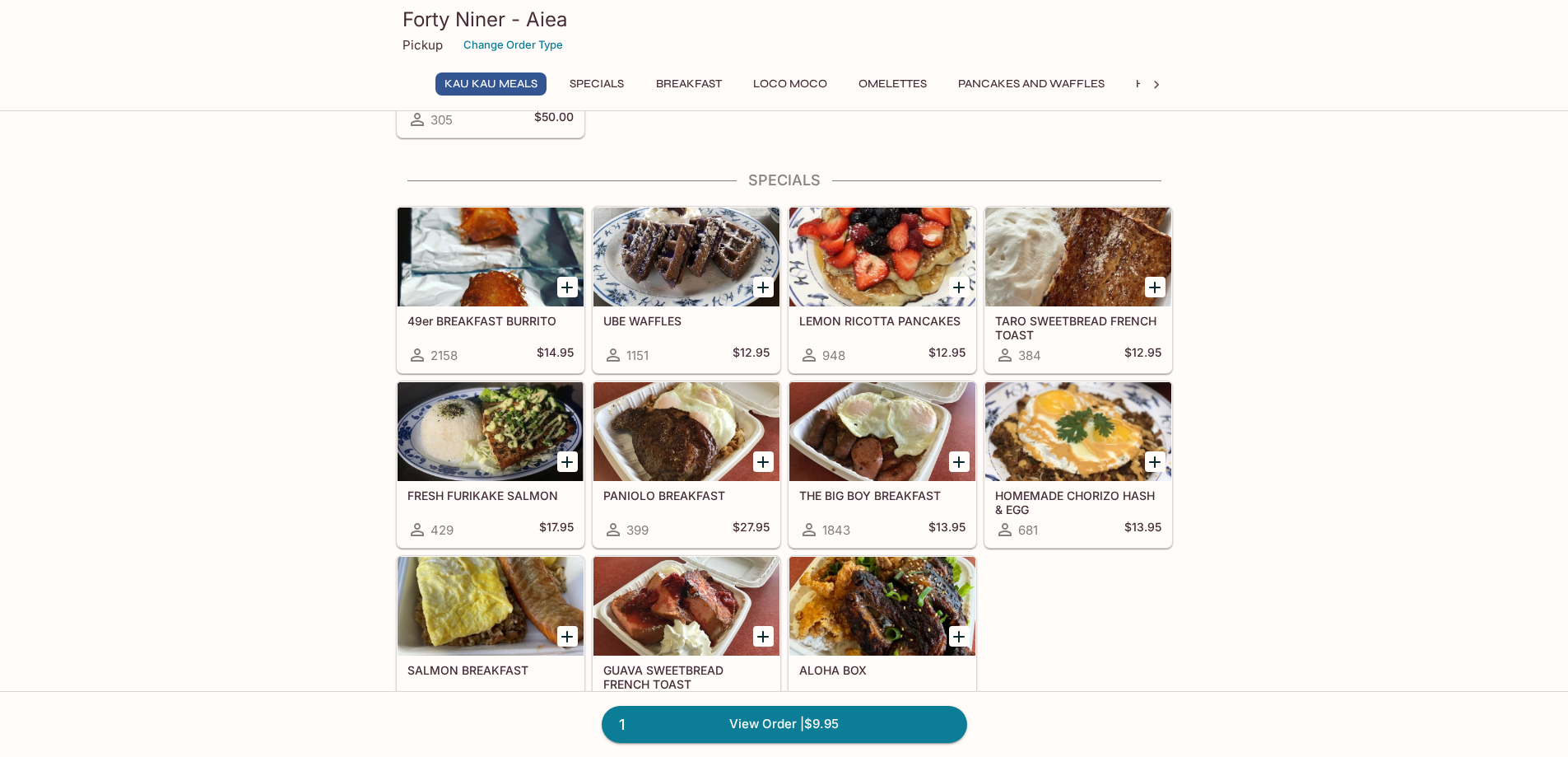
scroll to position [164, 0]
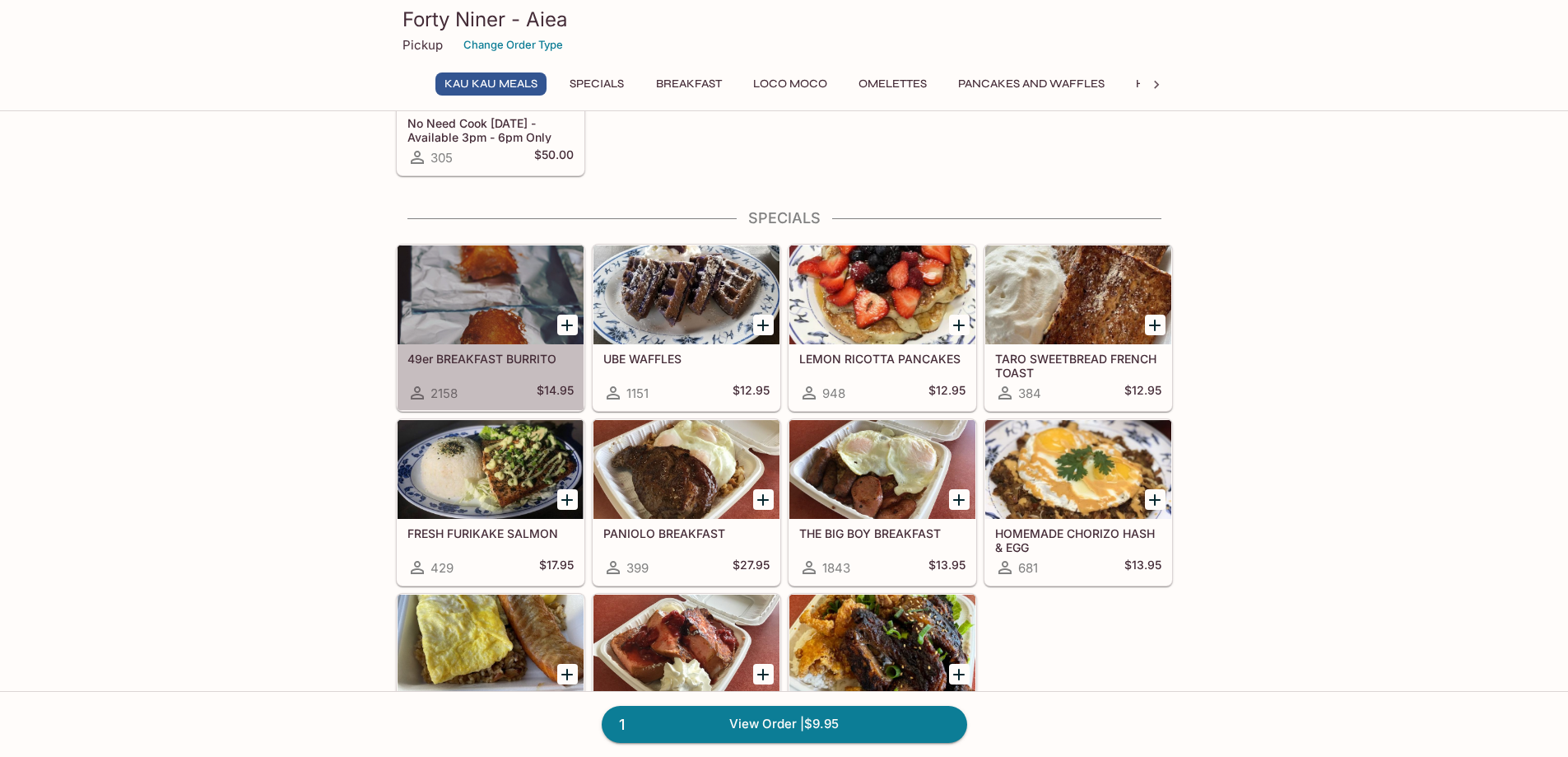
click at [477, 328] on div at bounding box center [490, 295] width 186 height 99
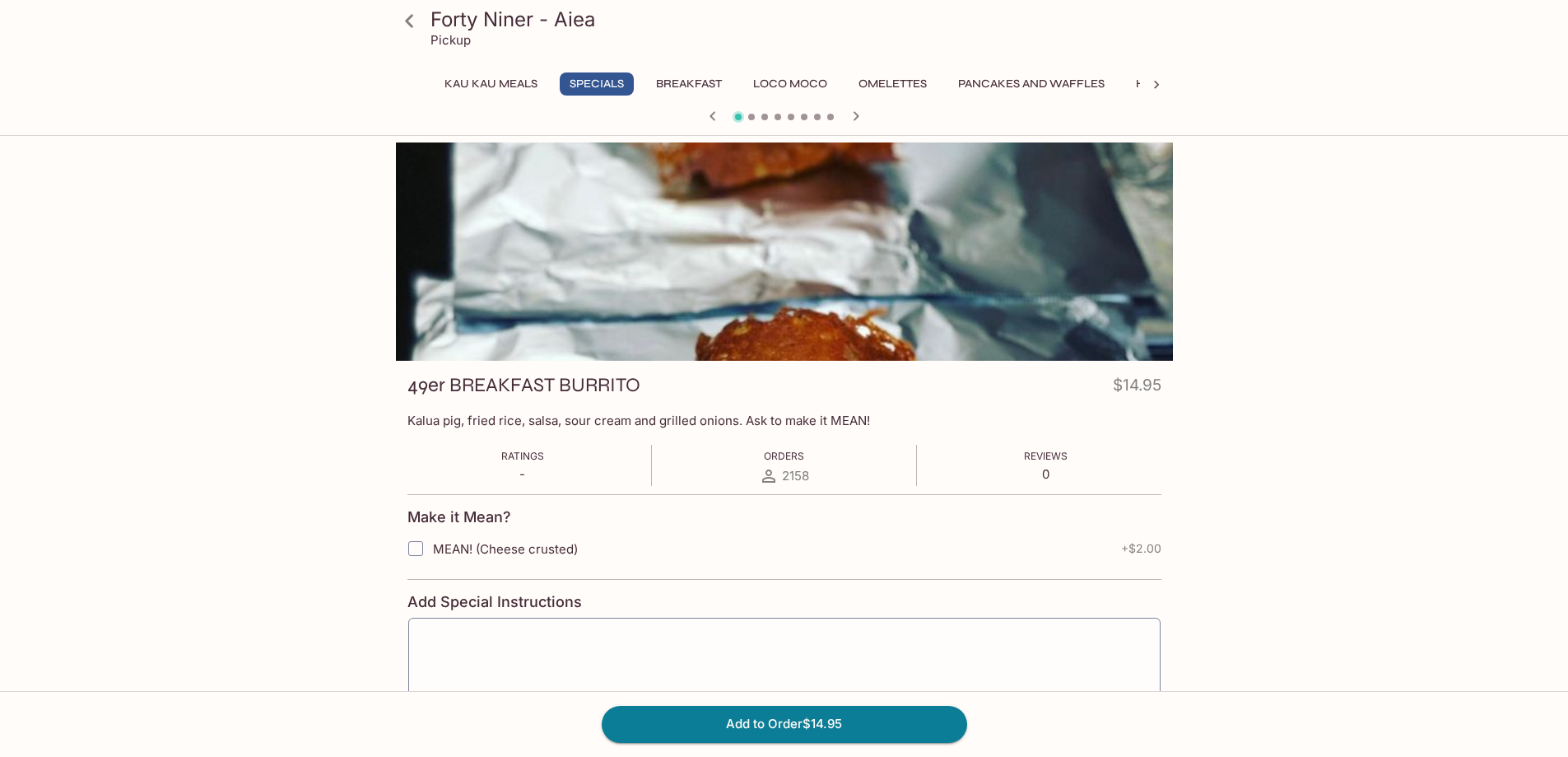
scroll to position [164, 0]
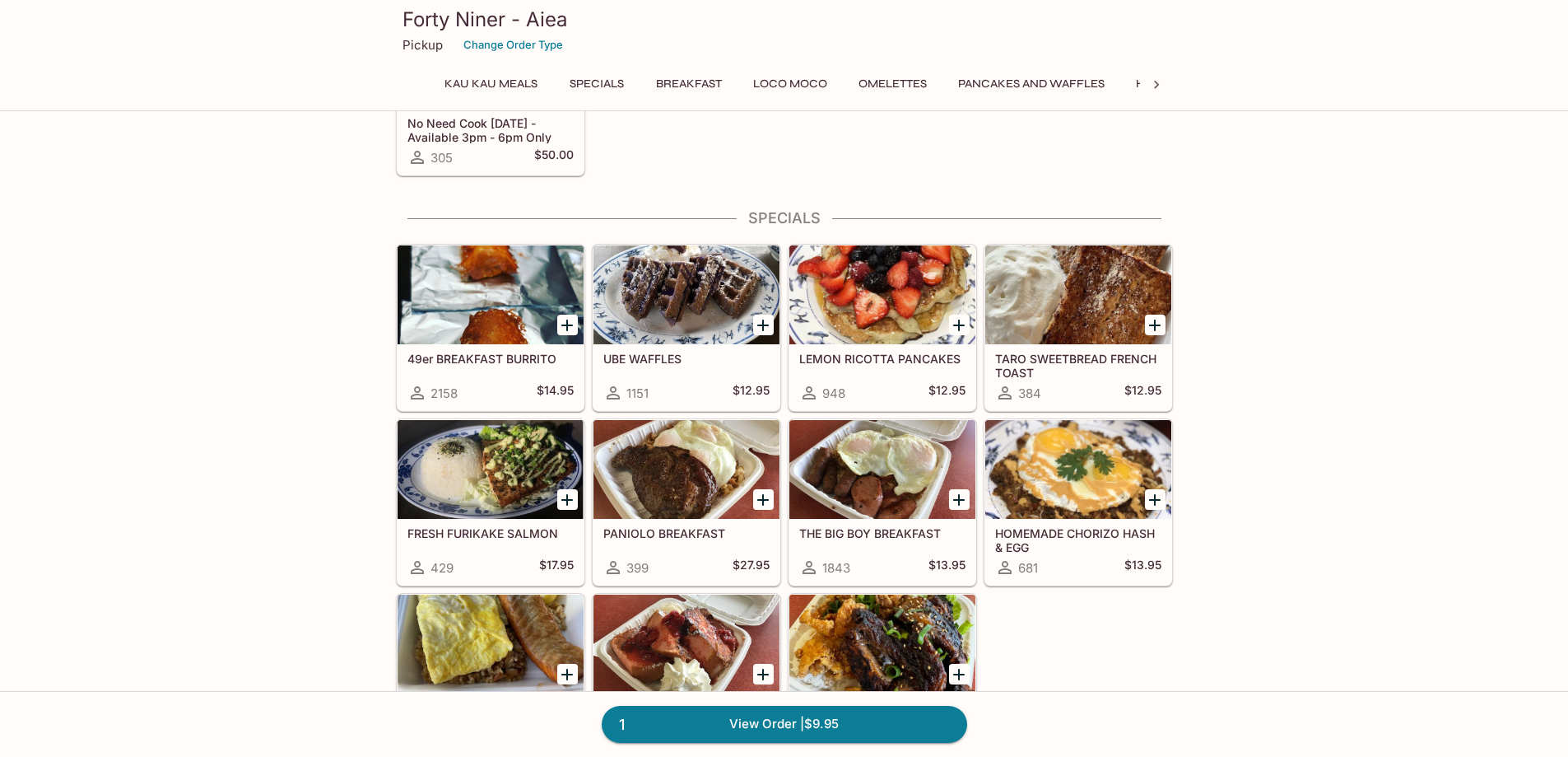
click at [684, 82] on button "Breakfast" at bounding box center [688, 84] width 84 height 23
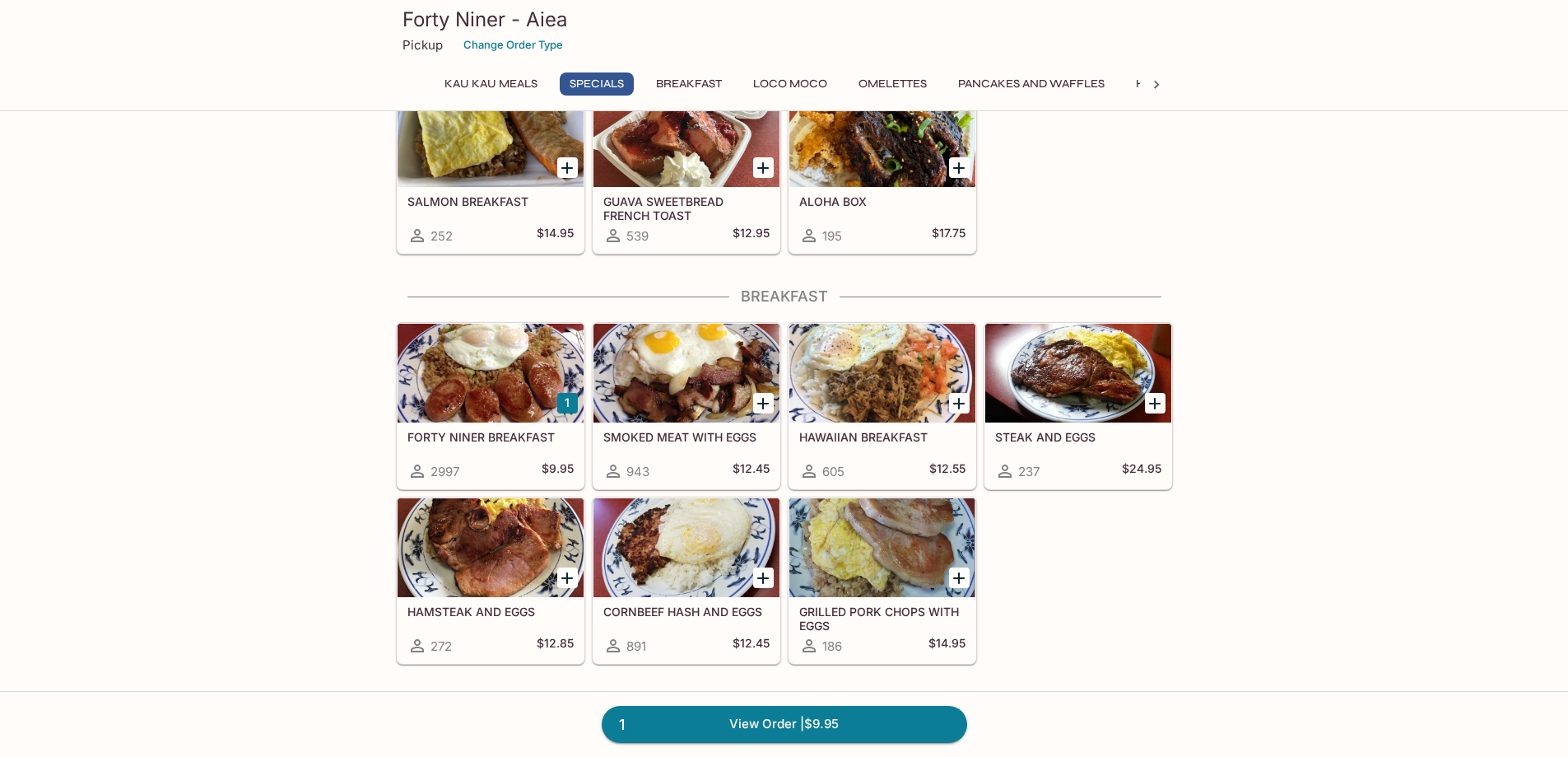
scroll to position [654, 0]
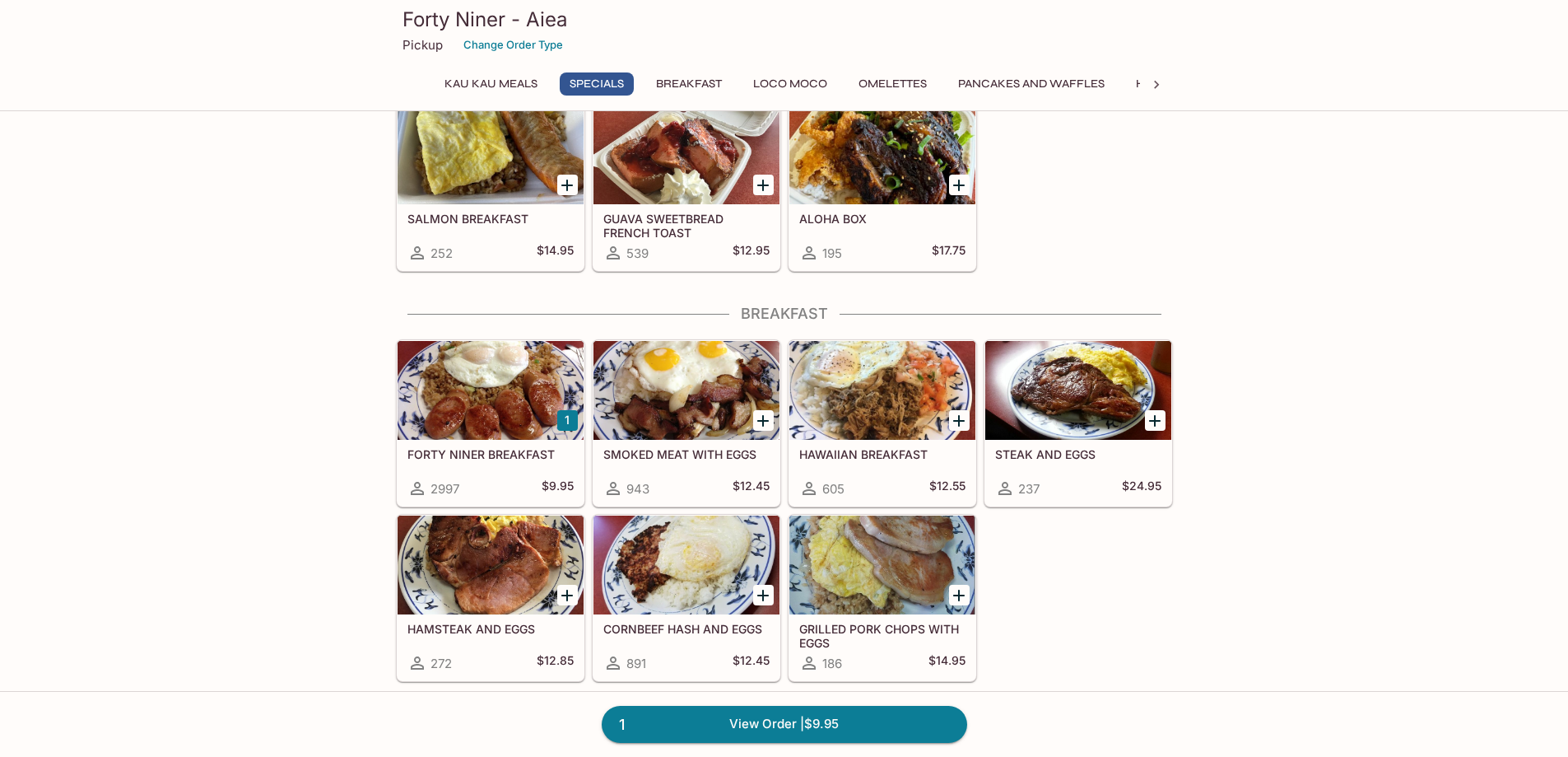
click at [683, 403] on div at bounding box center [686, 390] width 186 height 99
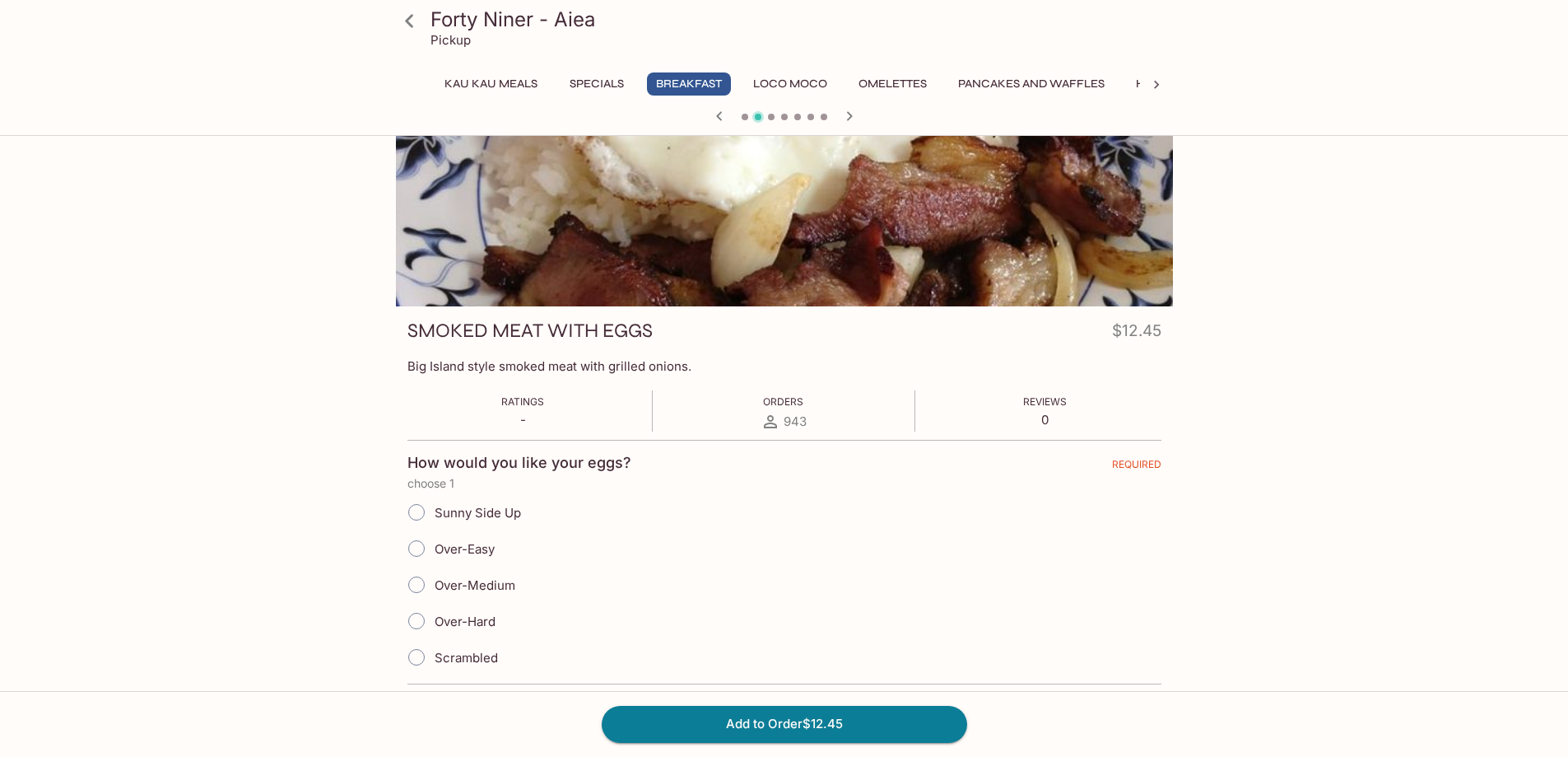
scroll to position [164, 0]
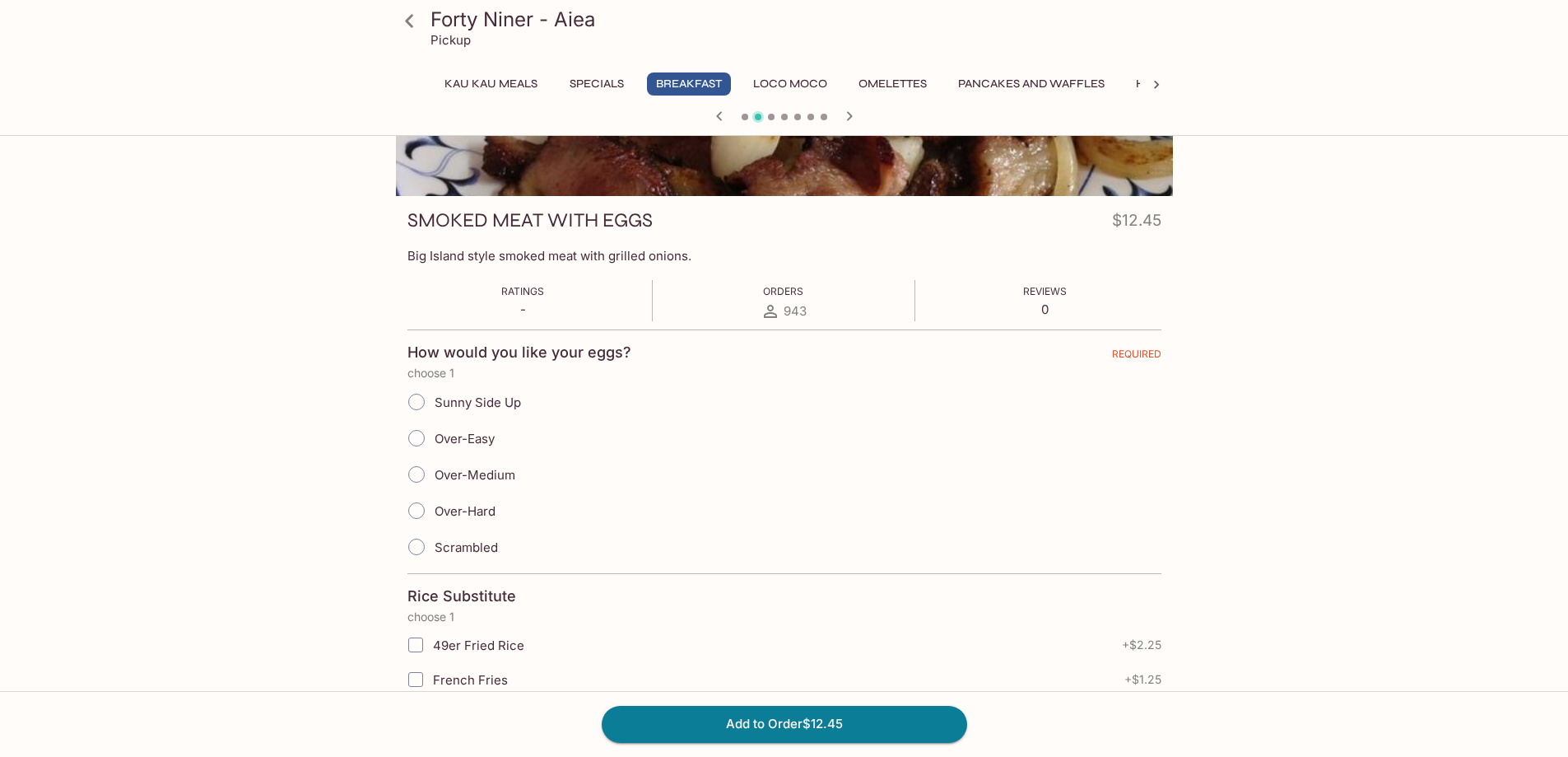
click at [418, 506] on input "Over-Hard" at bounding box center [417, 510] width 35 height 35
radio input "true"
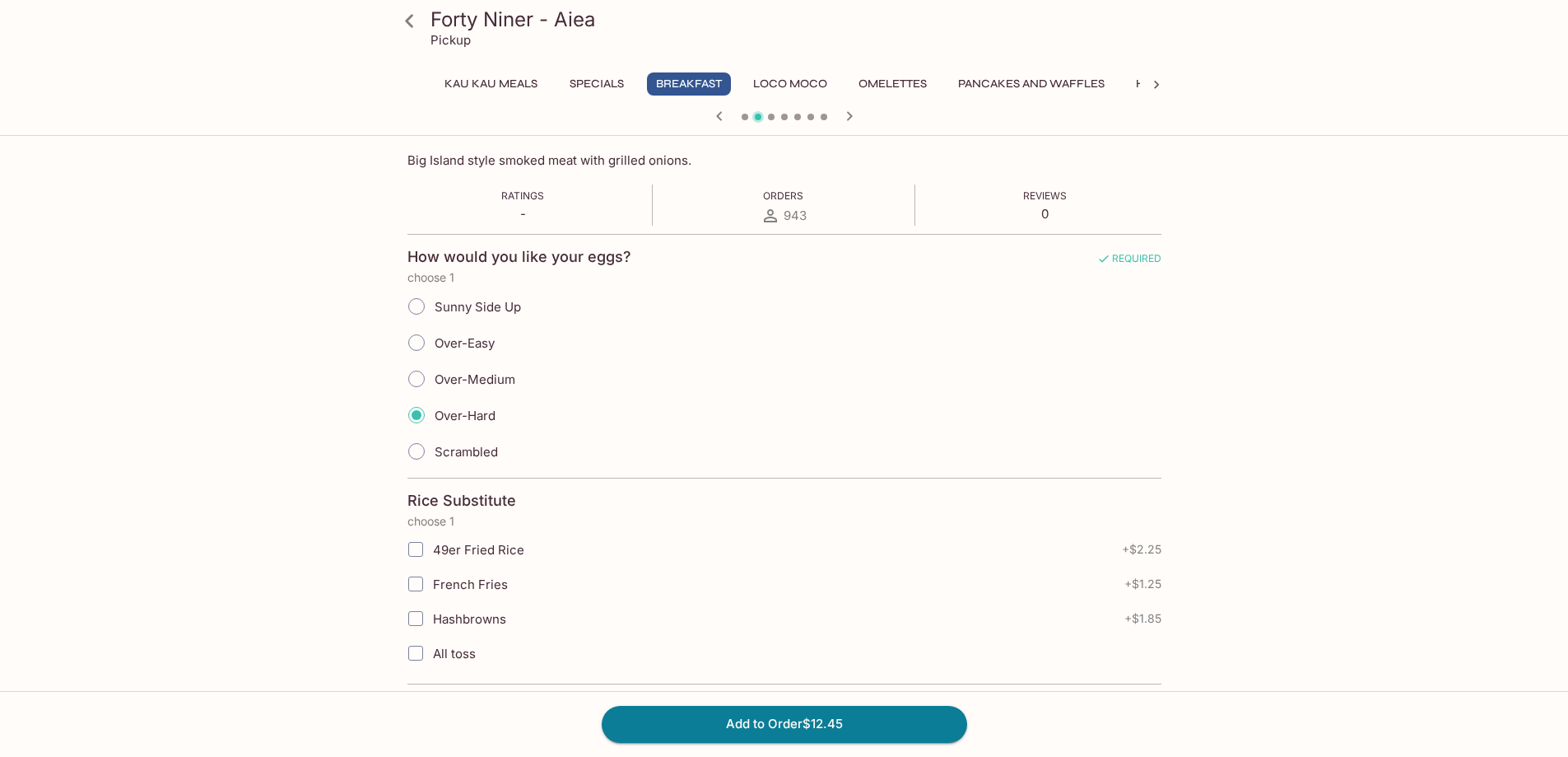
scroll to position [412, 0]
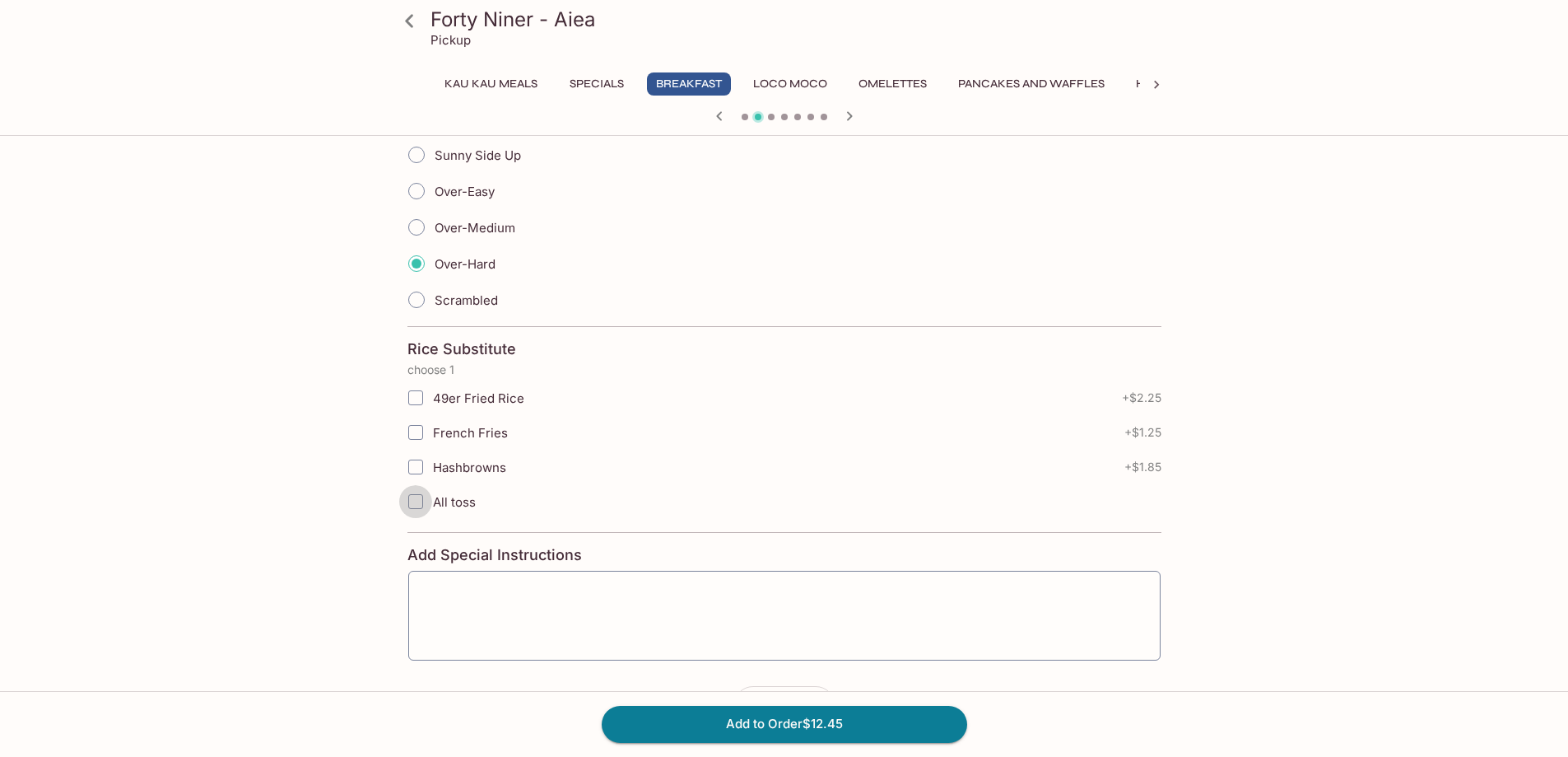
click at [418, 502] on input "All toss" at bounding box center [416, 502] width 33 height 33
checkbox input "true"
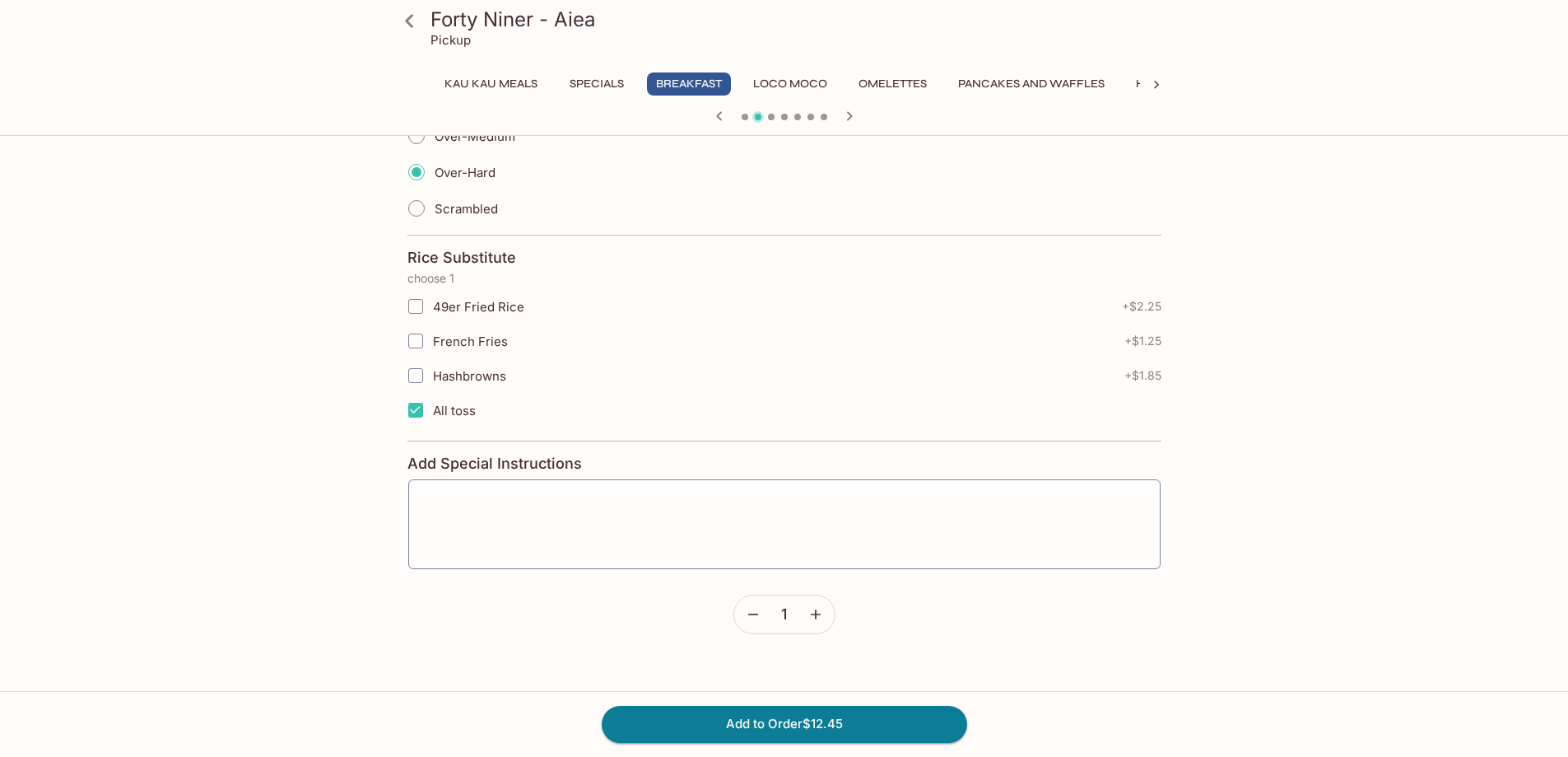
scroll to position [658, 0]
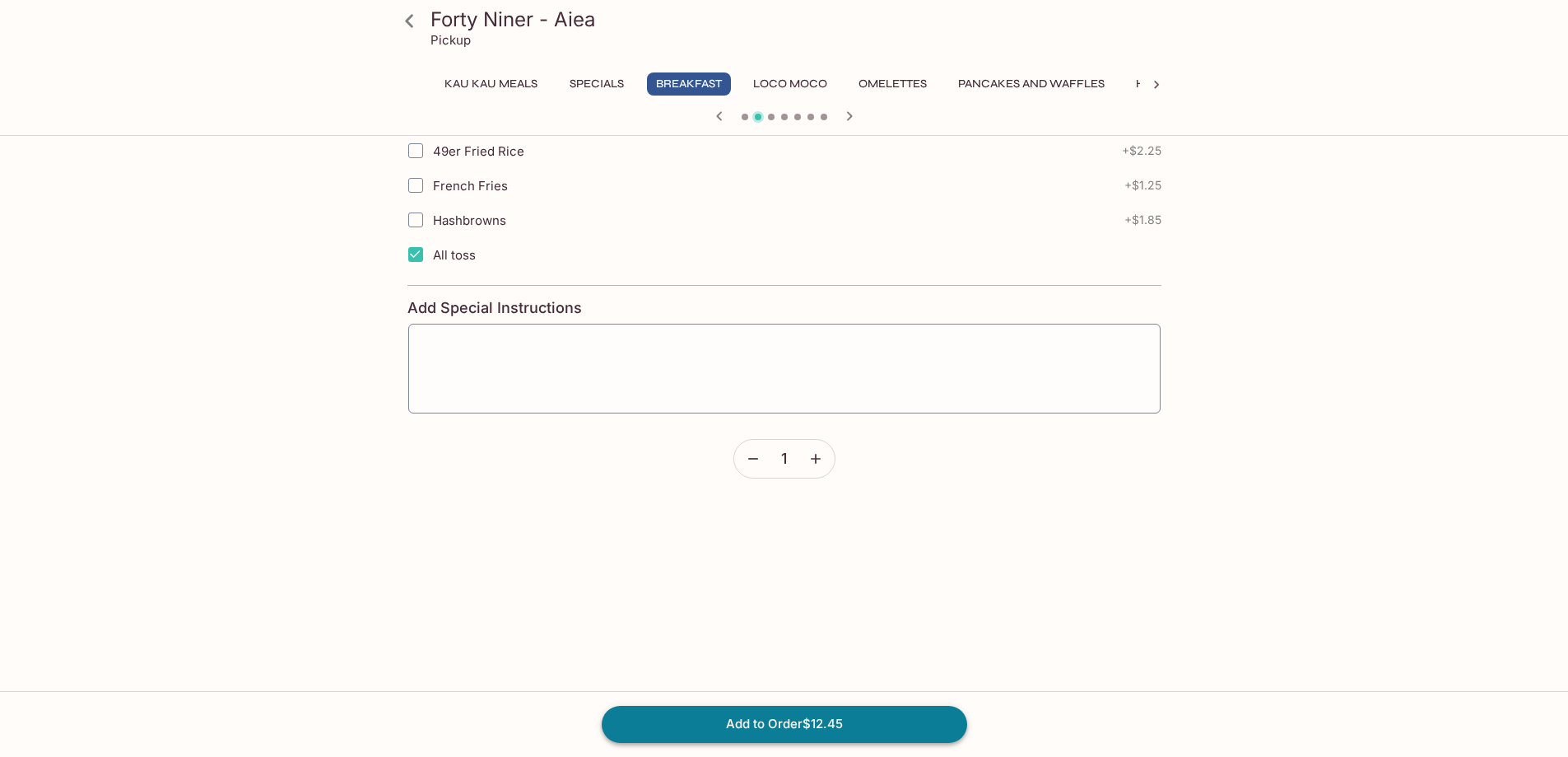
click at [705, 722] on button "Add to Order $12.45" at bounding box center [784, 724] width 366 height 36
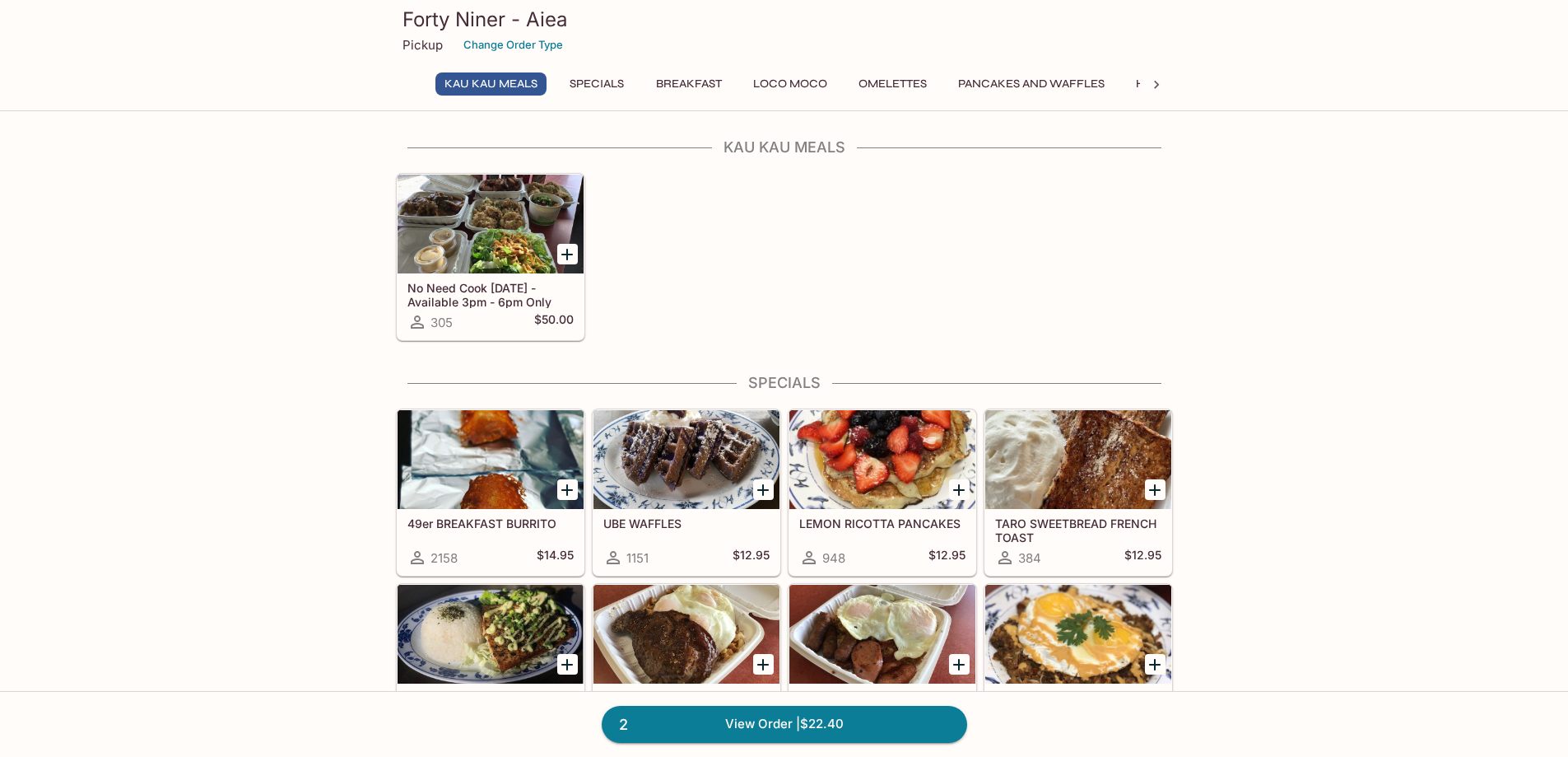
click at [1019, 86] on button "Pancakes and Waffles" at bounding box center [1031, 84] width 164 height 23
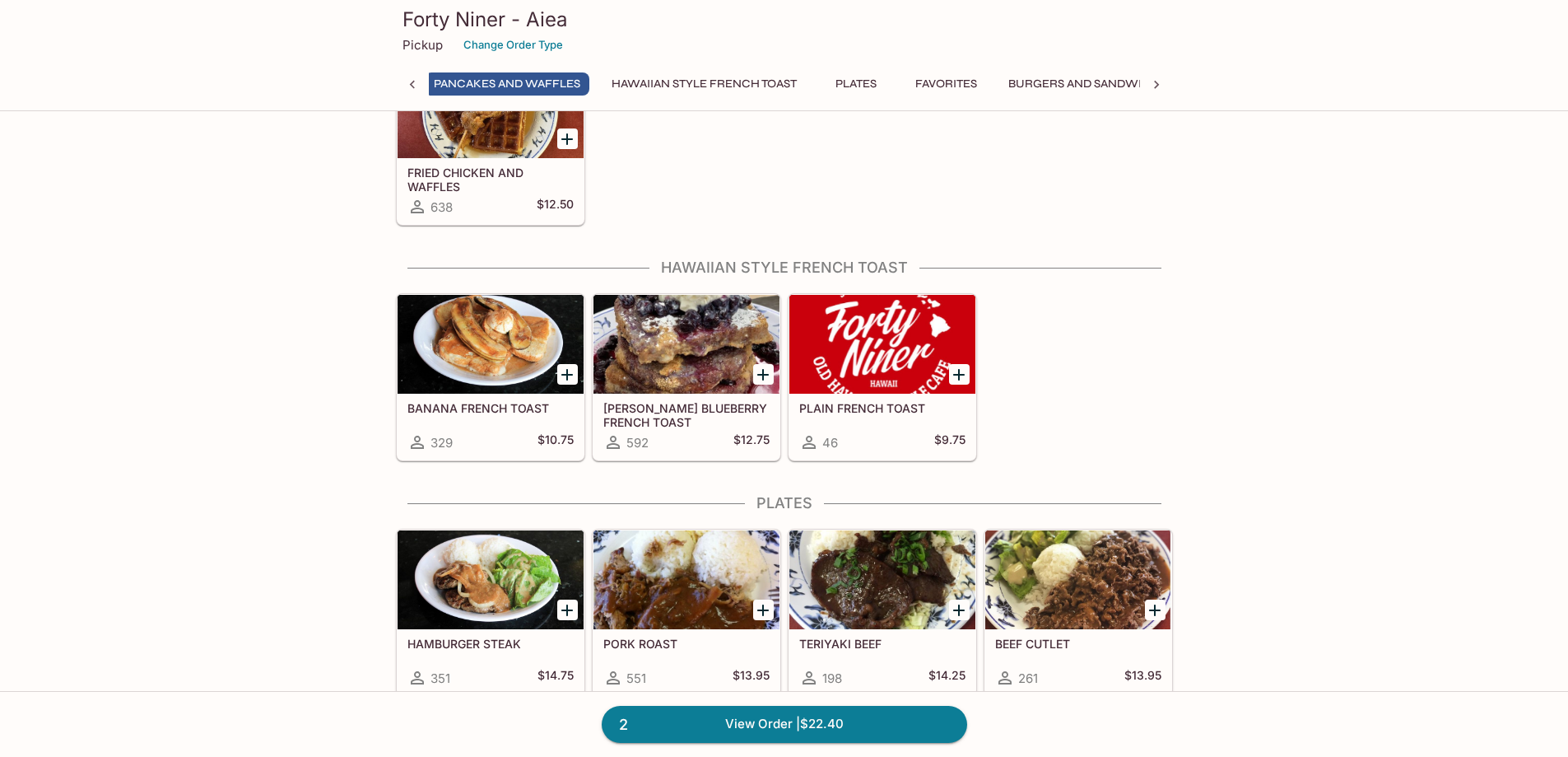
scroll to position [2286, 0]
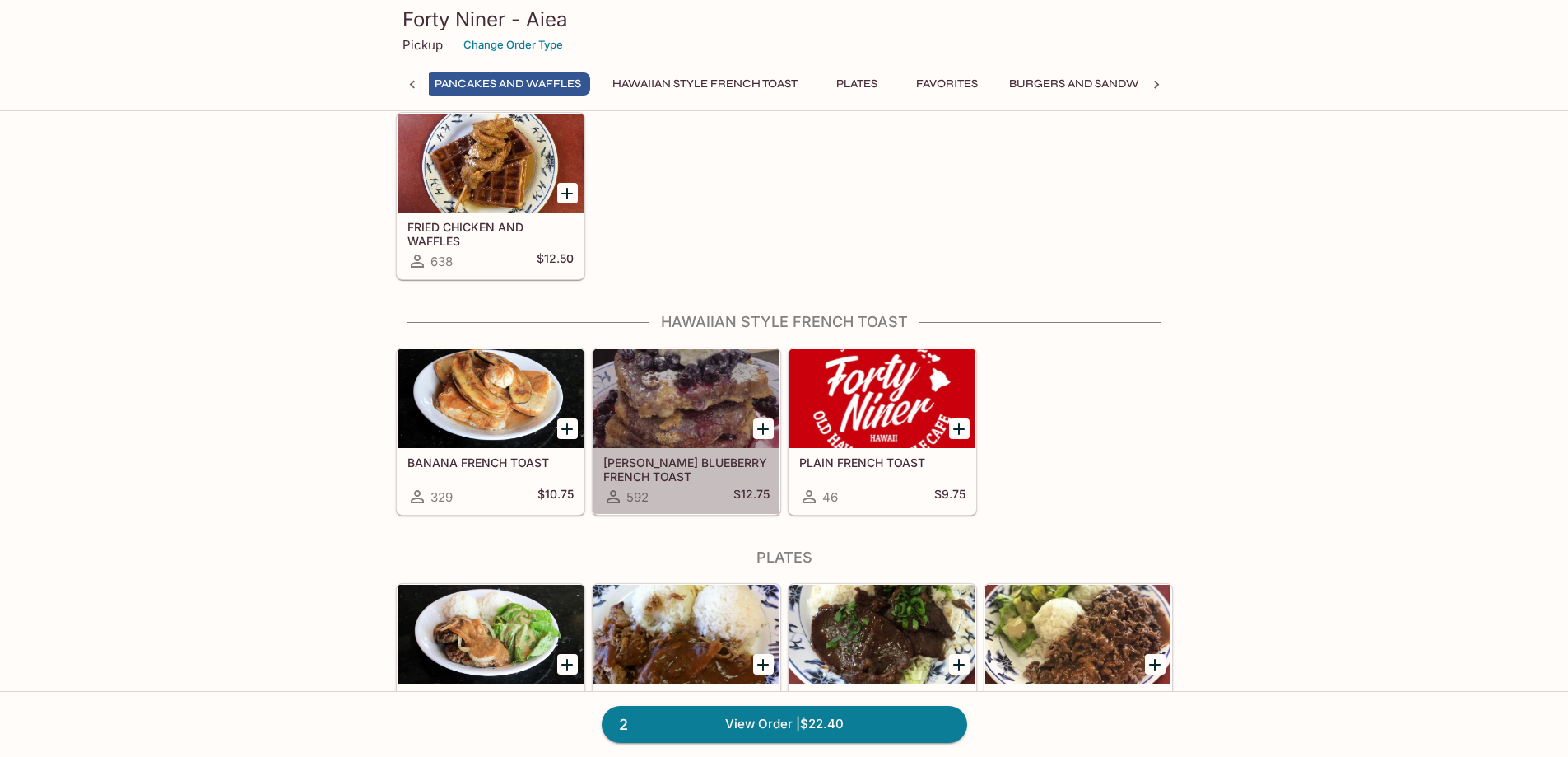
click at [666, 462] on h5 "[PERSON_NAME] BLUEBERRY FRENCH TOAST" at bounding box center [687, 468] width 166 height 27
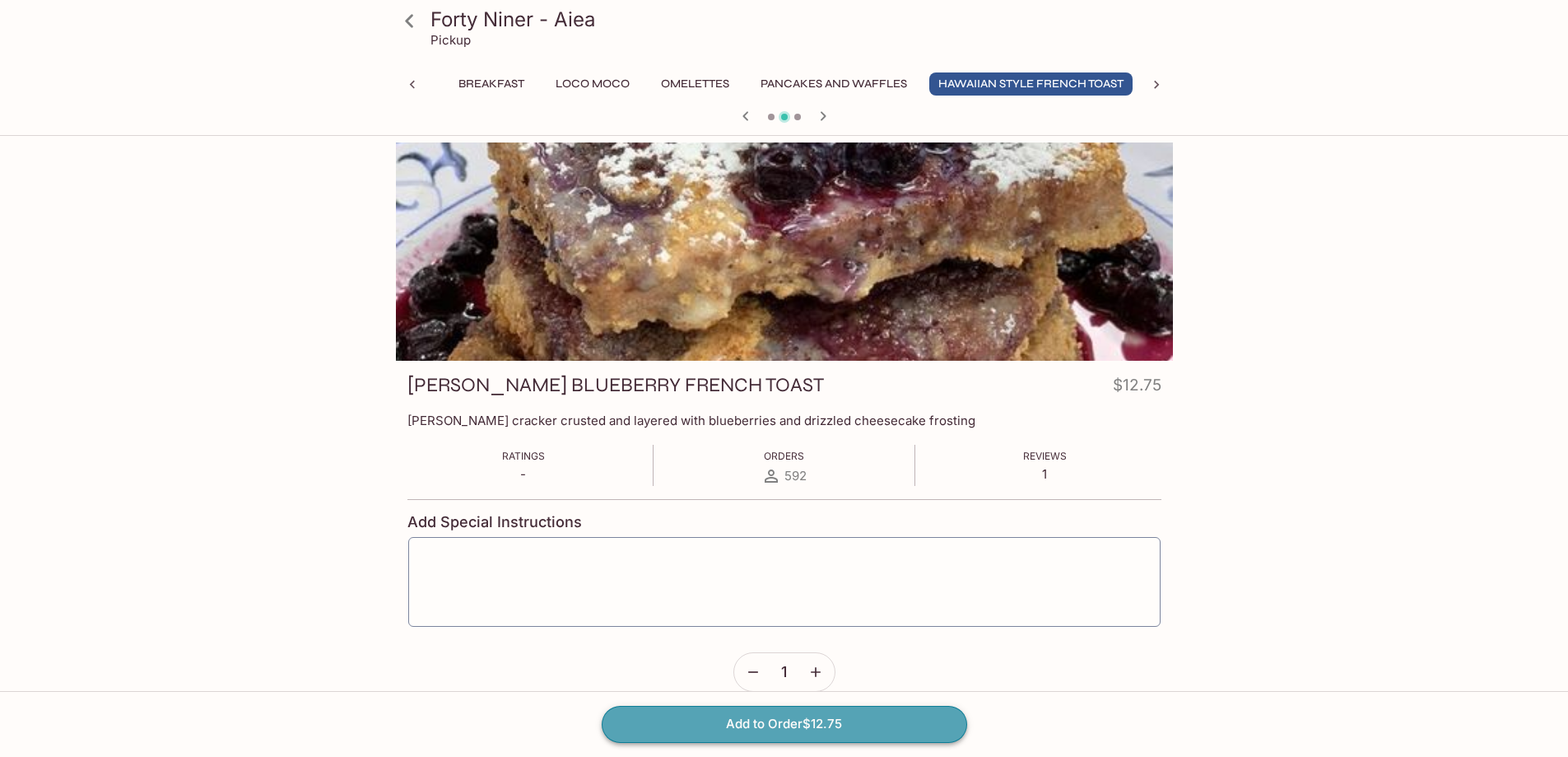
click at [755, 718] on button "Add to Order $12.75" at bounding box center [784, 724] width 366 height 36
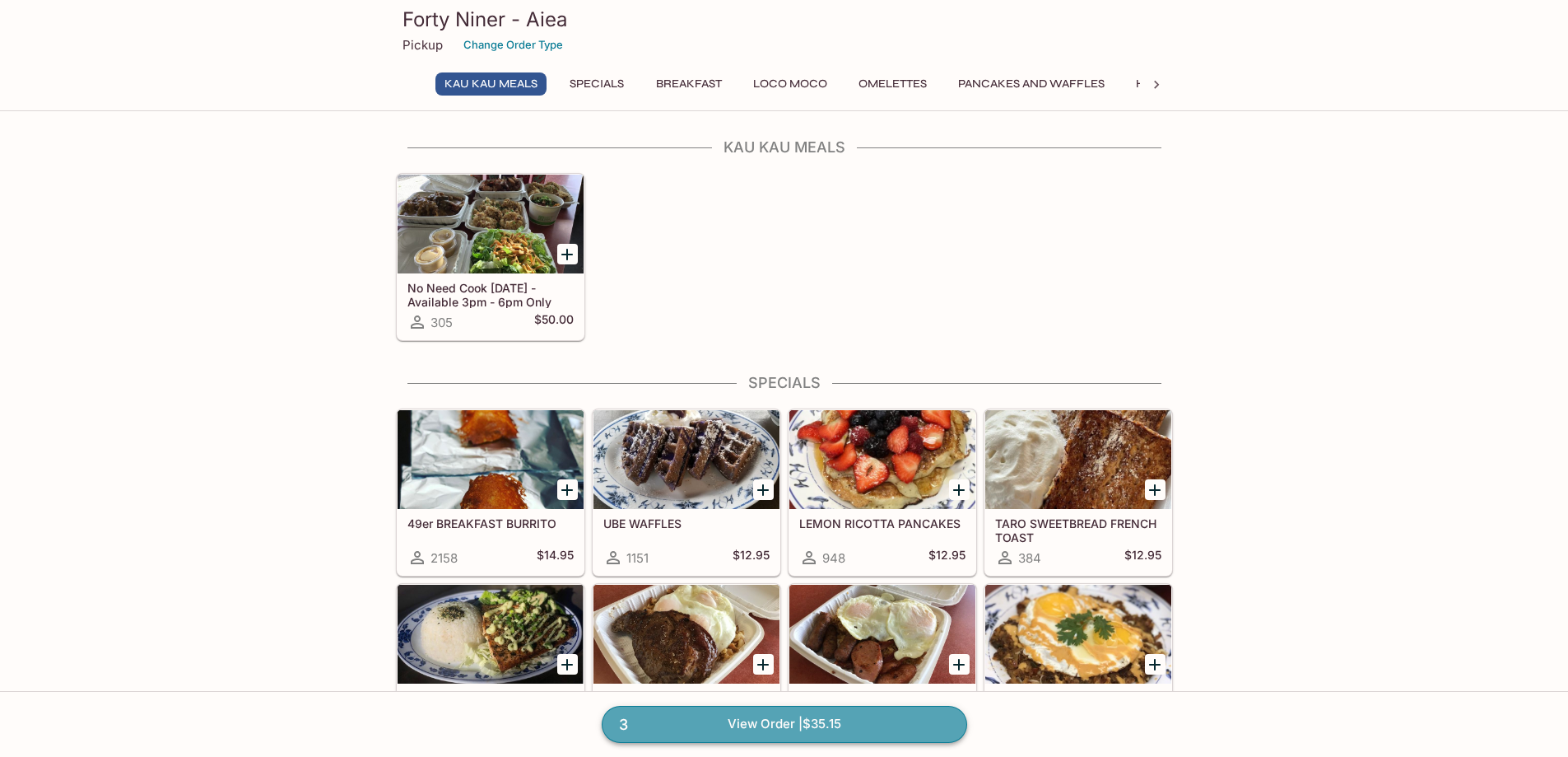
click at [826, 722] on link "3 View Order | $35.15" at bounding box center [784, 724] width 366 height 36
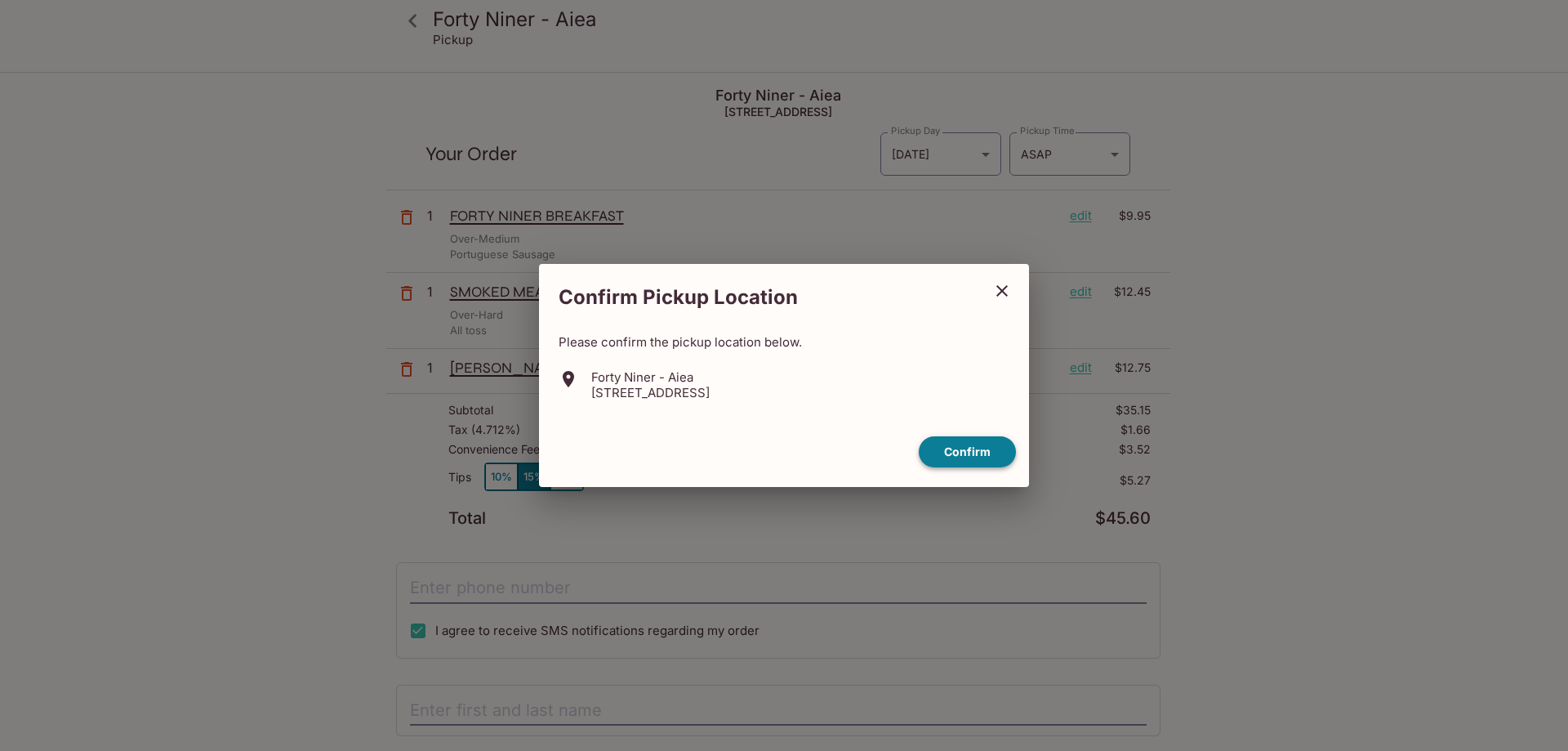
click at [960, 446] on button "Confirm" at bounding box center [967, 451] width 97 height 32
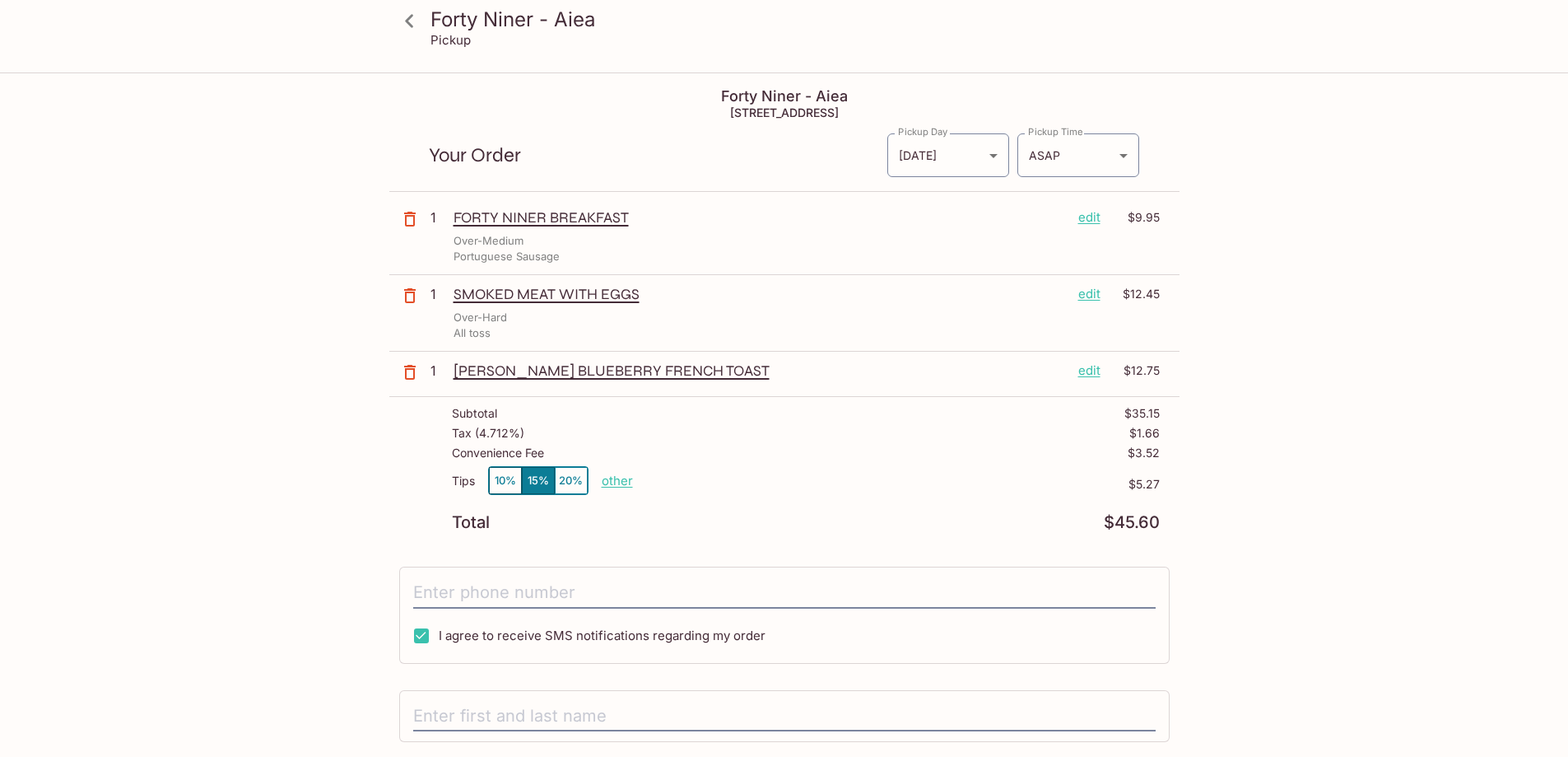
click at [503, 477] on button "10%" at bounding box center [505, 480] width 33 height 27
click at [611, 478] on p "other" at bounding box center [618, 480] width 31 height 16
click at [620, 484] on p "other" at bounding box center [618, 480] width 31 height 16
click at [213, 476] on div "Forty Niner - Aiea Pickup Forty Niner - Aiea 98-[STREET_ADDRESS] Your Order Pic…" at bounding box center [784, 452] width 1568 height 757
click at [615, 481] on p "other" at bounding box center [618, 480] width 31 height 16
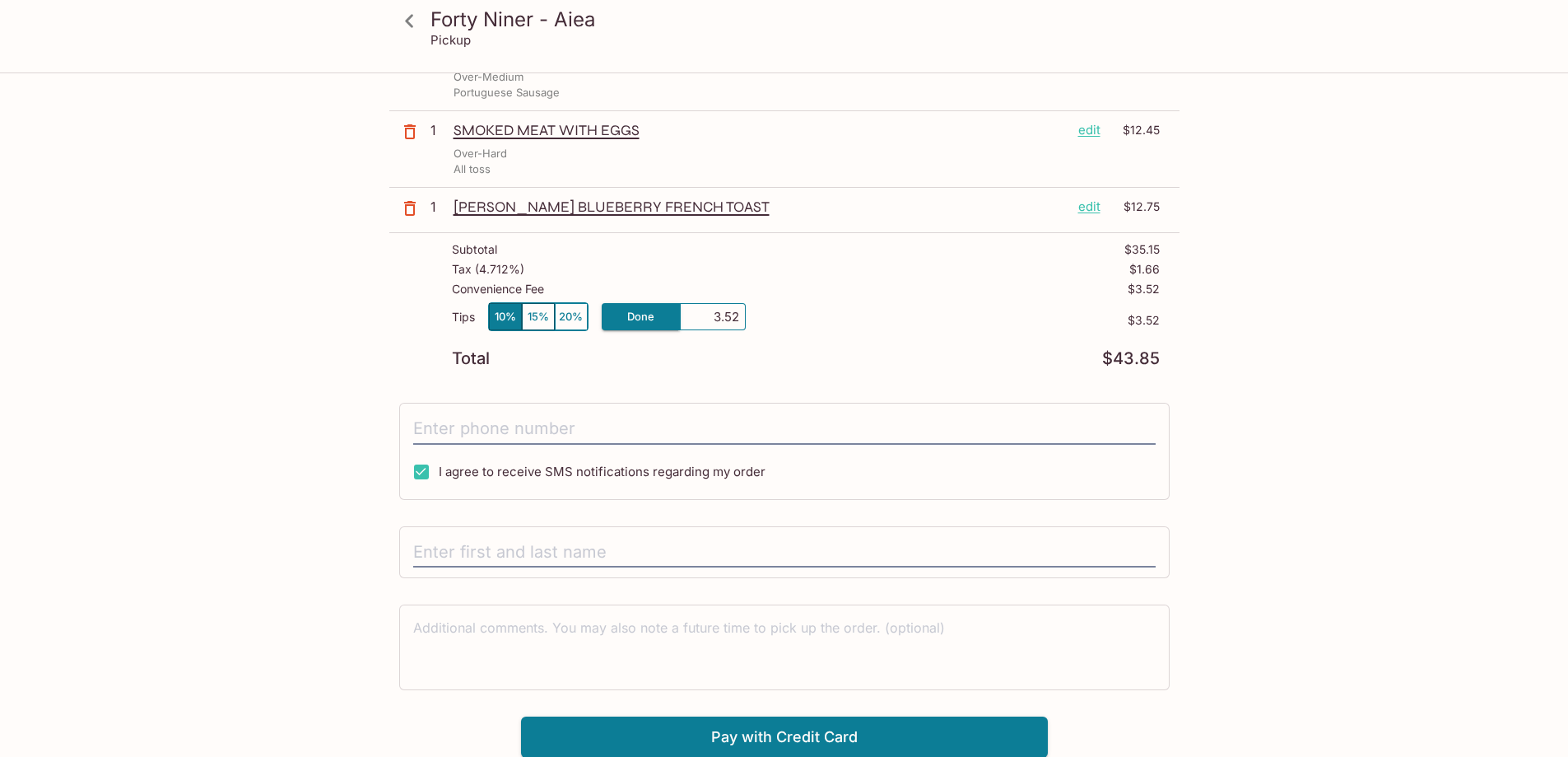
scroll to position [164, 0]
click at [443, 550] on input "text" at bounding box center [784, 552] width 742 height 31
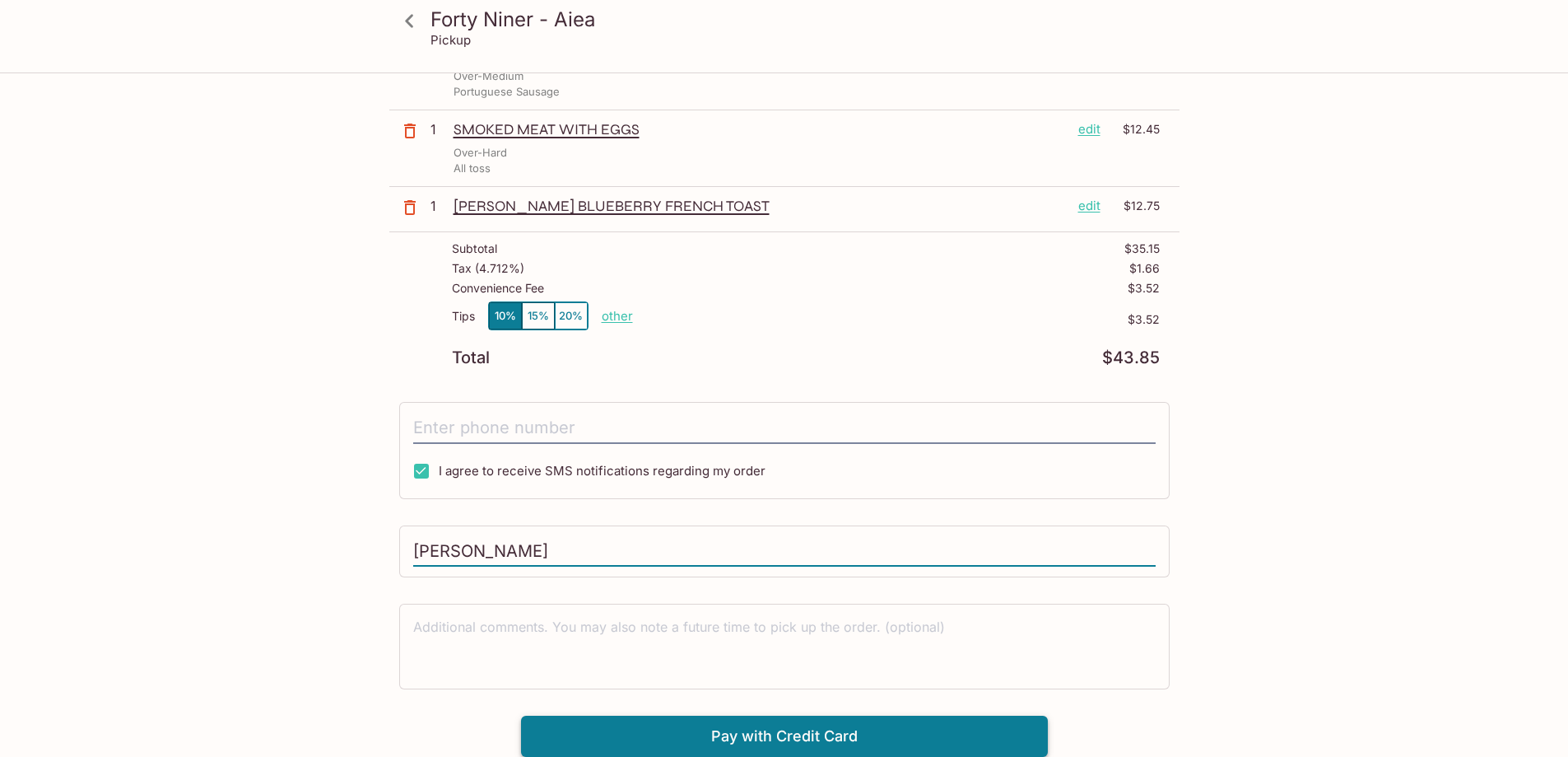
type input "[PERSON_NAME]"
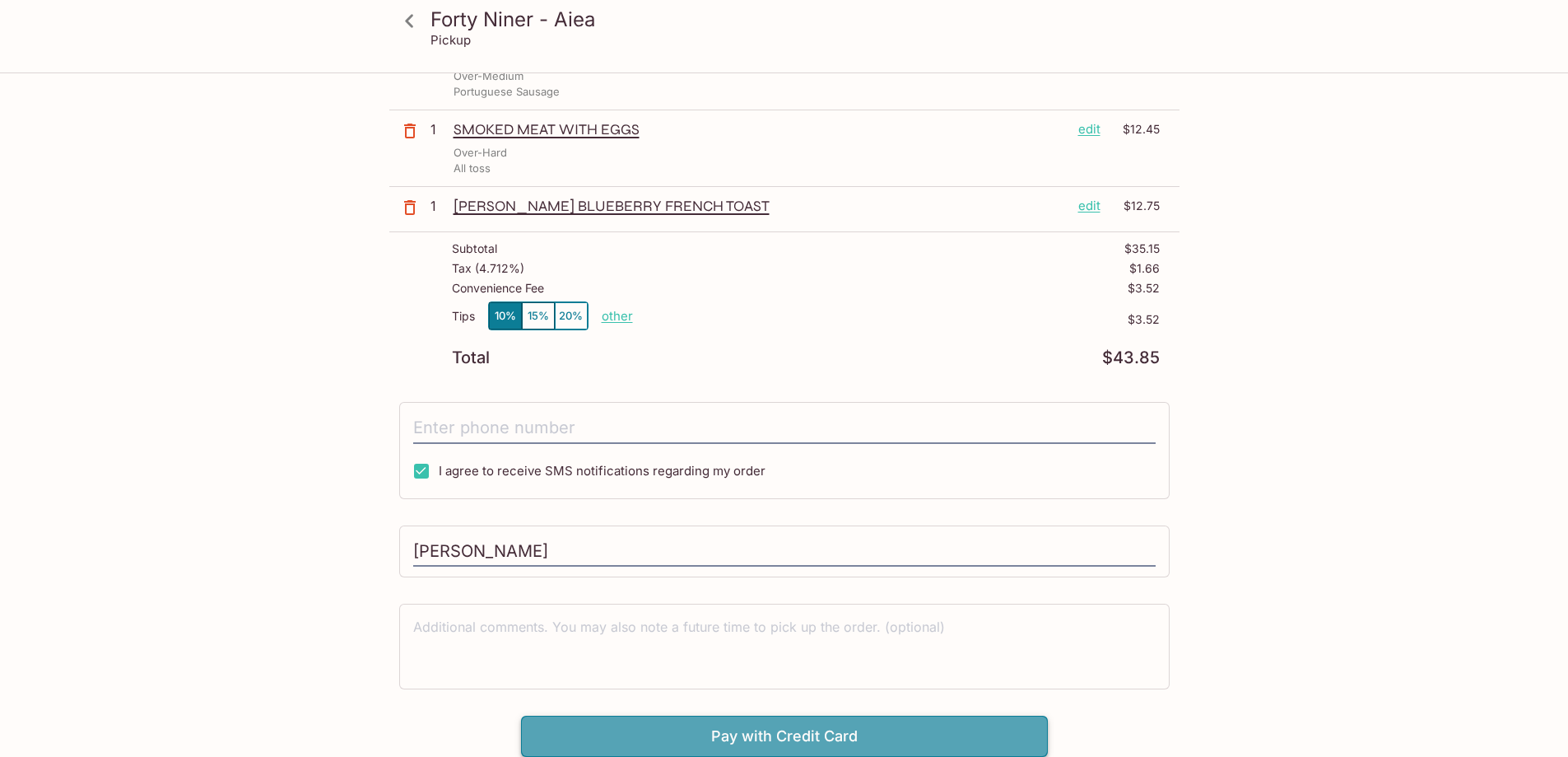
click at [802, 733] on button "Pay with Credit Card" at bounding box center [784, 736] width 527 height 42
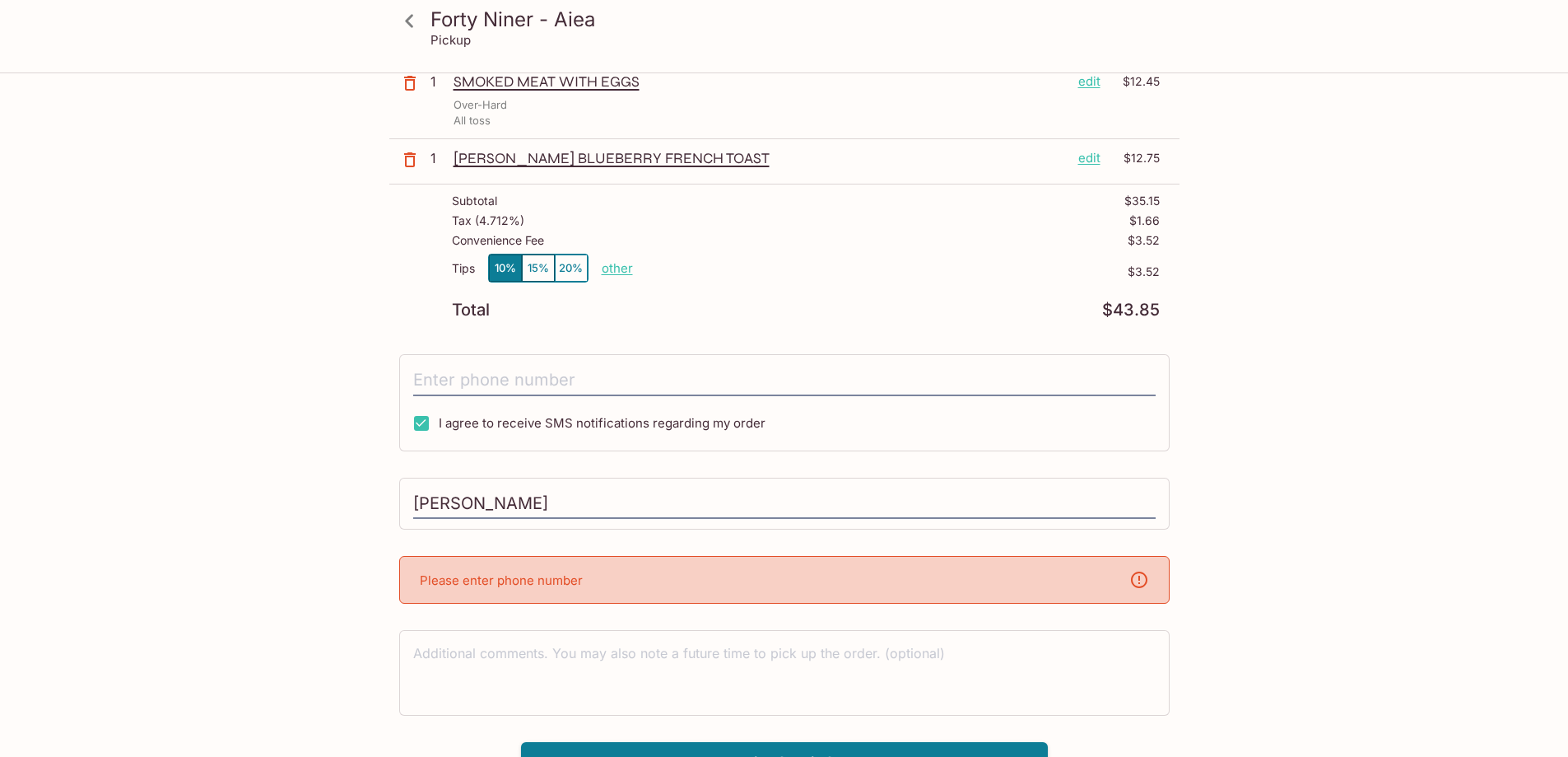
scroll to position [239, 0]
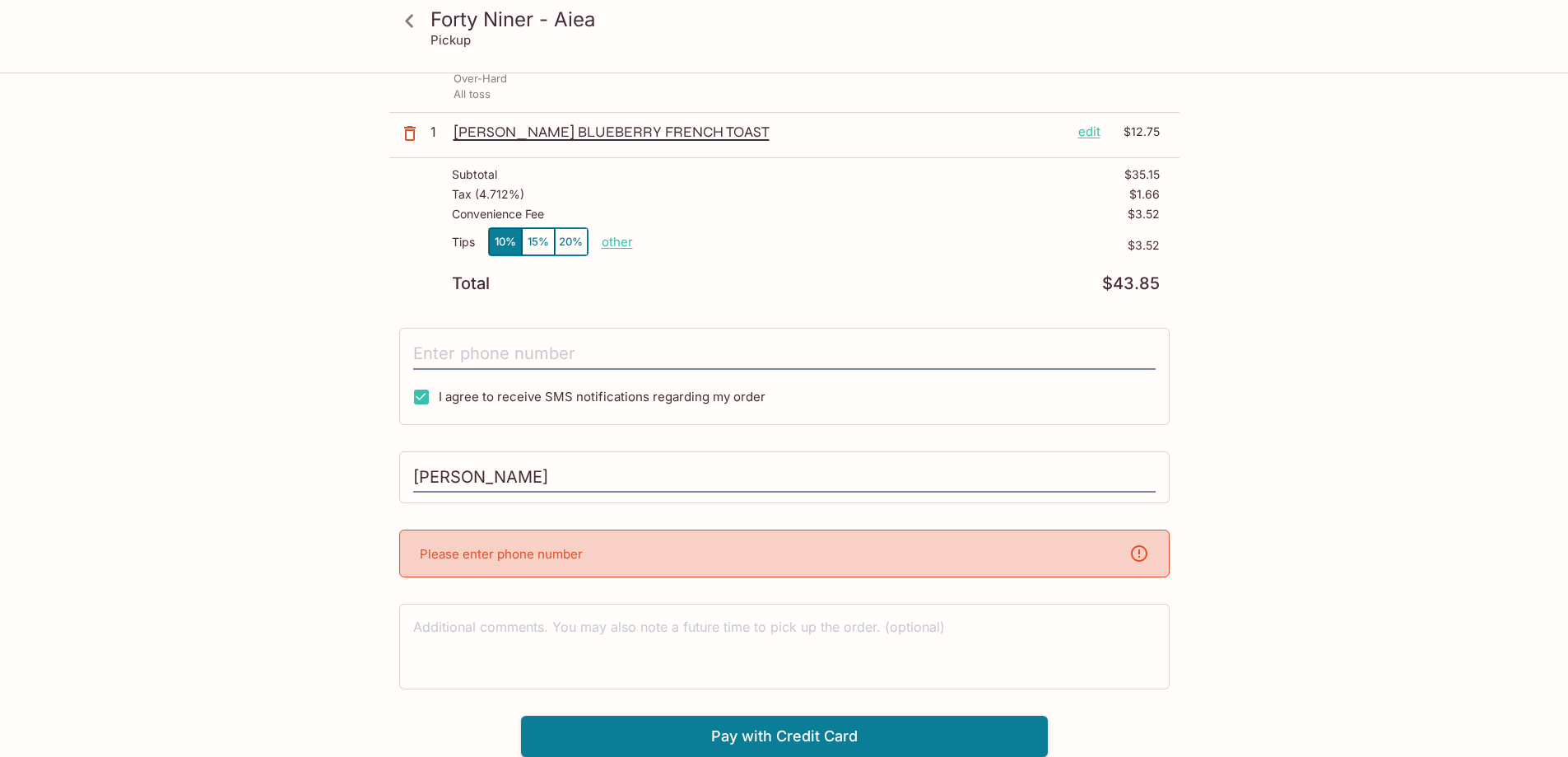
click at [598, 561] on div "Please enter phone number" at bounding box center [784, 553] width 771 height 48
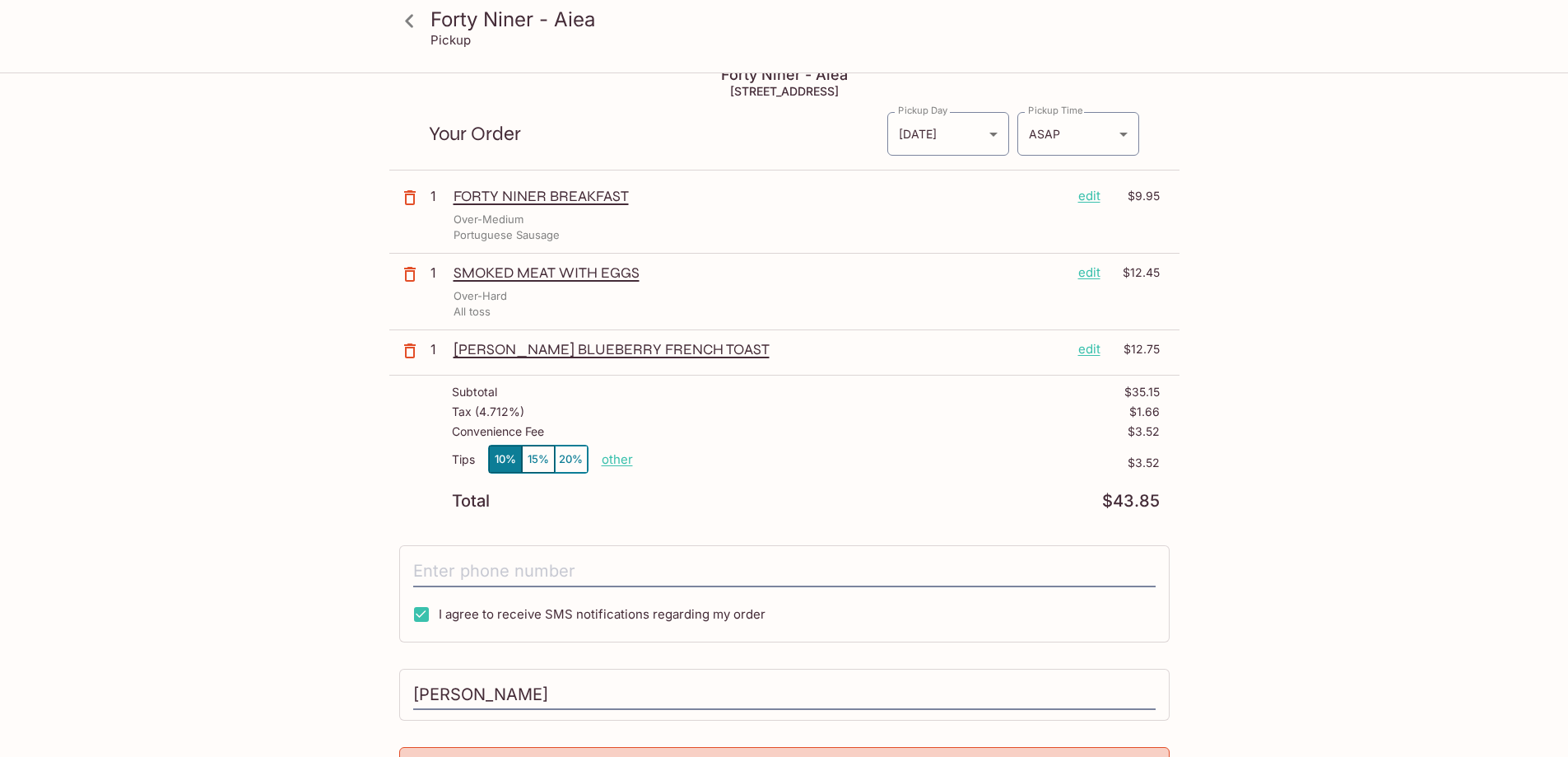
scroll to position [0, 0]
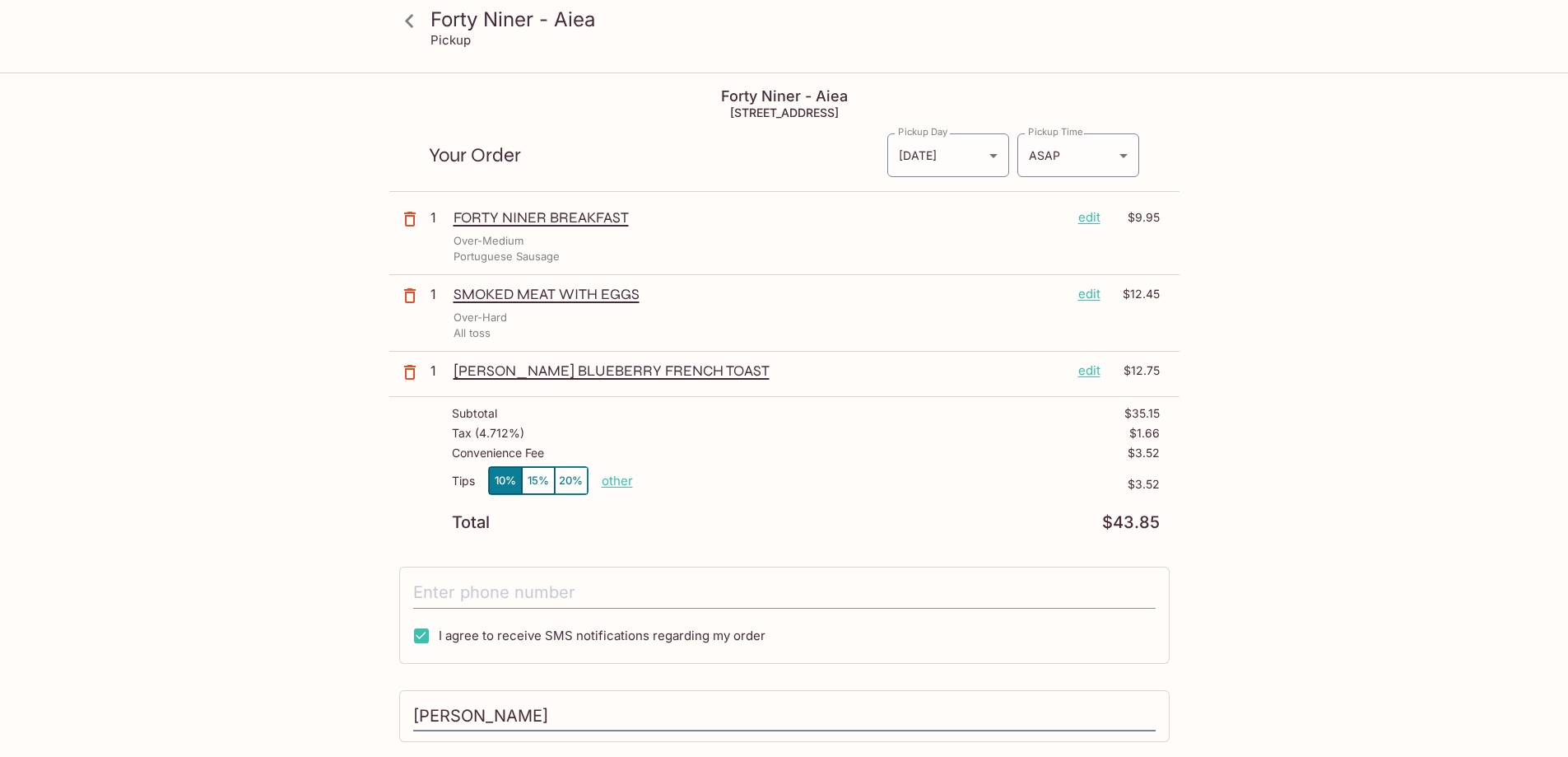
click at [437, 590] on input "tel" at bounding box center [784, 593] width 742 height 31
click at [425, 587] on input "tel" at bounding box center [784, 593] width 742 height 31
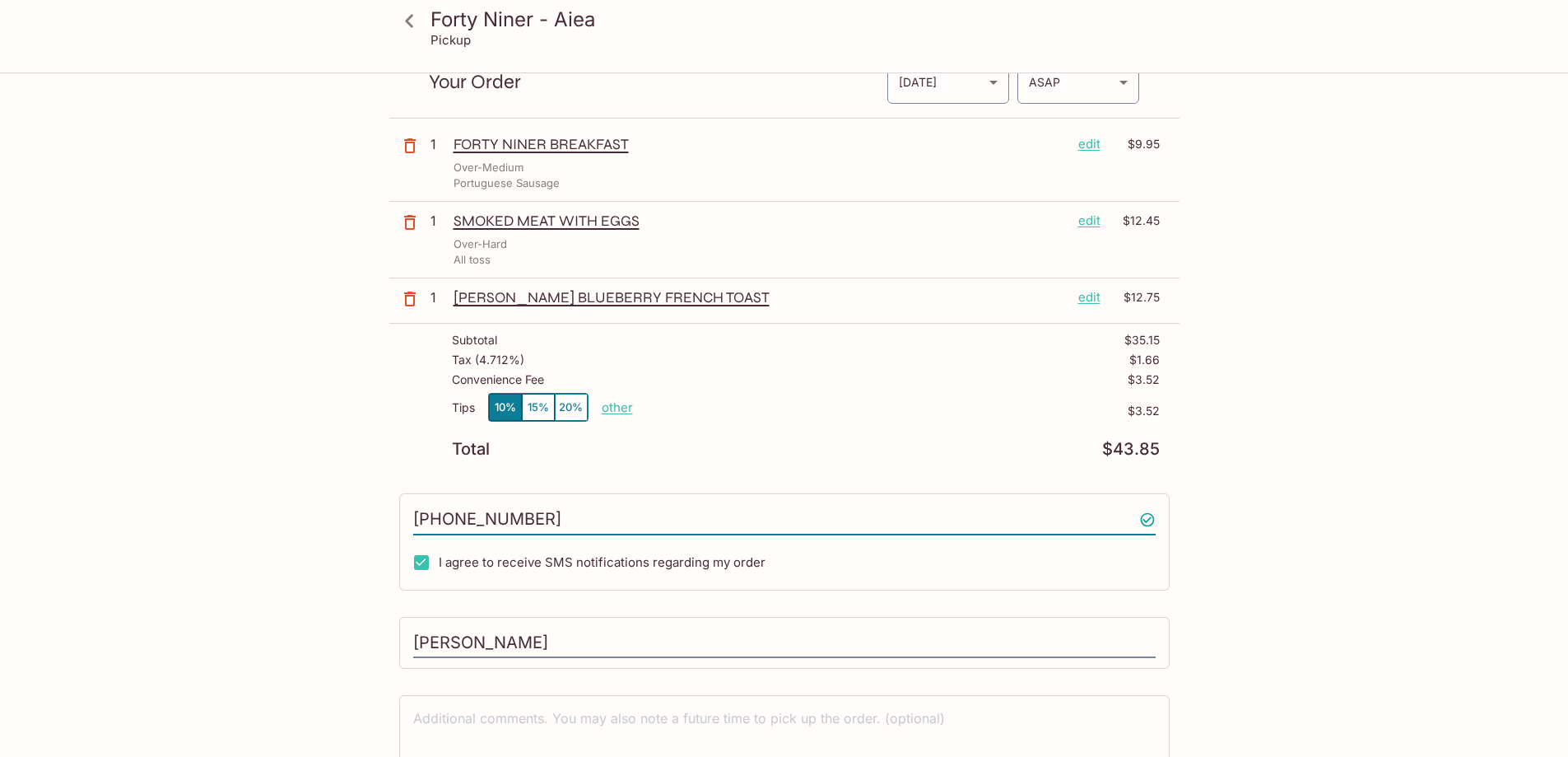
scroll to position [164, 0]
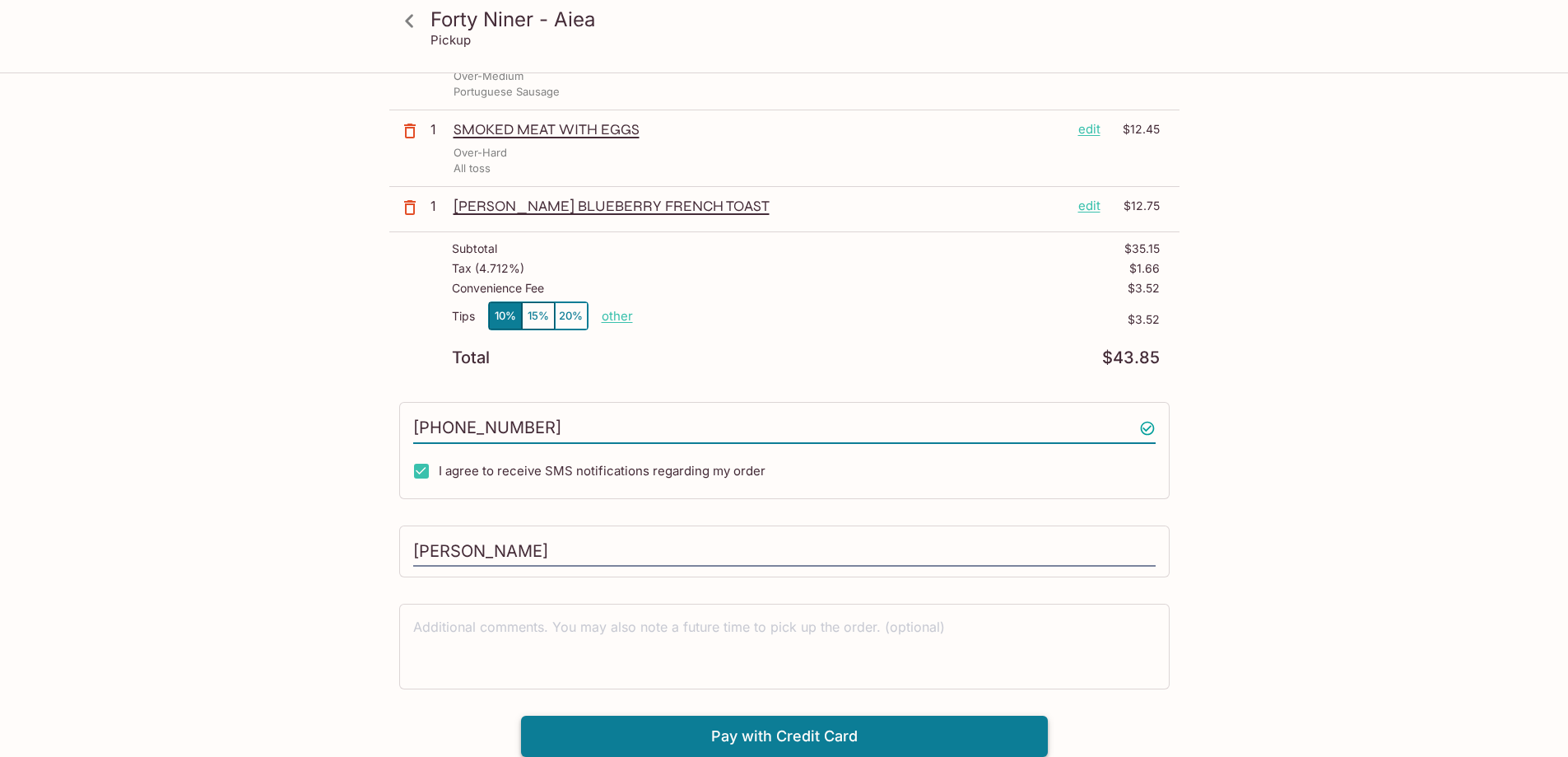
type input "[PHONE_NUMBER]"
click at [775, 742] on button "Pay with Credit Card" at bounding box center [784, 736] width 527 height 42
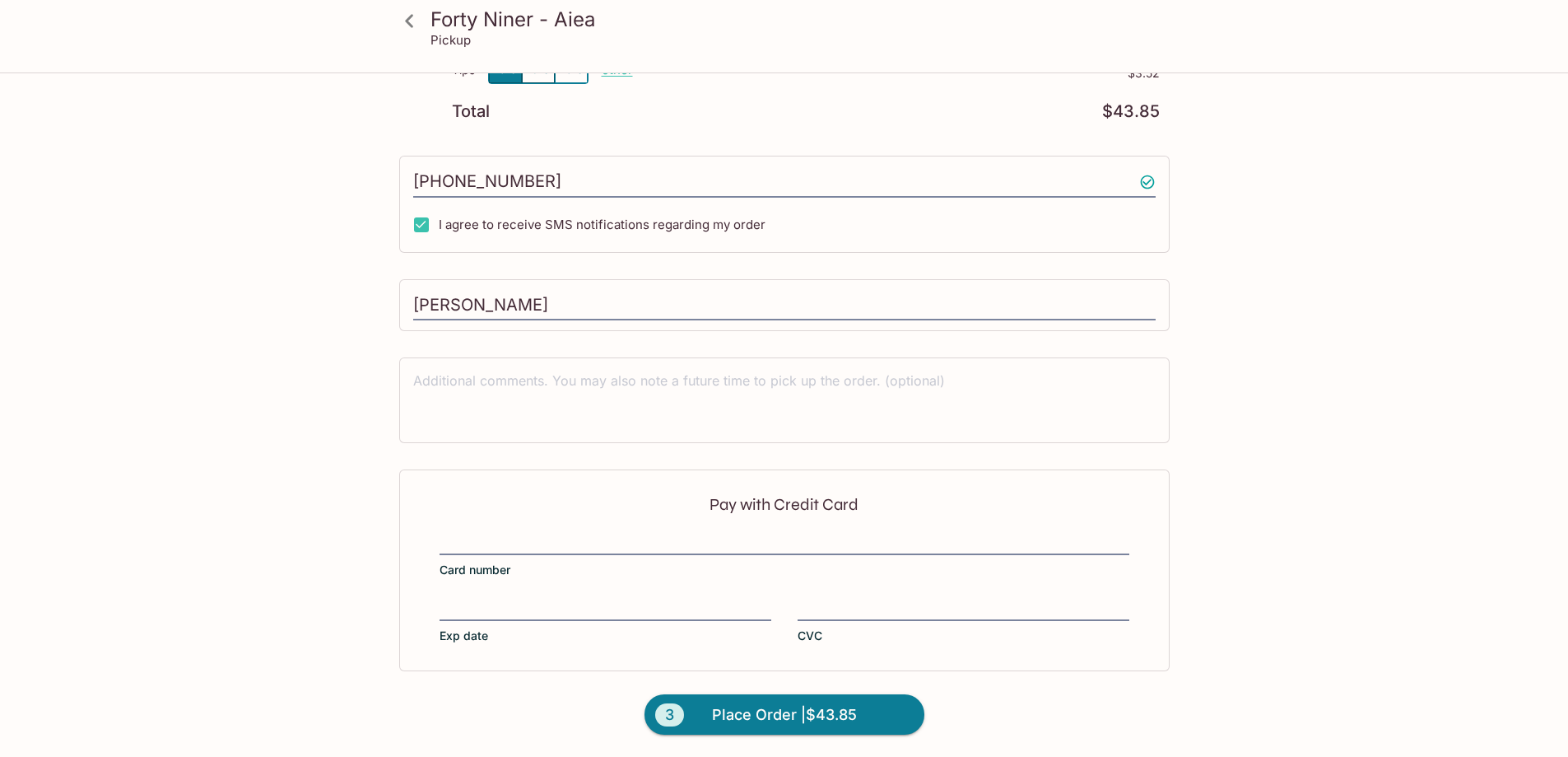
scroll to position [412, 0]
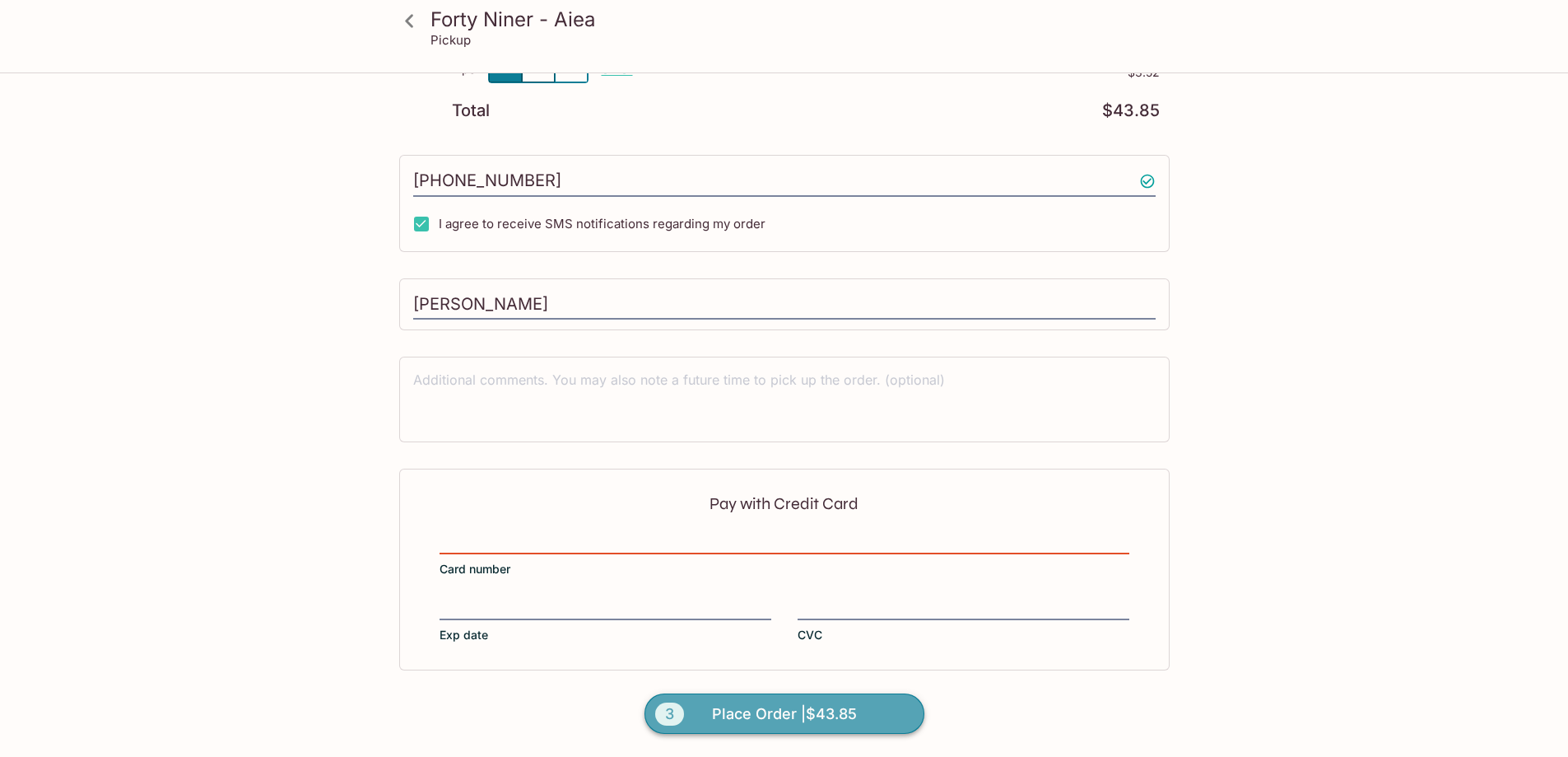
click at [808, 711] on span "Place Order | $43.85" at bounding box center [784, 714] width 145 height 26
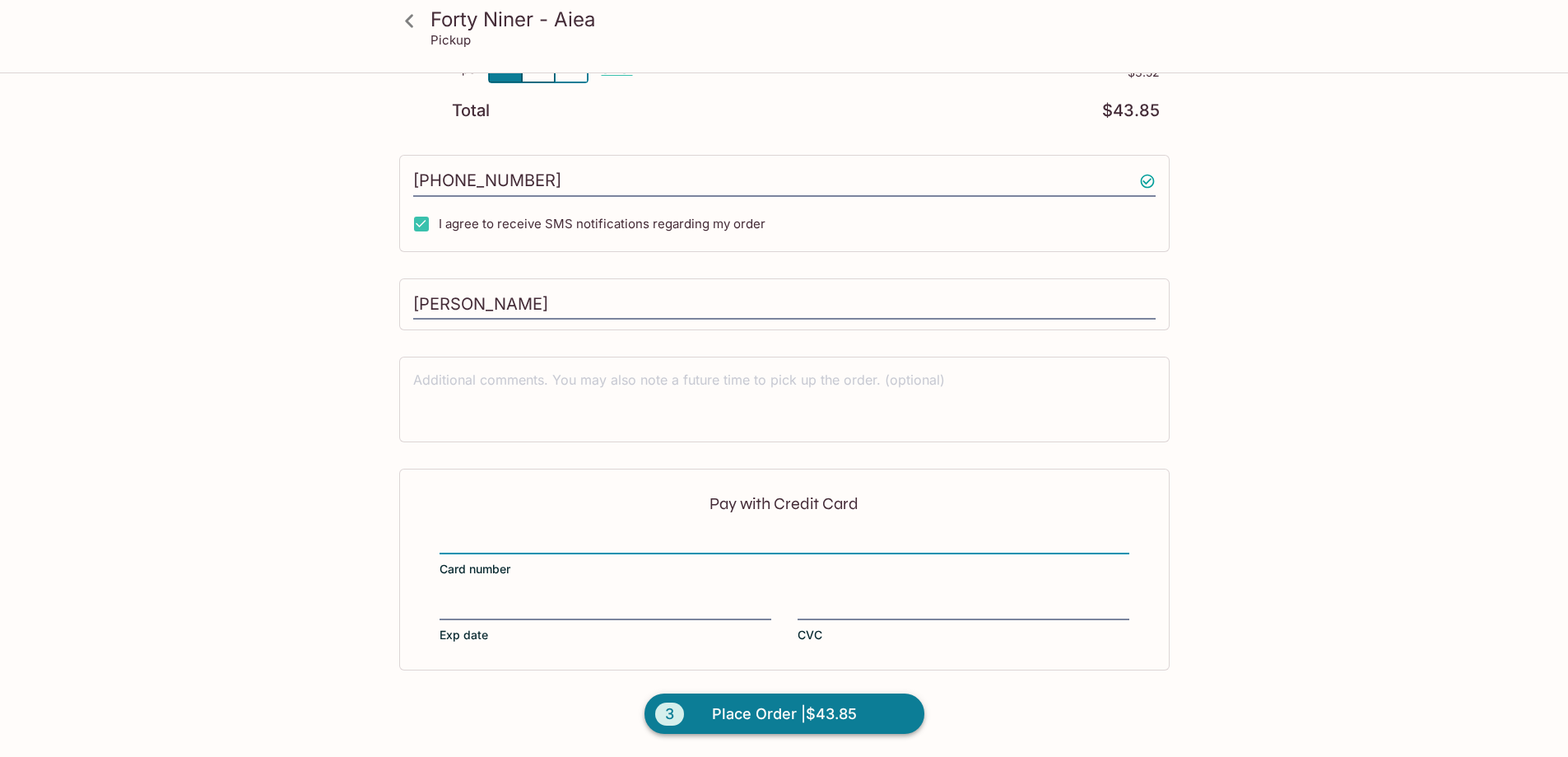
click at [848, 714] on span "Place Order | $43.85" at bounding box center [784, 714] width 145 height 26
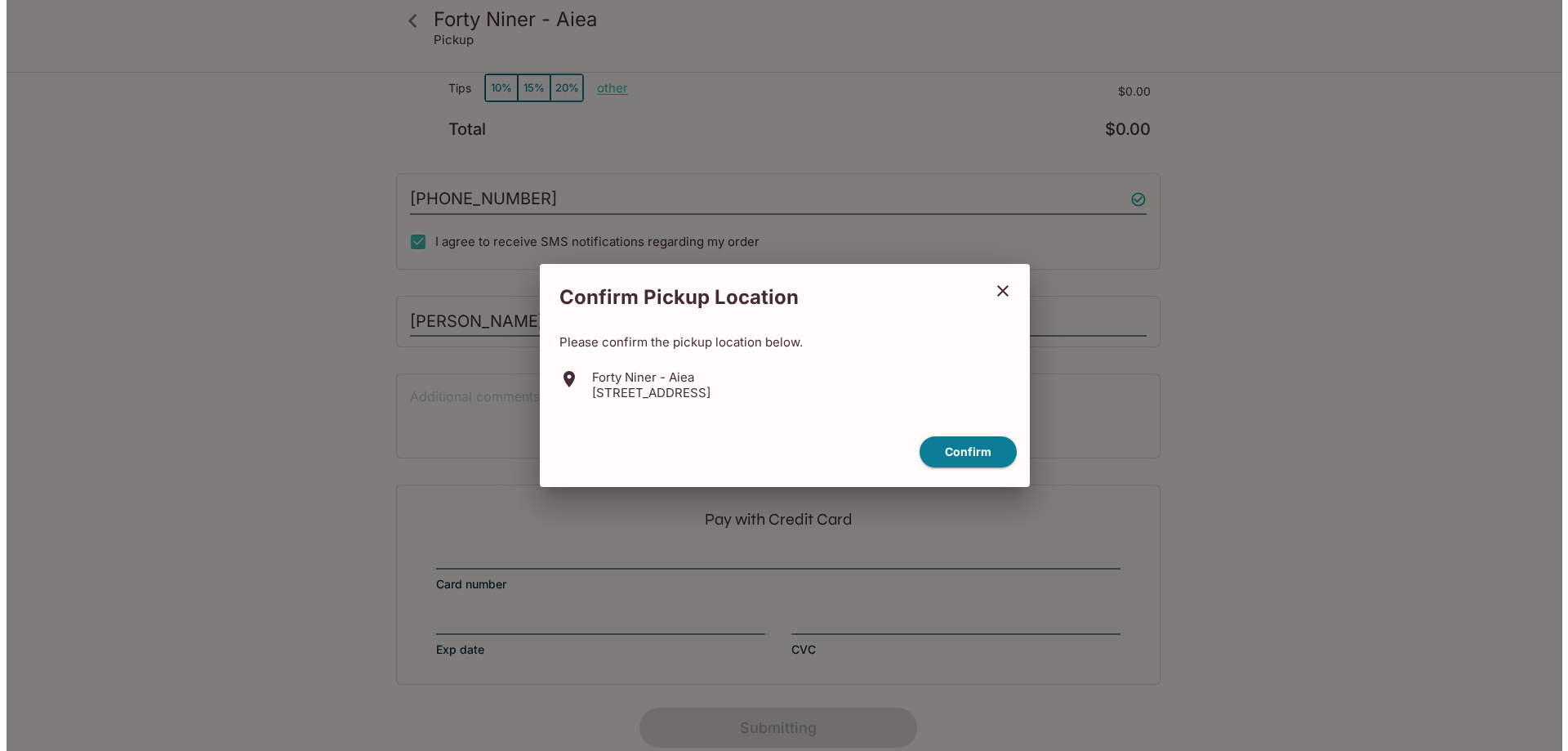
scroll to position [228, 0]
